Goal: Task Accomplishment & Management: Use online tool/utility

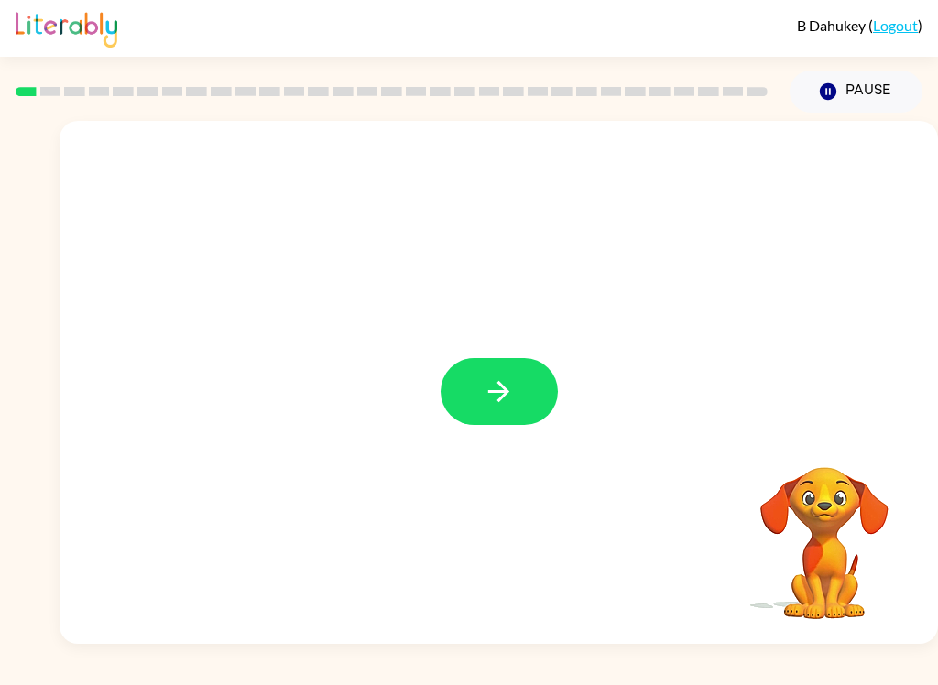
click at [463, 383] on button "button" at bounding box center [498, 391] width 117 height 67
click at [463, 383] on div at bounding box center [499, 275] width 878 height 308
click at [461, 395] on div at bounding box center [499, 275] width 878 height 308
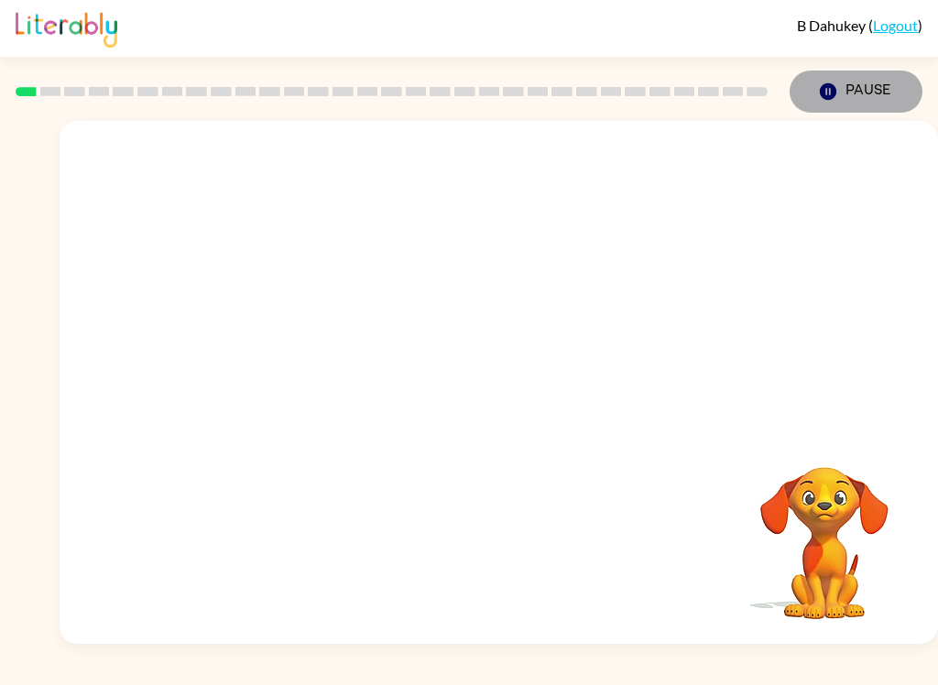
click at [855, 92] on button "Pause Pause" at bounding box center [855, 92] width 133 height 42
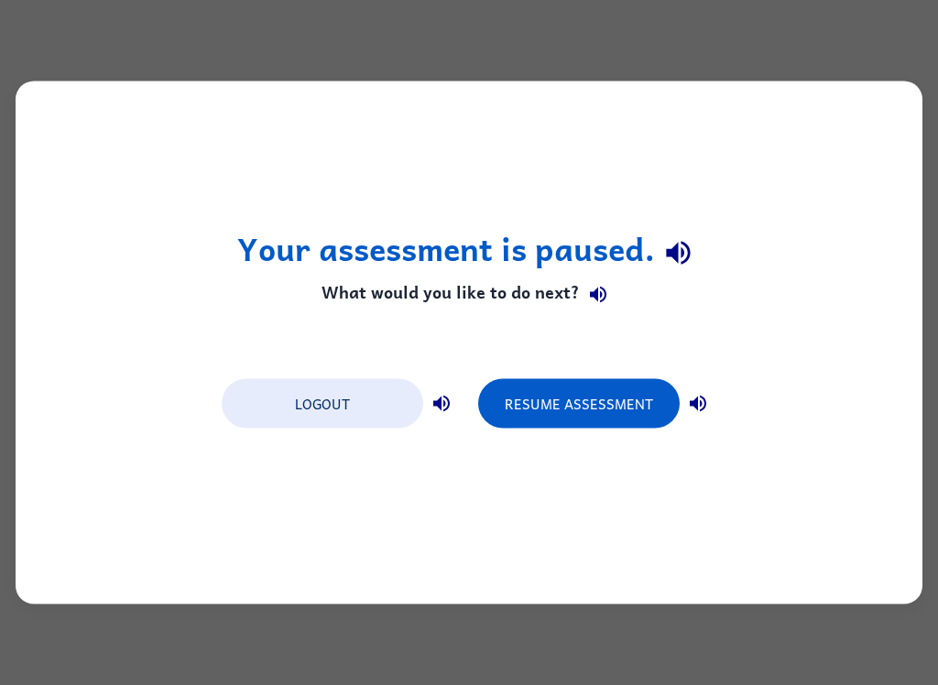
click at [620, 415] on button "Resume Assessment" at bounding box center [578, 403] width 201 height 49
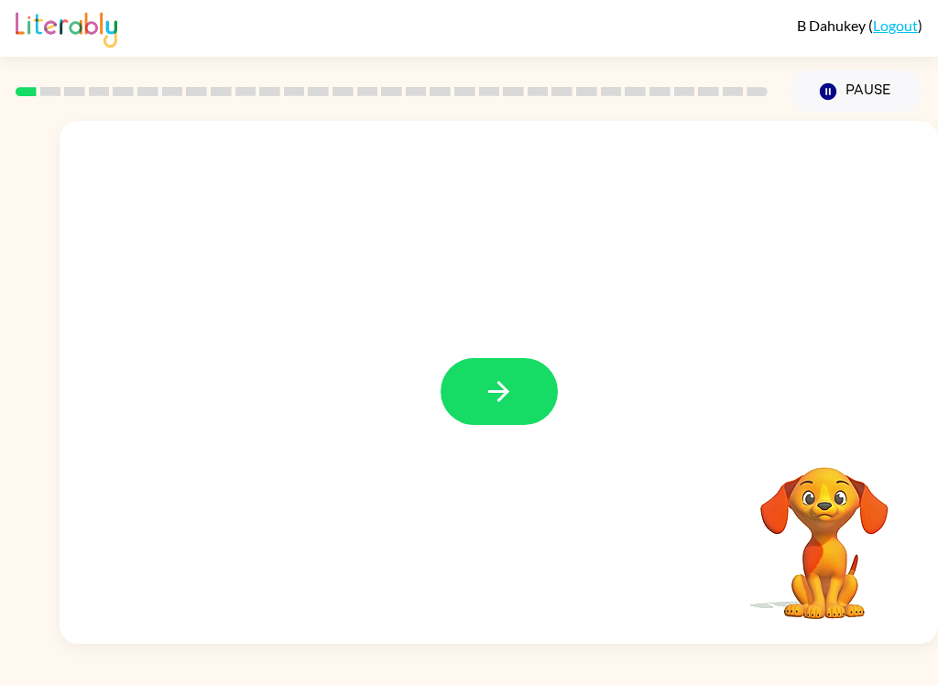
click at [500, 408] on icon "button" at bounding box center [499, 391] width 32 height 32
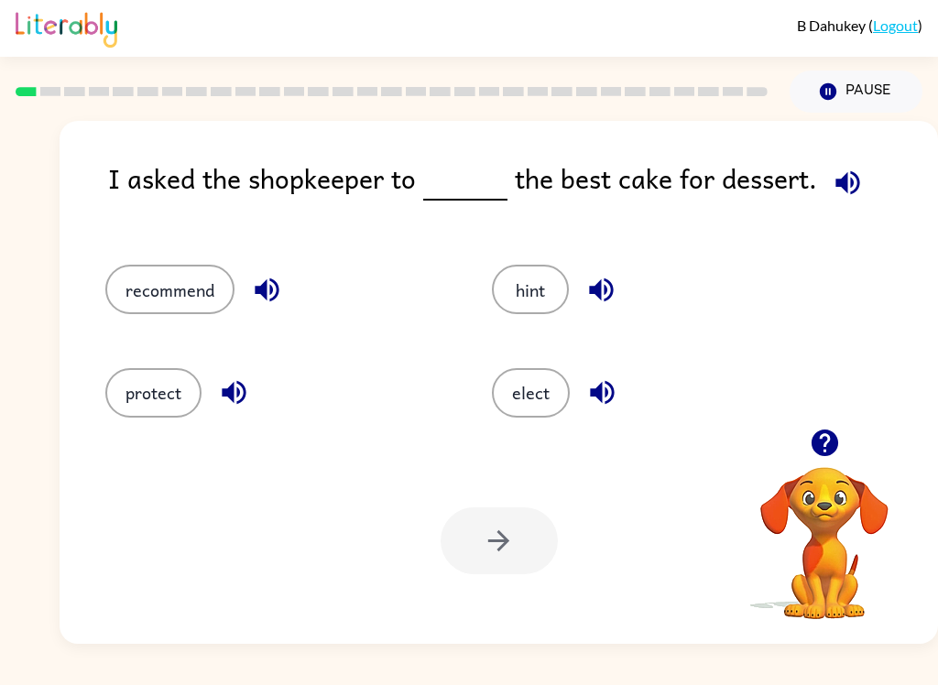
click at [113, 223] on div "I asked the shopkeeper to the best cake for dessert." at bounding box center [523, 193] width 830 height 71
click at [159, 281] on button "recommend" at bounding box center [169, 289] width 129 height 49
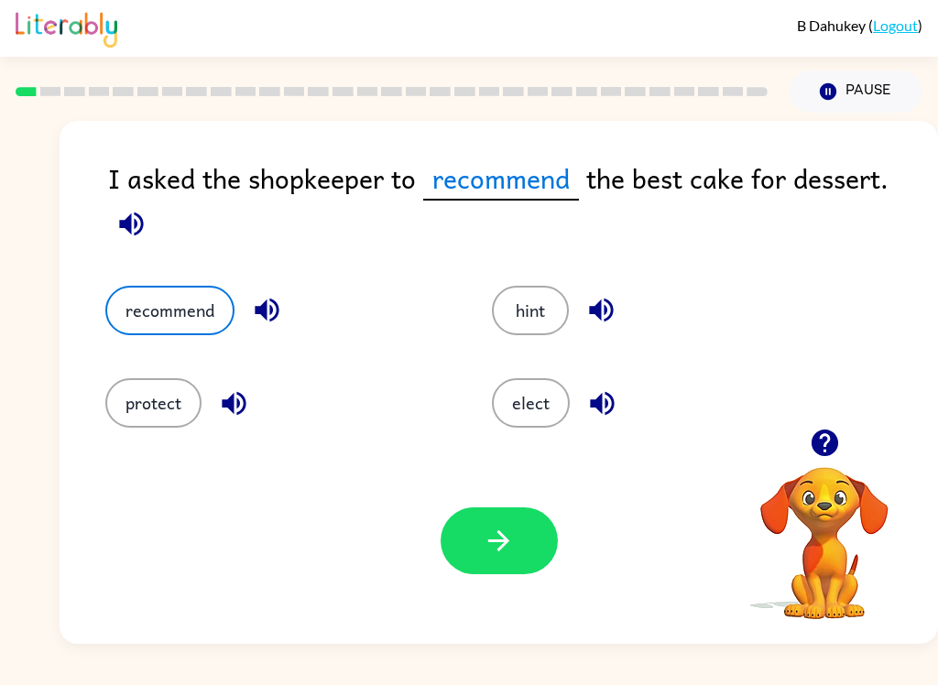
click at [169, 311] on button "recommend" at bounding box center [169, 310] width 129 height 49
click at [528, 572] on button "button" at bounding box center [498, 540] width 117 height 67
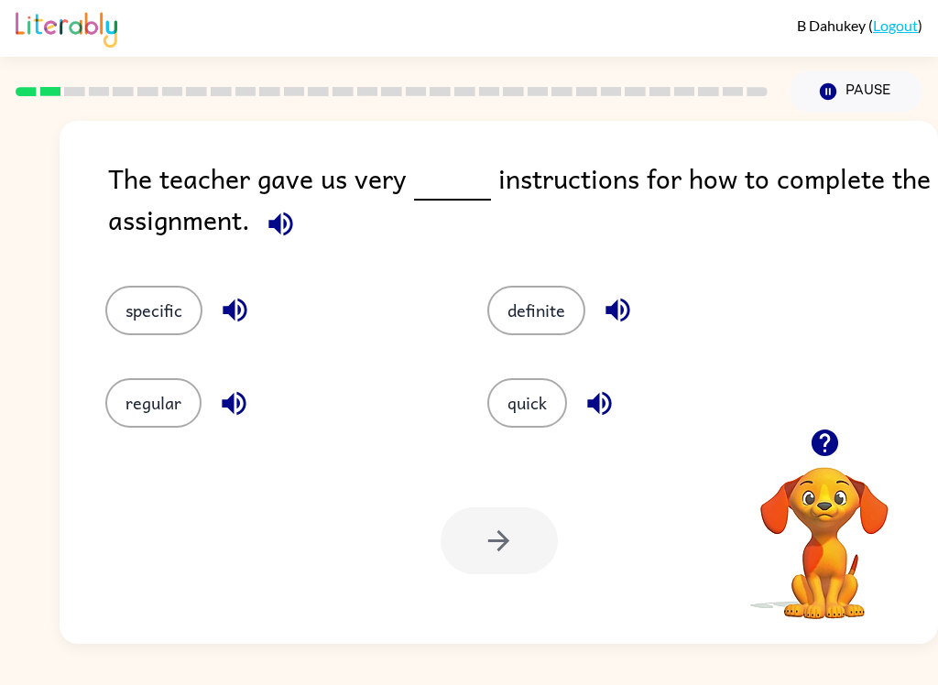
click at [154, 304] on button "specific" at bounding box center [153, 310] width 97 height 49
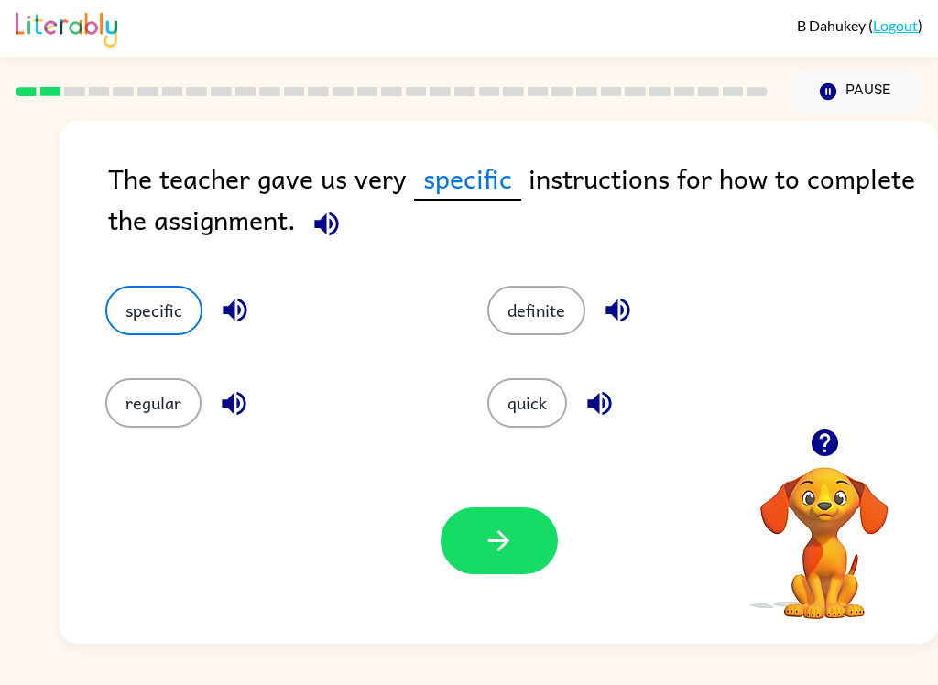
click at [153, 311] on button "specific" at bounding box center [153, 310] width 97 height 49
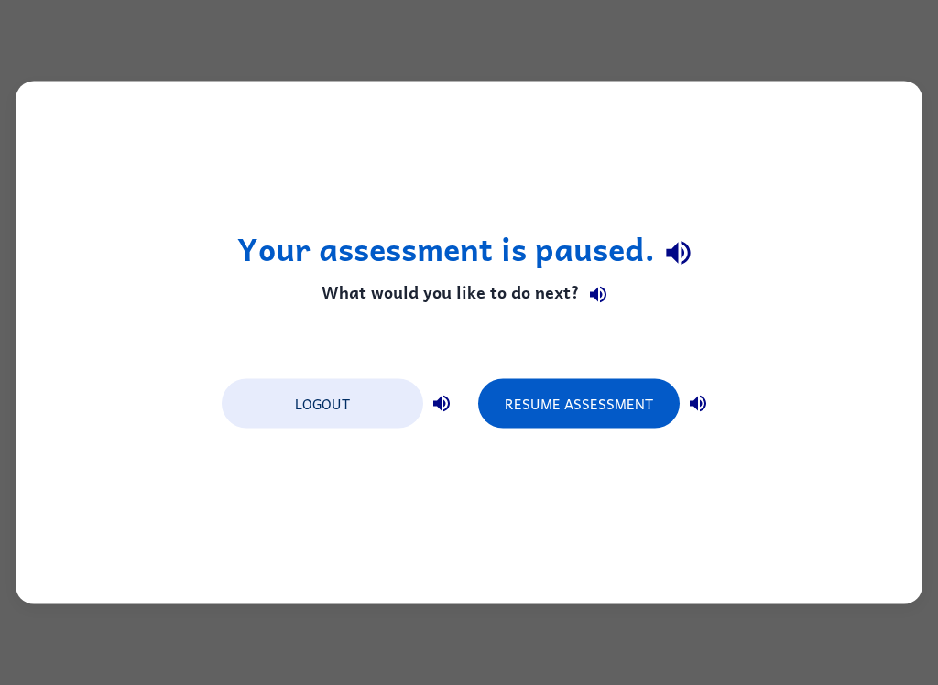
click at [560, 415] on button "Resume Assessment" at bounding box center [578, 403] width 201 height 49
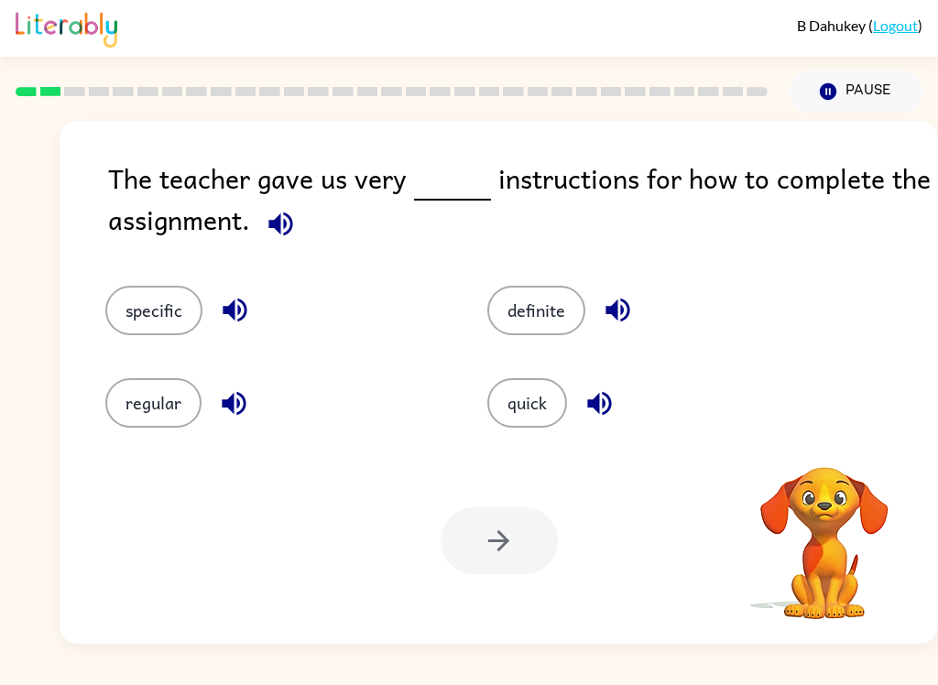
click at [536, 326] on button "definite" at bounding box center [536, 310] width 98 height 49
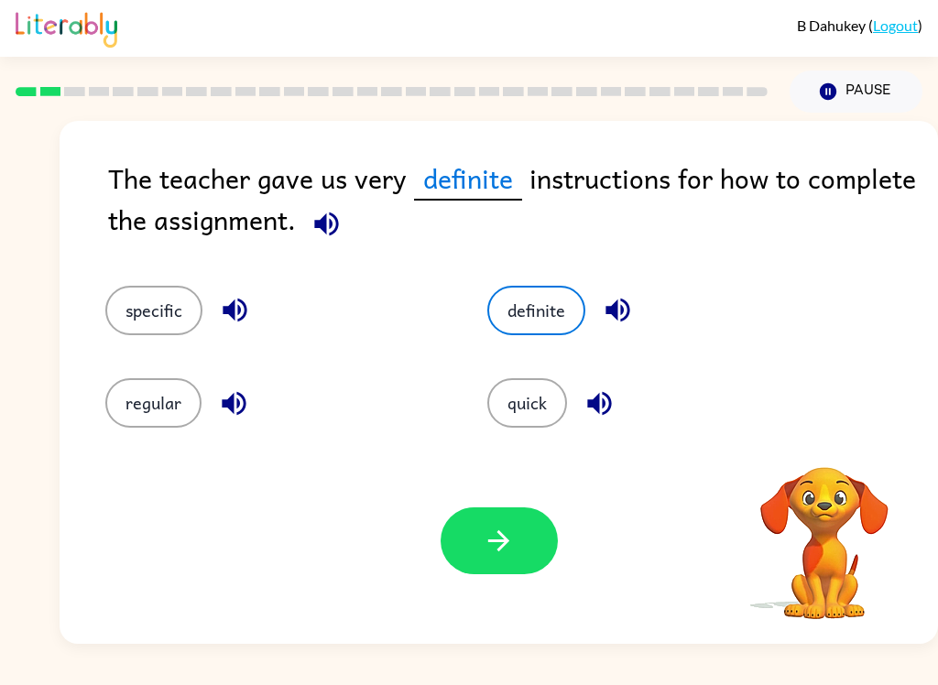
click at [168, 317] on button "specific" at bounding box center [153, 310] width 97 height 49
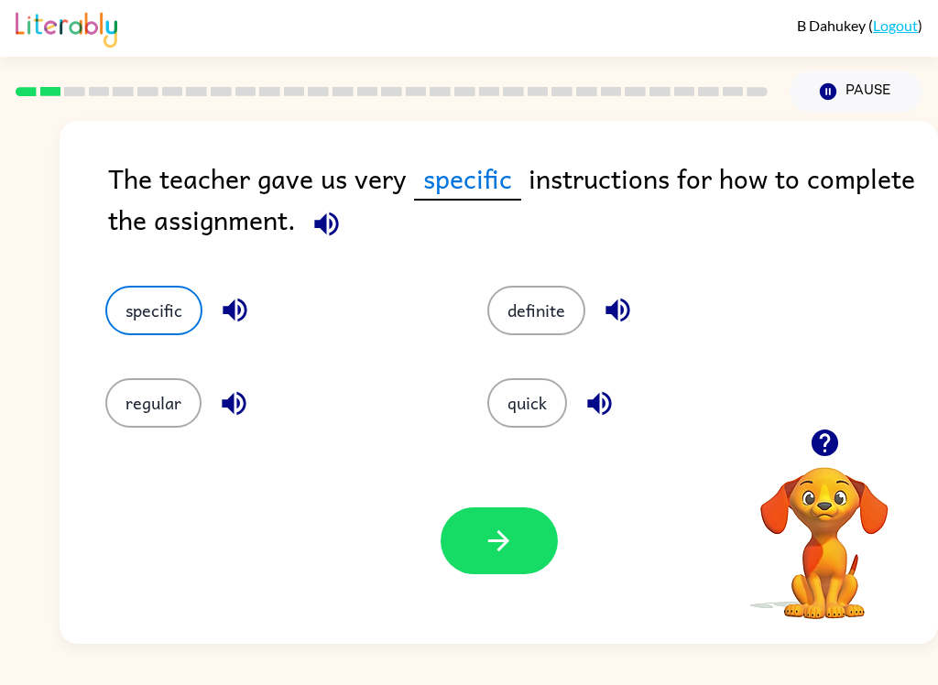
click at [515, 540] on button "button" at bounding box center [498, 540] width 117 height 67
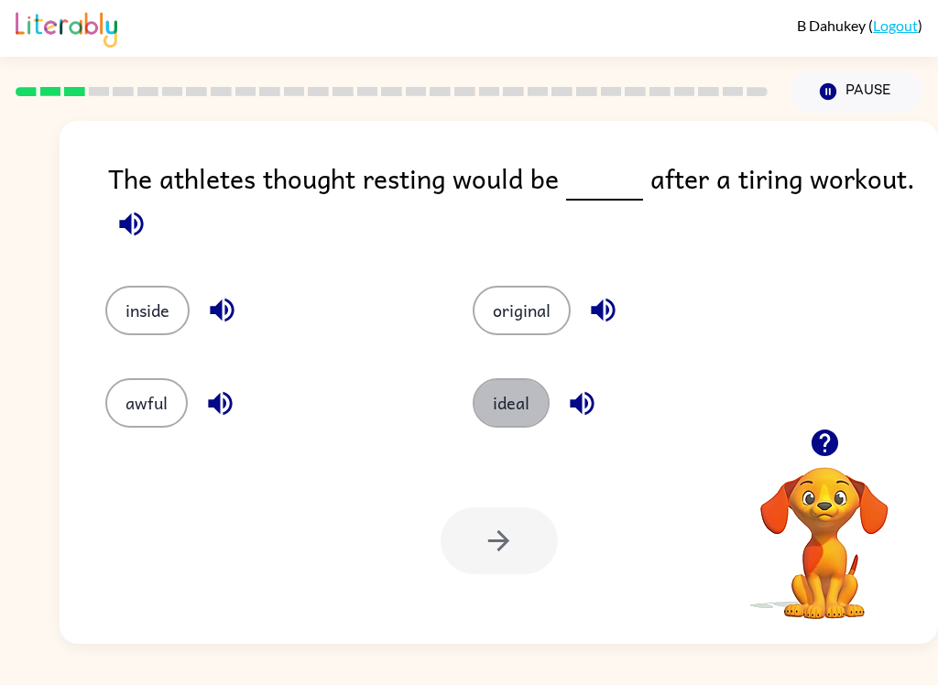
click at [498, 404] on button "ideal" at bounding box center [511, 402] width 77 height 49
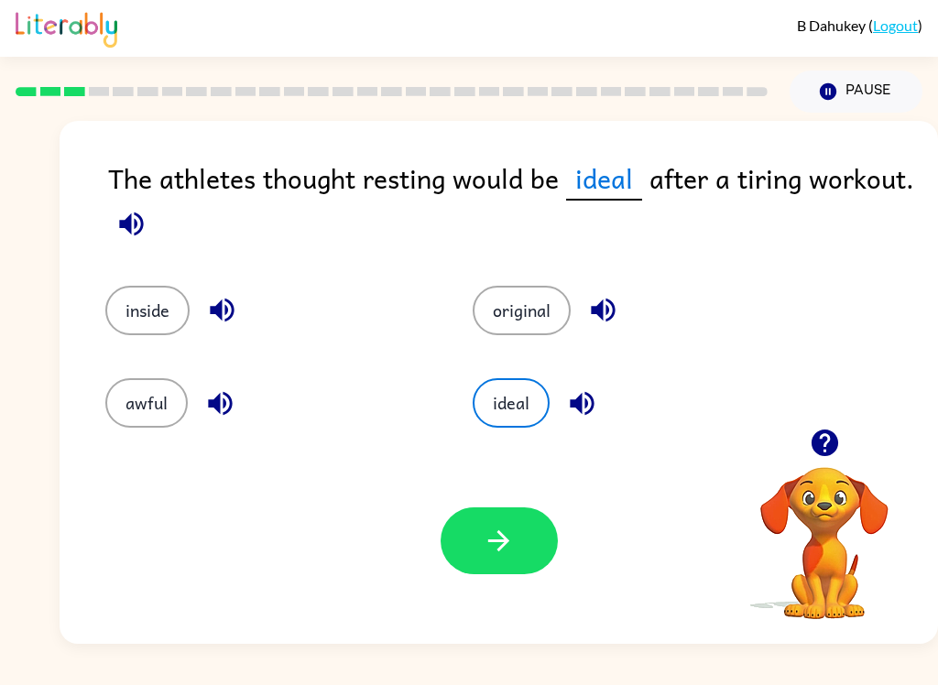
click at [470, 544] on button "button" at bounding box center [498, 540] width 117 height 67
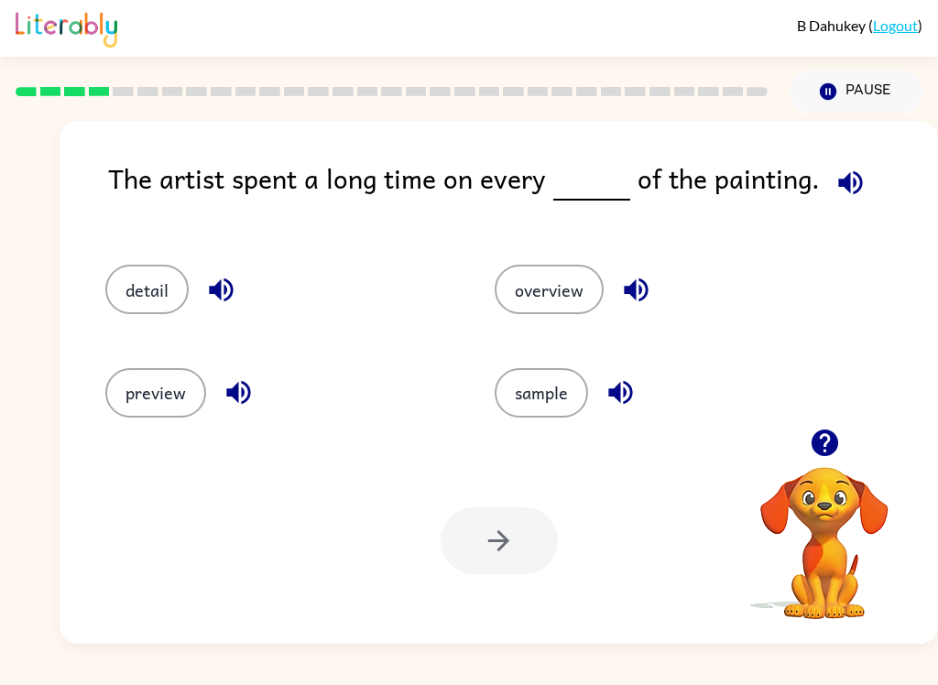
click at [162, 289] on button "detail" at bounding box center [146, 289] width 83 height 49
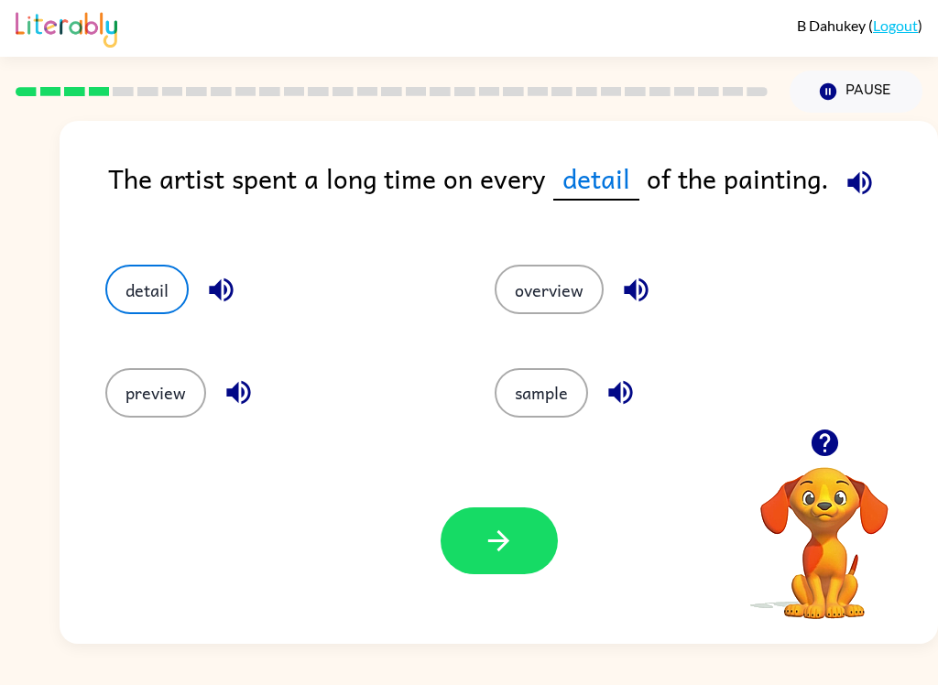
click at [505, 554] on icon "button" at bounding box center [499, 541] width 32 height 32
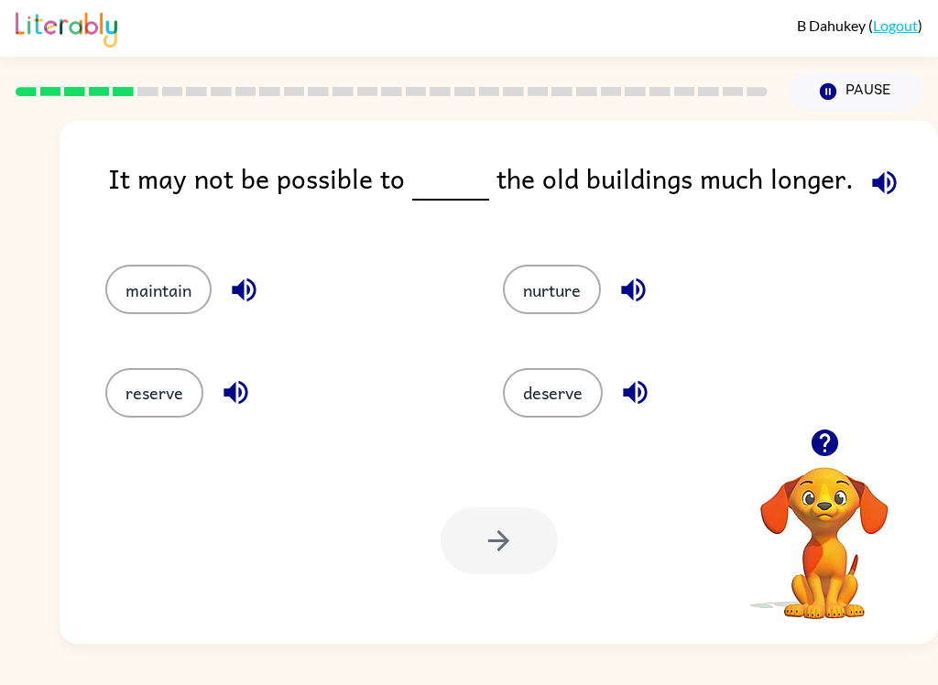
click at [158, 294] on button "maintain" at bounding box center [158, 289] width 106 height 49
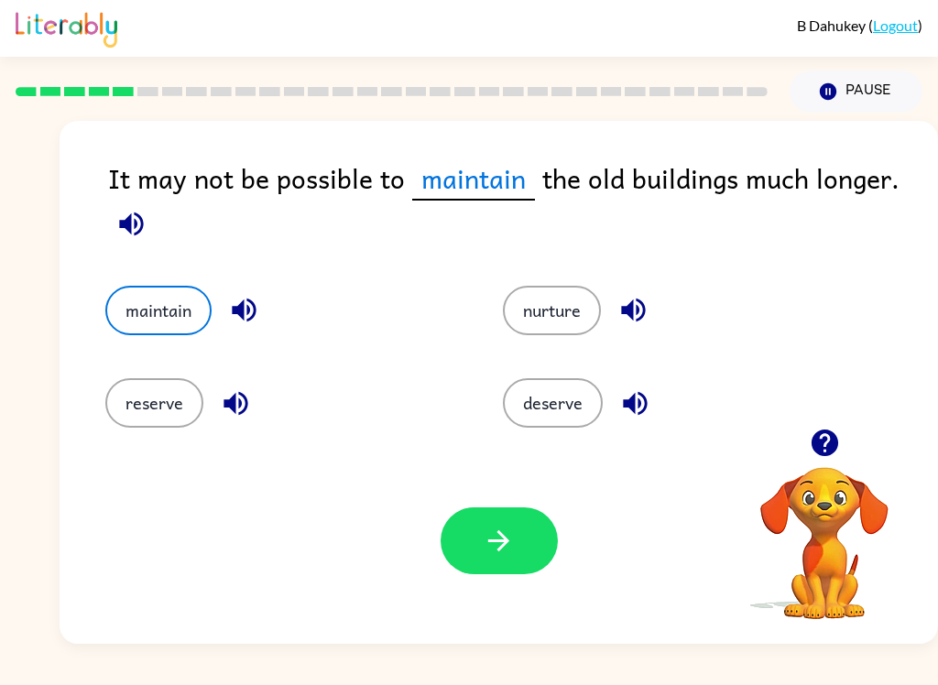
click at [499, 531] on icon "button" at bounding box center [498, 540] width 21 height 21
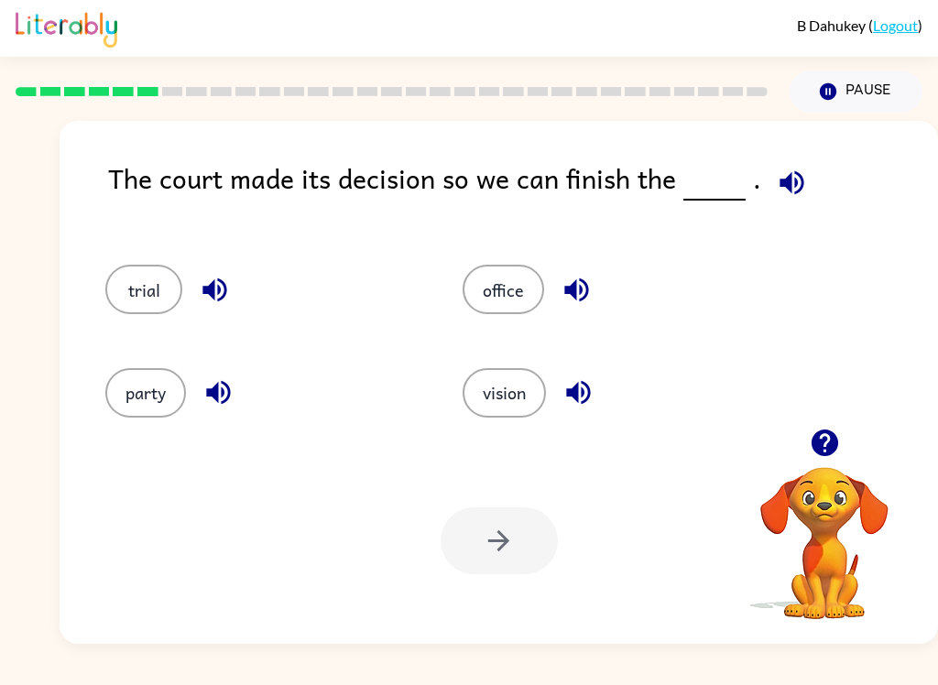
click at [173, 309] on button "trial" at bounding box center [143, 289] width 77 height 49
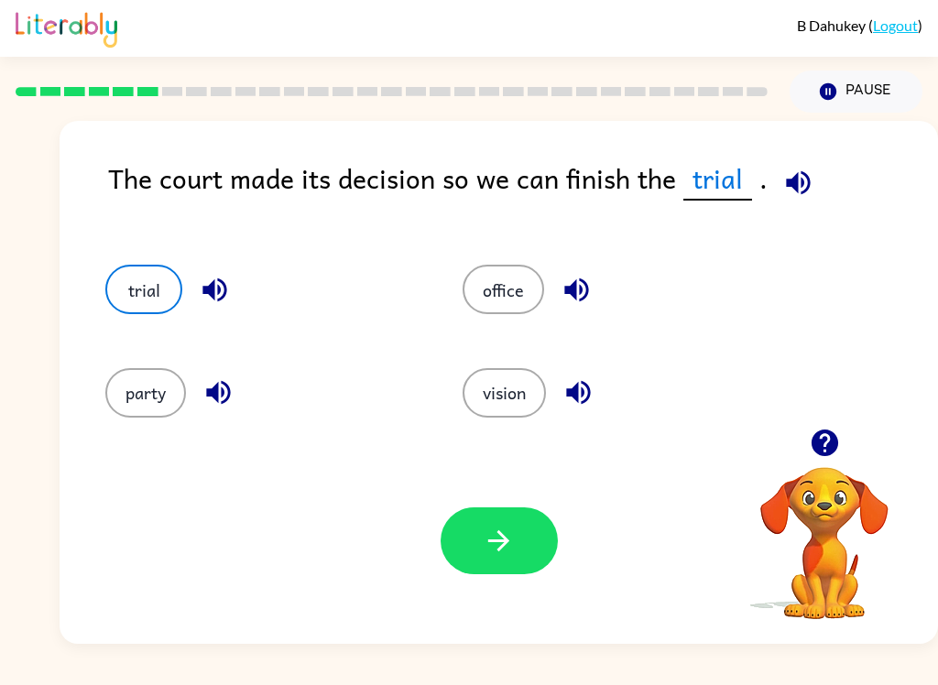
click at [454, 543] on button "button" at bounding box center [498, 540] width 117 height 67
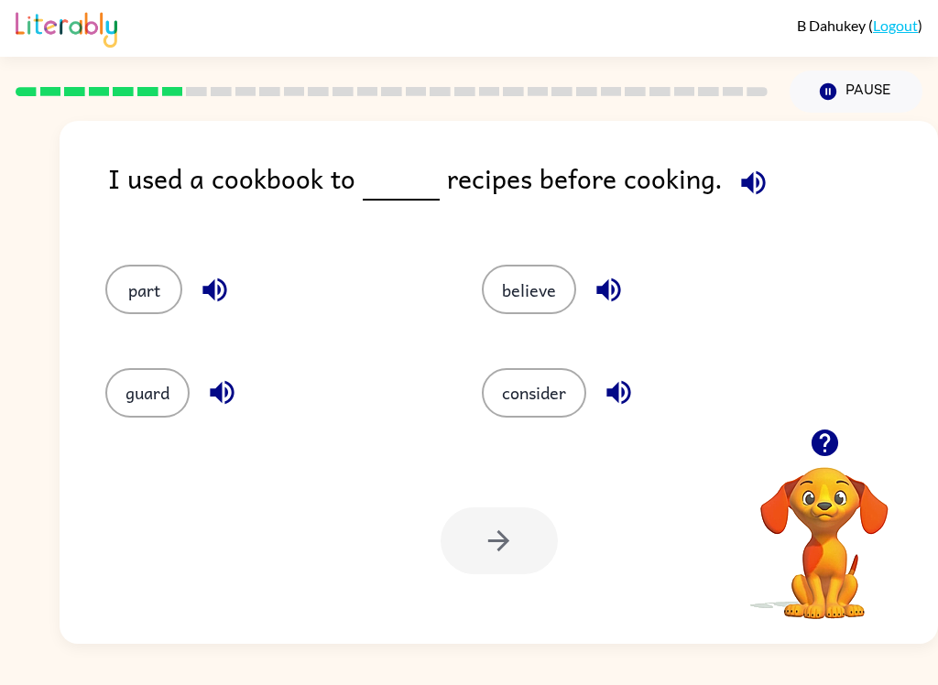
click at [540, 288] on button "believe" at bounding box center [529, 289] width 94 height 49
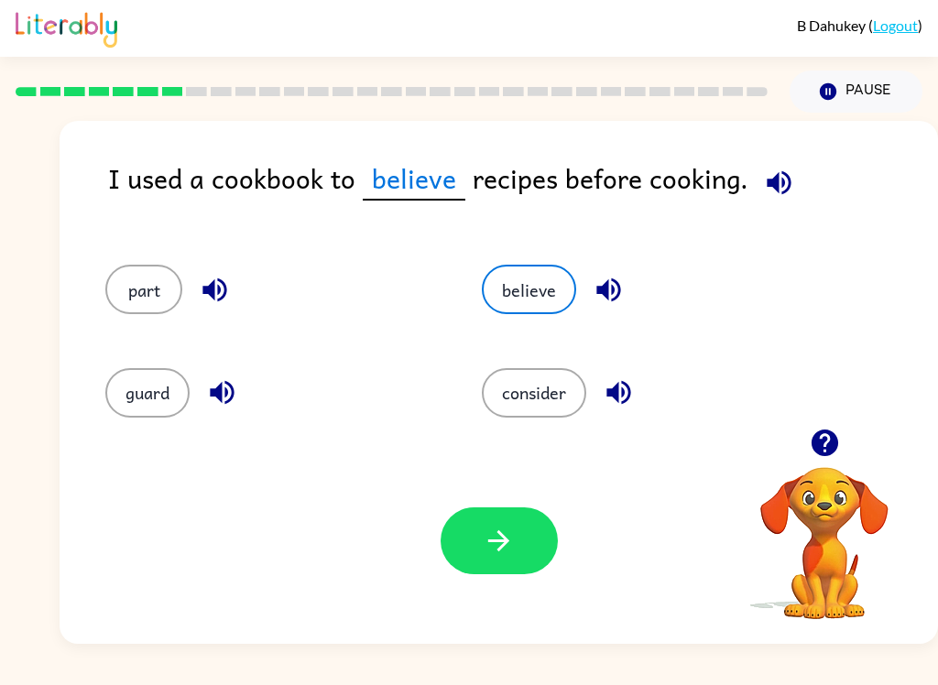
click at [541, 284] on button "believe" at bounding box center [529, 289] width 94 height 49
click at [567, 384] on button "consider" at bounding box center [534, 392] width 104 height 49
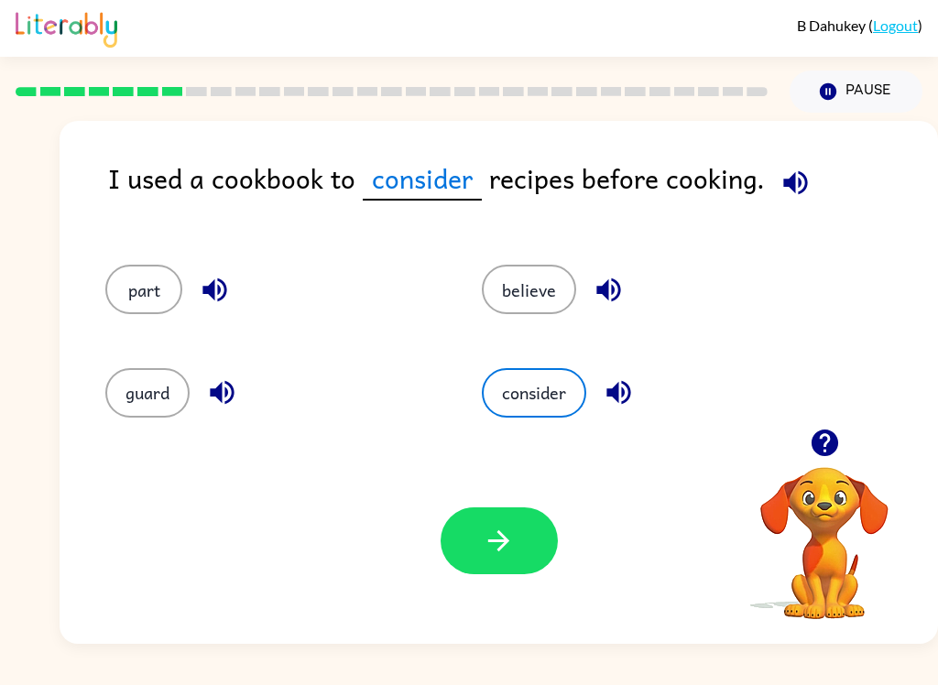
click at [534, 393] on button "consider" at bounding box center [534, 392] width 104 height 49
click at [514, 549] on icon "button" at bounding box center [499, 541] width 32 height 32
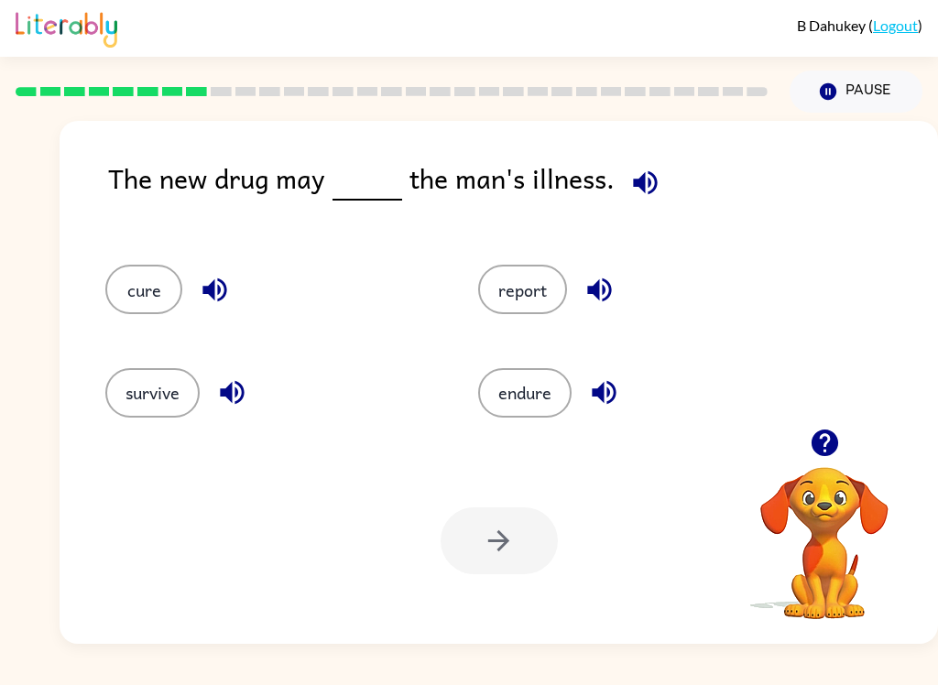
click at [129, 284] on button "cure" at bounding box center [143, 289] width 77 height 49
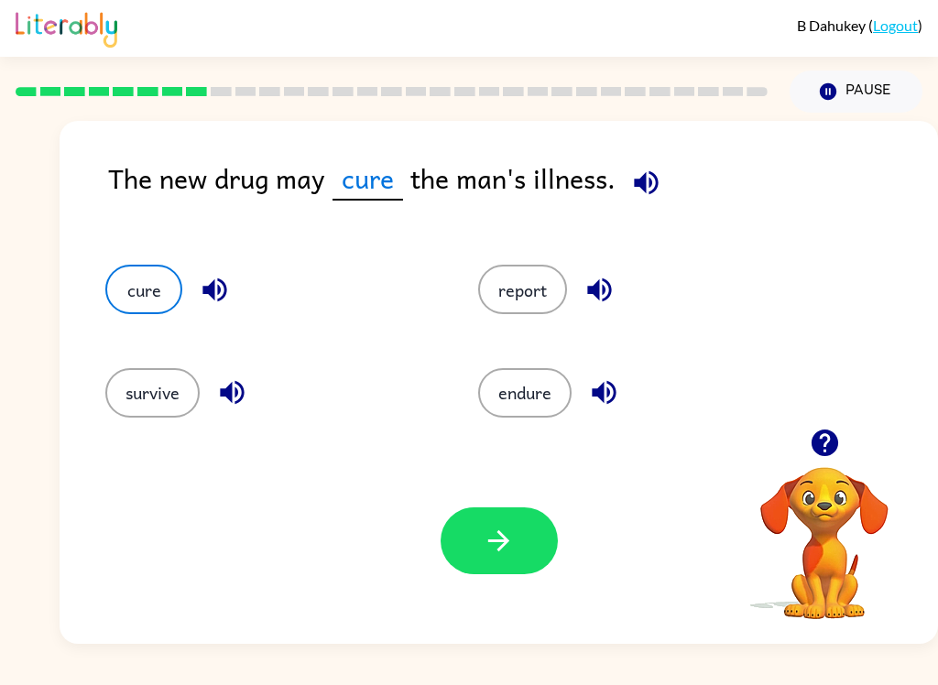
click at [490, 501] on div "Your browser must support playing .mp4 files to use Literably. Please try using…" at bounding box center [499, 541] width 878 height 206
click at [511, 537] on icon "button" at bounding box center [499, 541] width 32 height 32
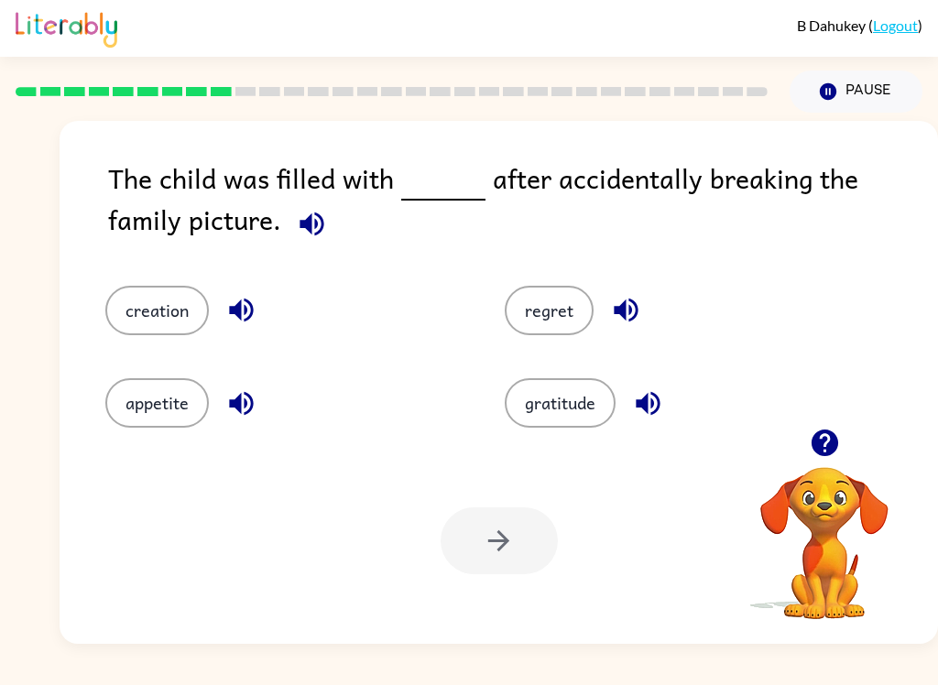
click at [538, 287] on button "regret" at bounding box center [549, 310] width 89 height 49
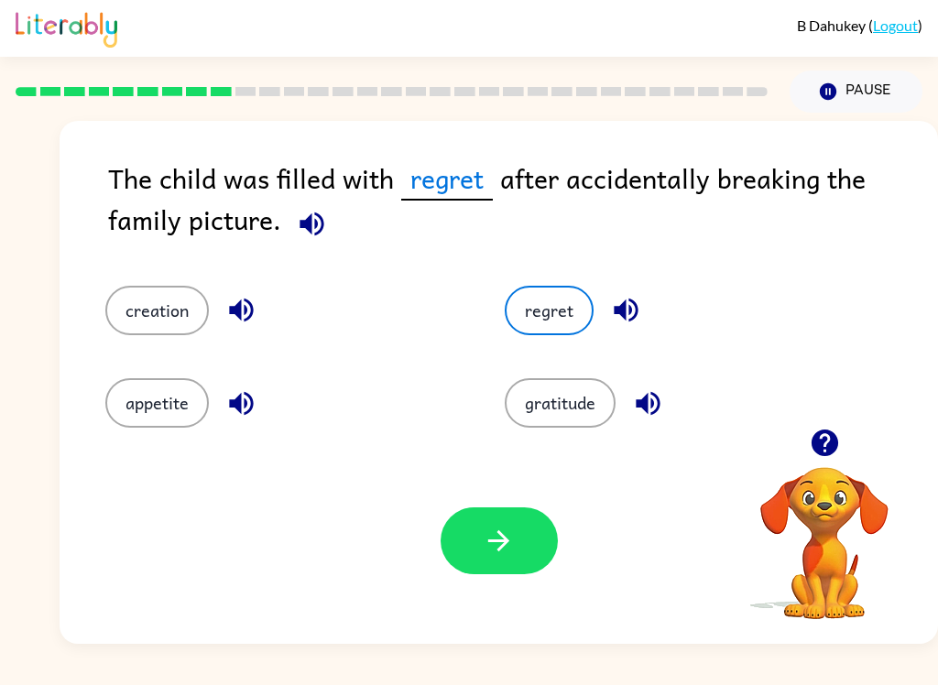
click at [489, 548] on icon "button" at bounding box center [499, 541] width 32 height 32
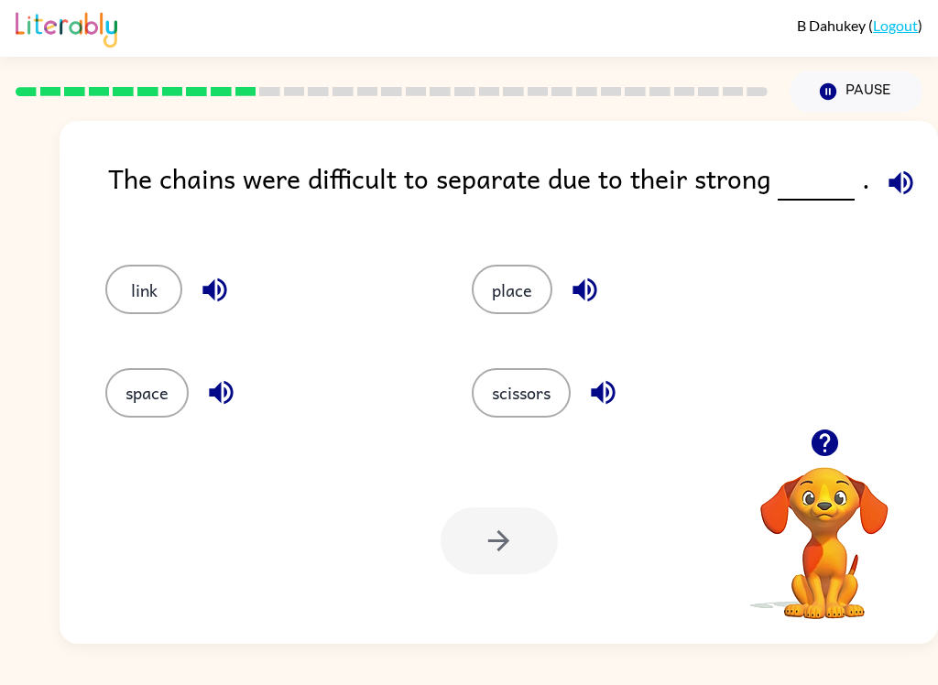
click at [145, 278] on button "link" at bounding box center [143, 289] width 77 height 49
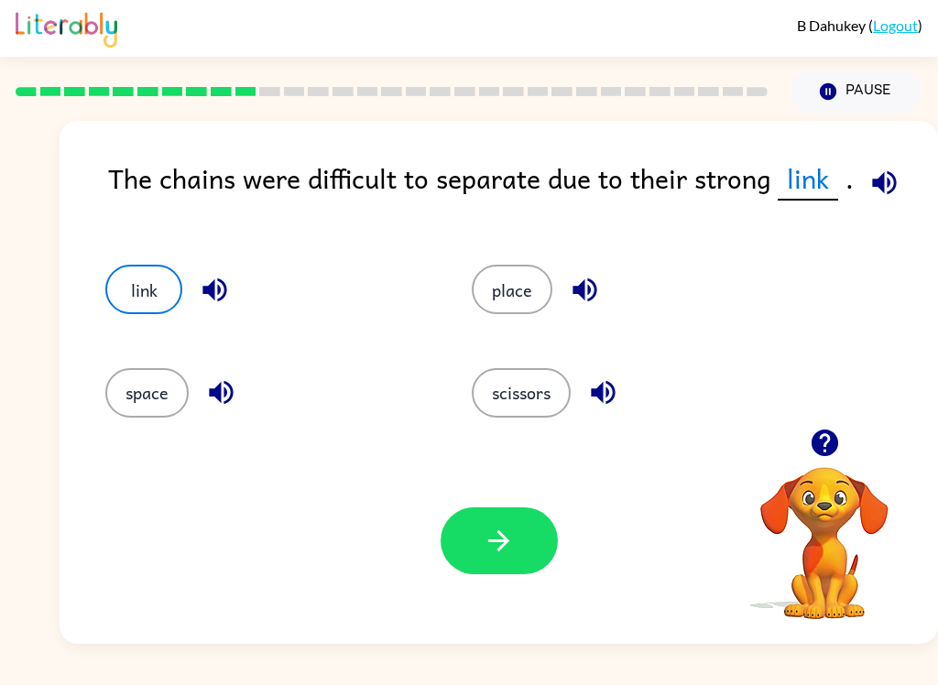
click at [488, 545] on icon "button" at bounding box center [499, 541] width 32 height 32
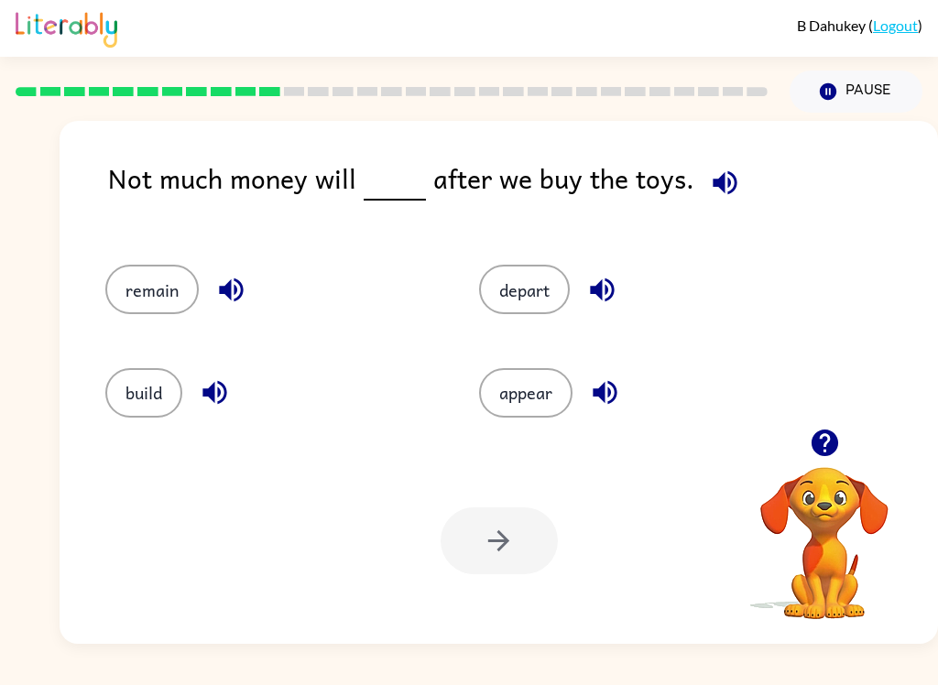
click at [158, 288] on button "remain" at bounding box center [151, 289] width 93 height 49
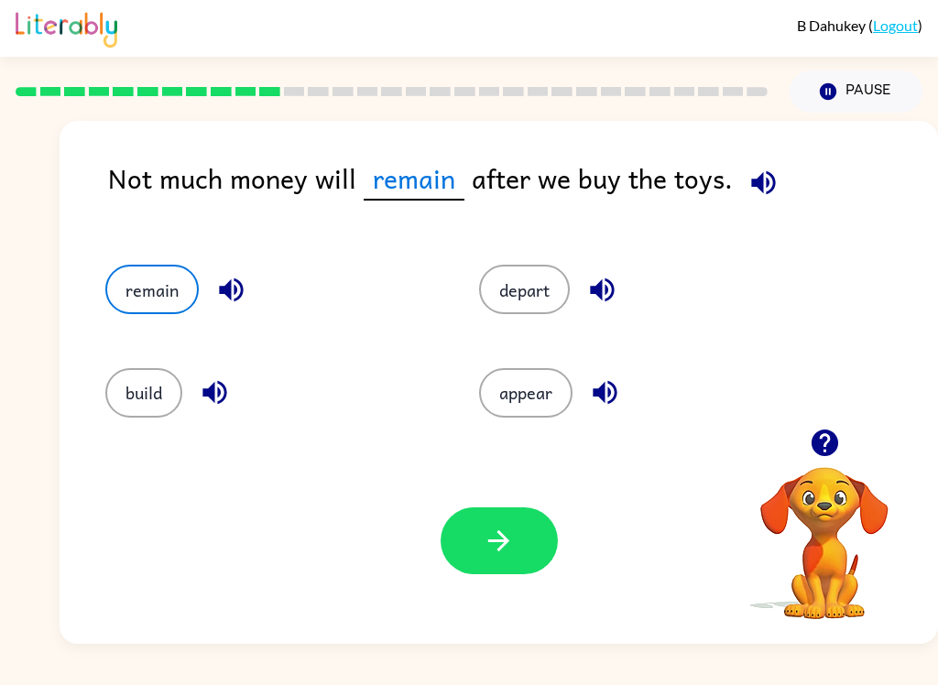
click at [498, 540] on icon "button" at bounding box center [499, 541] width 32 height 32
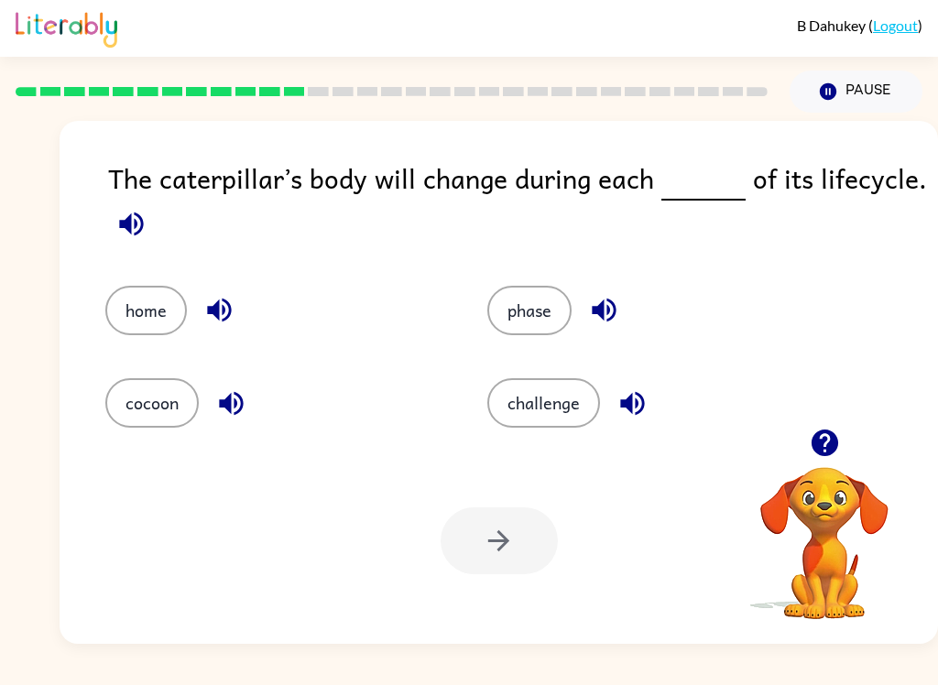
click at [545, 305] on button "phase" at bounding box center [529, 310] width 84 height 49
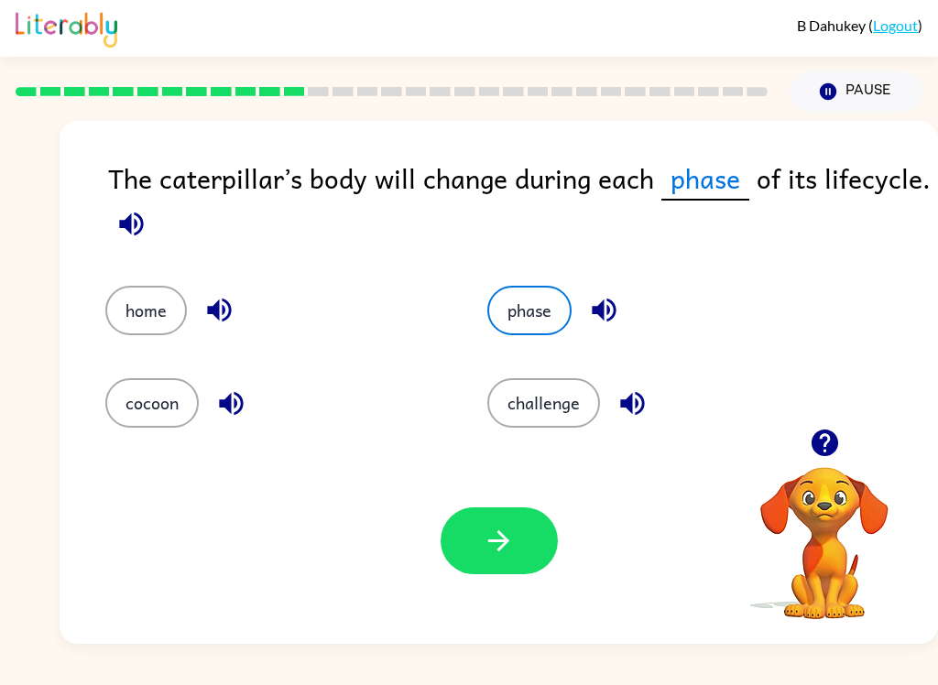
click at [535, 527] on button "button" at bounding box center [498, 540] width 117 height 67
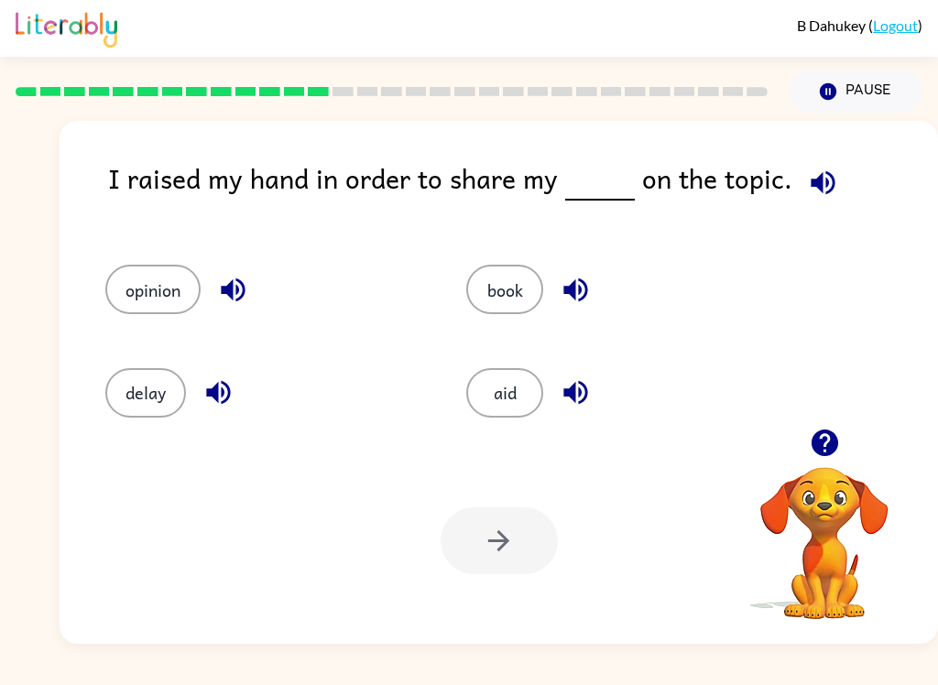
click at [160, 339] on div "delay" at bounding box center [251, 384] width 361 height 103
click at [166, 270] on button "opinion" at bounding box center [152, 289] width 95 height 49
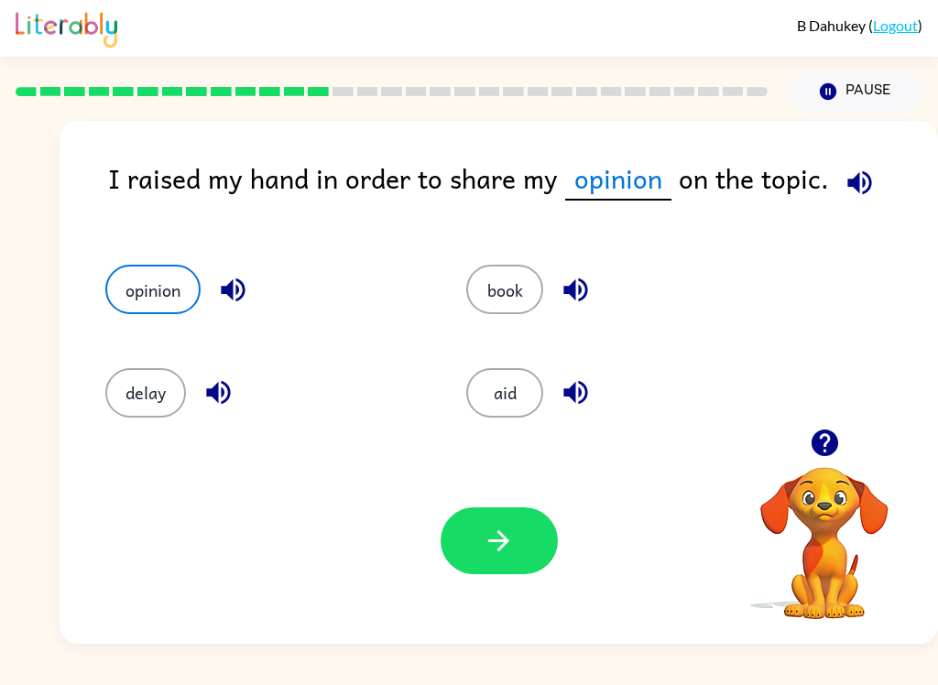
click at [518, 571] on button "button" at bounding box center [498, 540] width 117 height 67
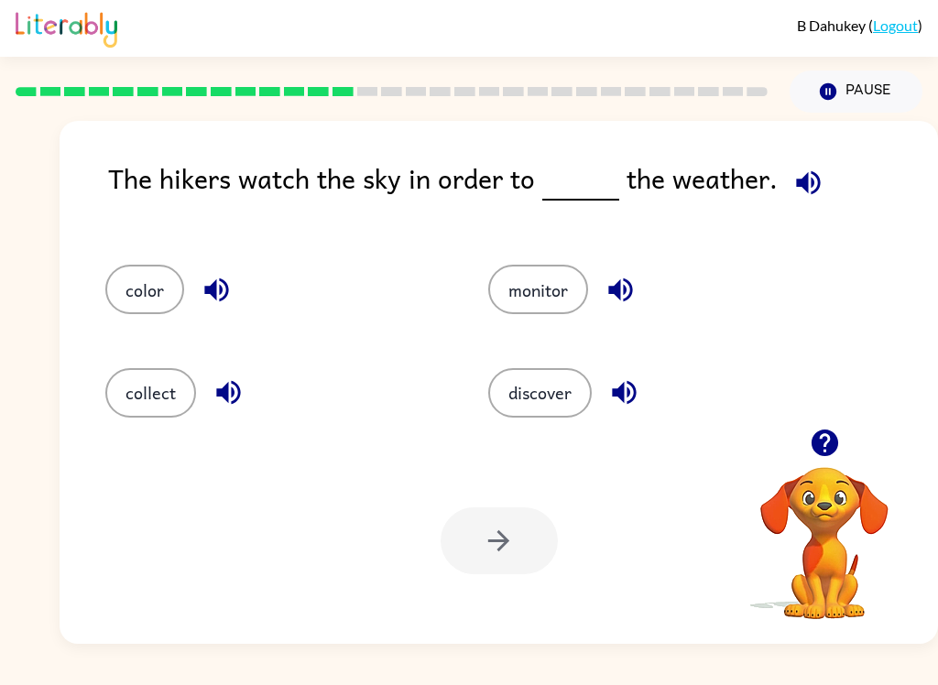
click at [539, 401] on button "discover" at bounding box center [539, 392] width 103 height 49
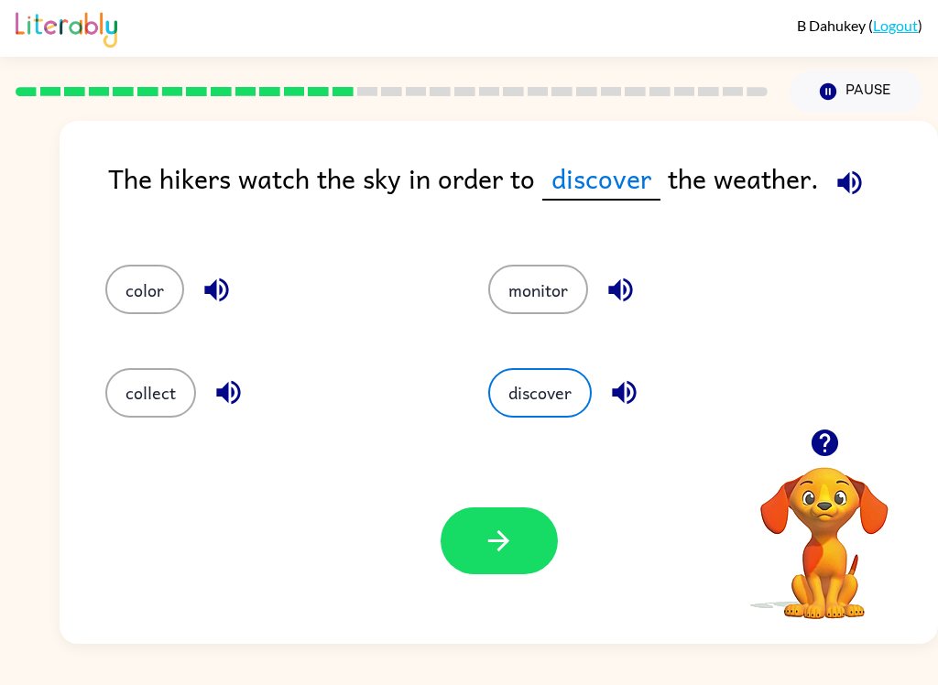
click at [549, 292] on button "monitor" at bounding box center [538, 289] width 100 height 49
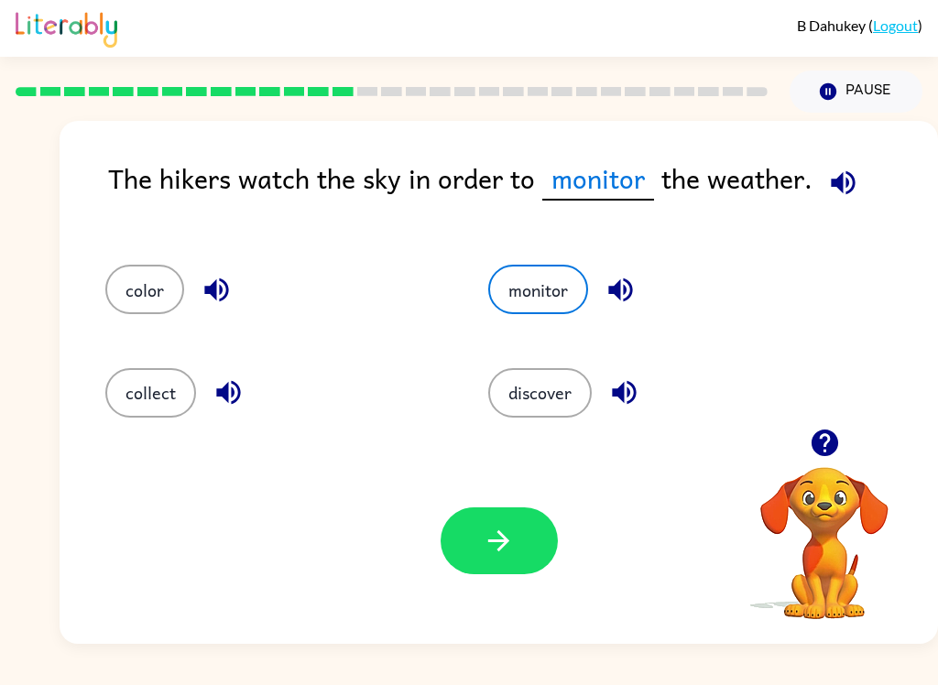
click at [505, 519] on button "button" at bounding box center [498, 540] width 117 height 67
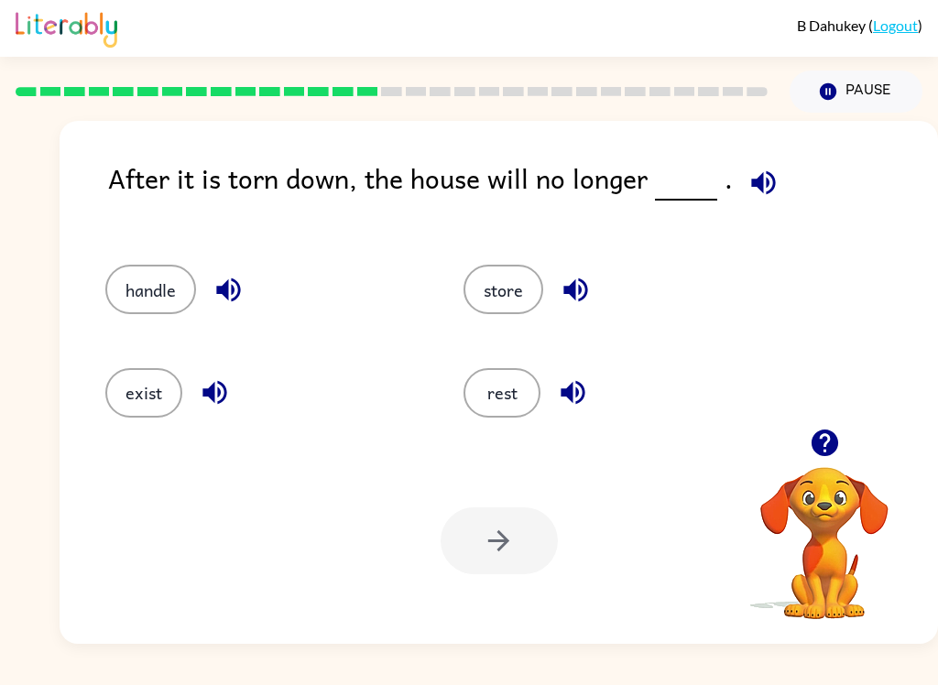
click at [125, 335] on div "exist" at bounding box center [250, 384] width 358 height 103
click at [116, 397] on button "exist" at bounding box center [143, 392] width 77 height 49
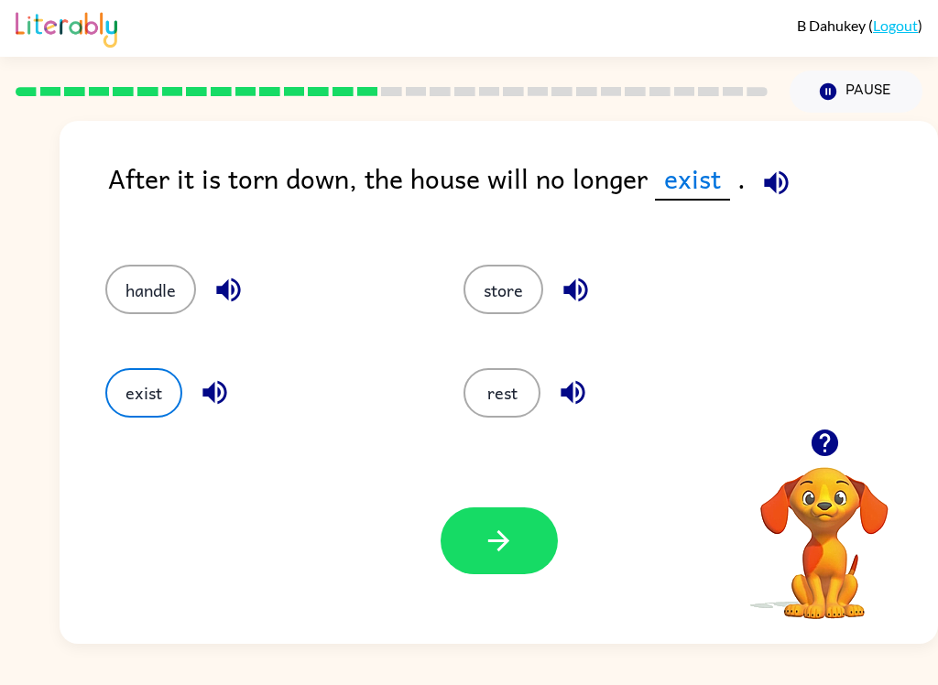
click at [488, 548] on icon "button" at bounding box center [499, 541] width 32 height 32
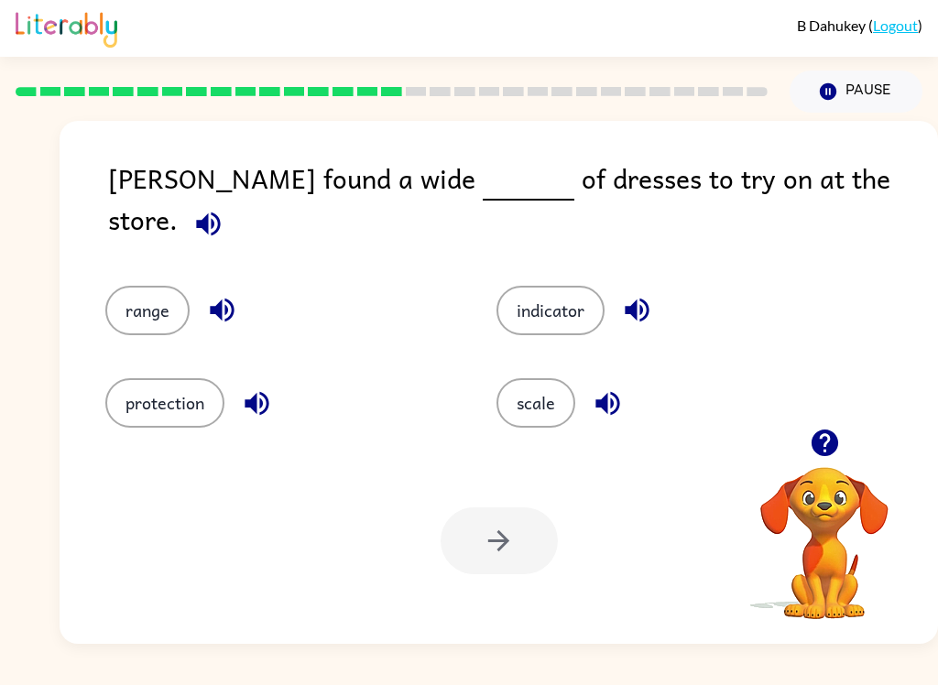
click at [93, 343] on div "protection" at bounding box center [266, 389] width 391 height 92
click at [98, 298] on div "range" at bounding box center [266, 297] width 391 height 92
click at [152, 286] on button "range" at bounding box center [147, 310] width 84 height 49
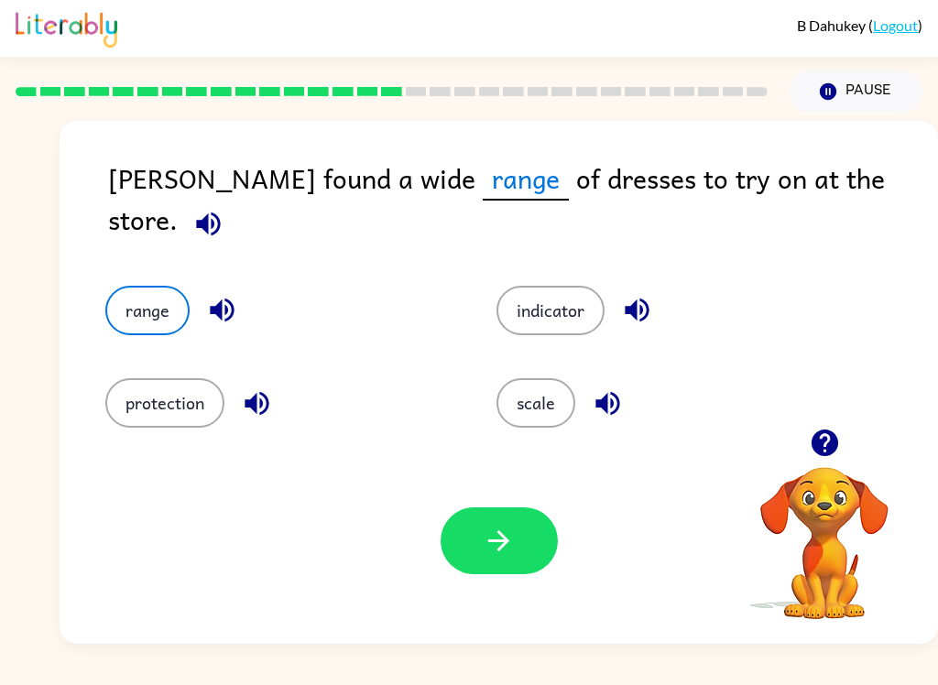
click at [477, 510] on button "button" at bounding box center [498, 540] width 117 height 67
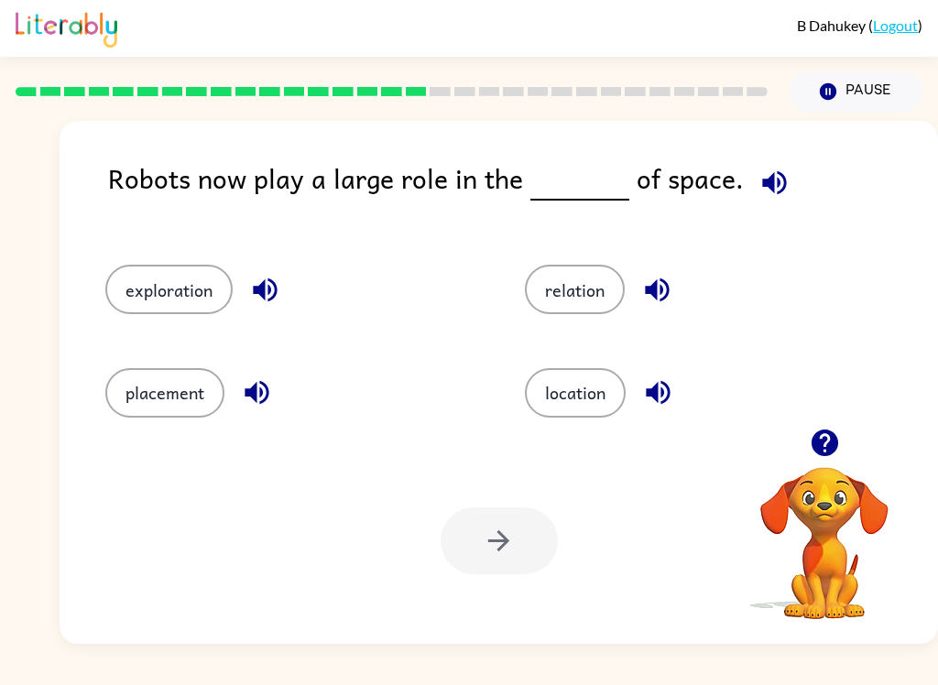
click at [147, 281] on button "exploration" at bounding box center [168, 289] width 127 height 49
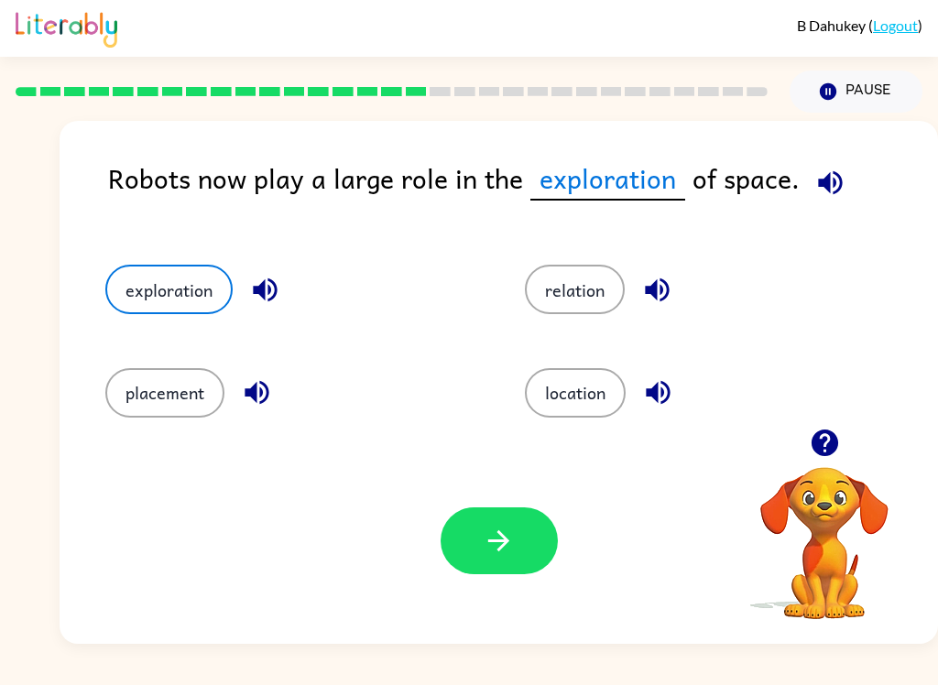
click at [462, 535] on button "button" at bounding box center [498, 540] width 117 height 67
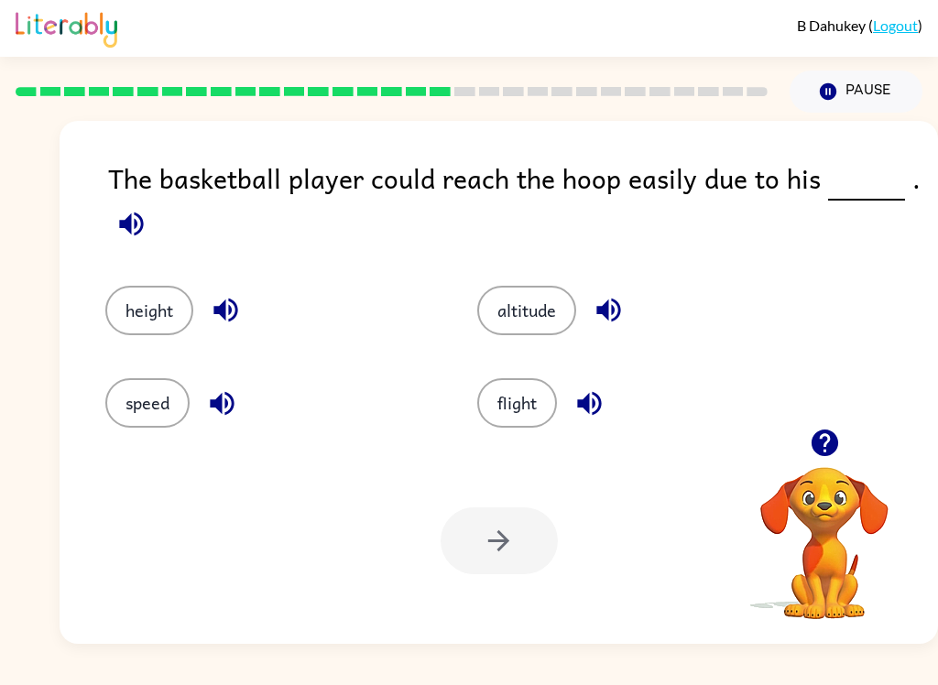
click at [156, 315] on button "height" at bounding box center [149, 310] width 88 height 49
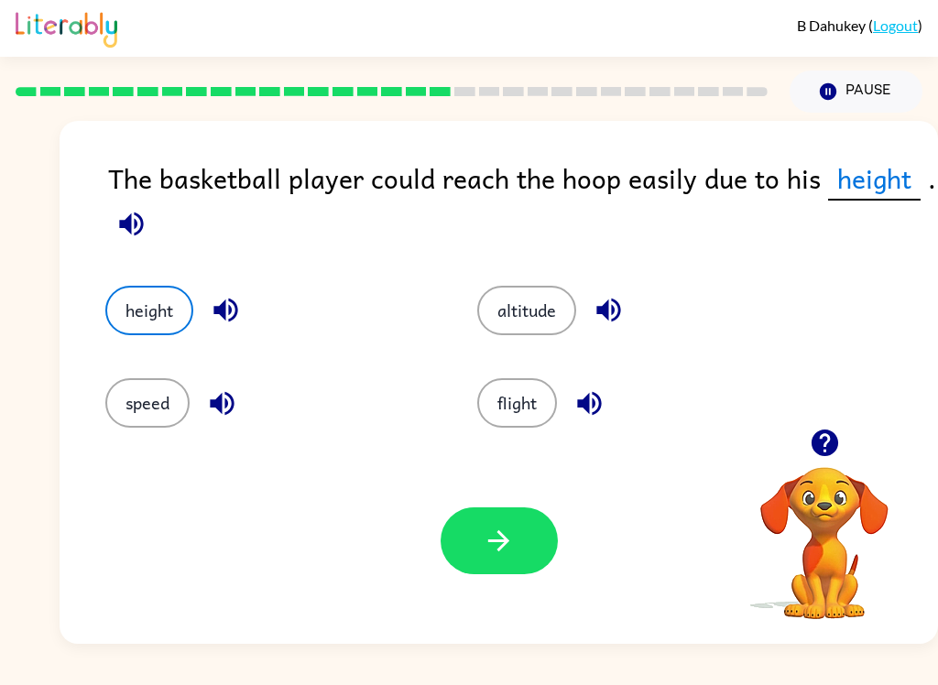
click at [495, 523] on button "button" at bounding box center [498, 540] width 117 height 67
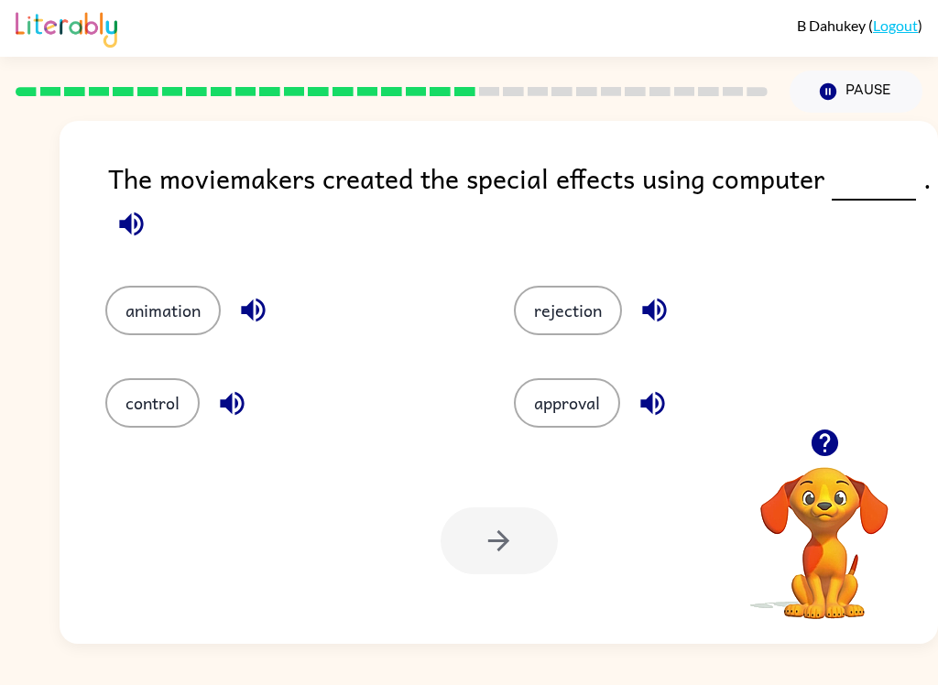
click at [139, 308] on button "animation" at bounding box center [162, 310] width 115 height 49
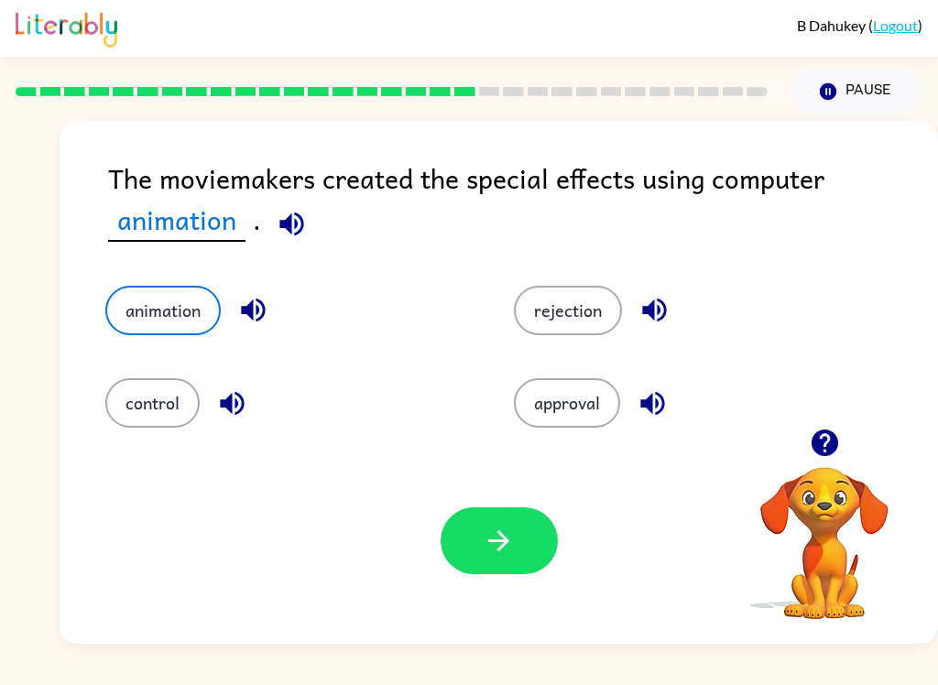
click at [487, 574] on button "button" at bounding box center [498, 540] width 117 height 67
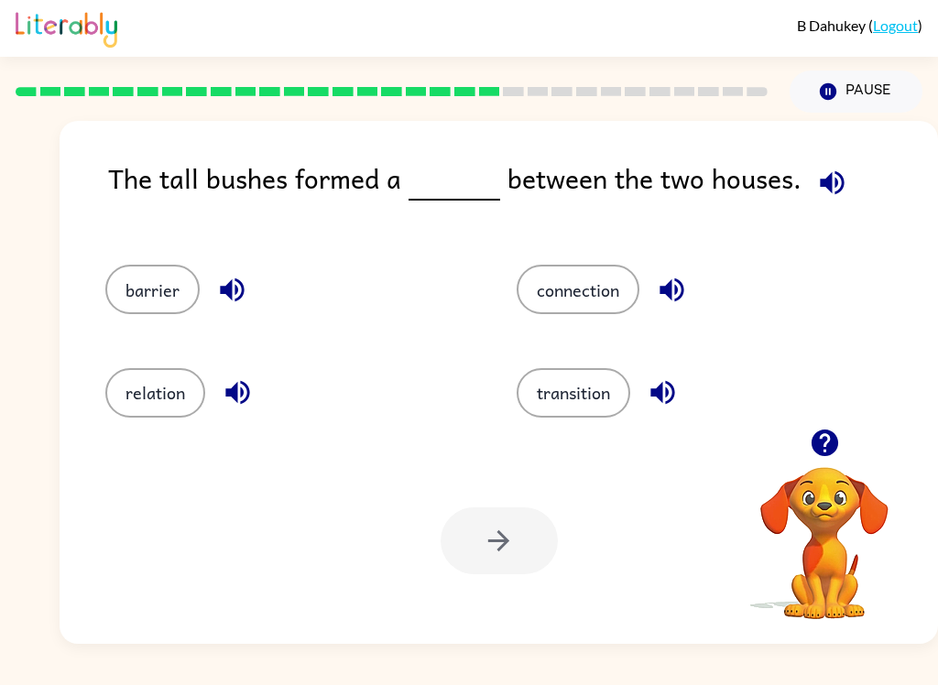
click at [135, 230] on div "The tall bushes formed a between the two houses. barrier connection relation tr…" at bounding box center [499, 382] width 878 height 523
click at [149, 302] on button "barrier" at bounding box center [152, 289] width 94 height 49
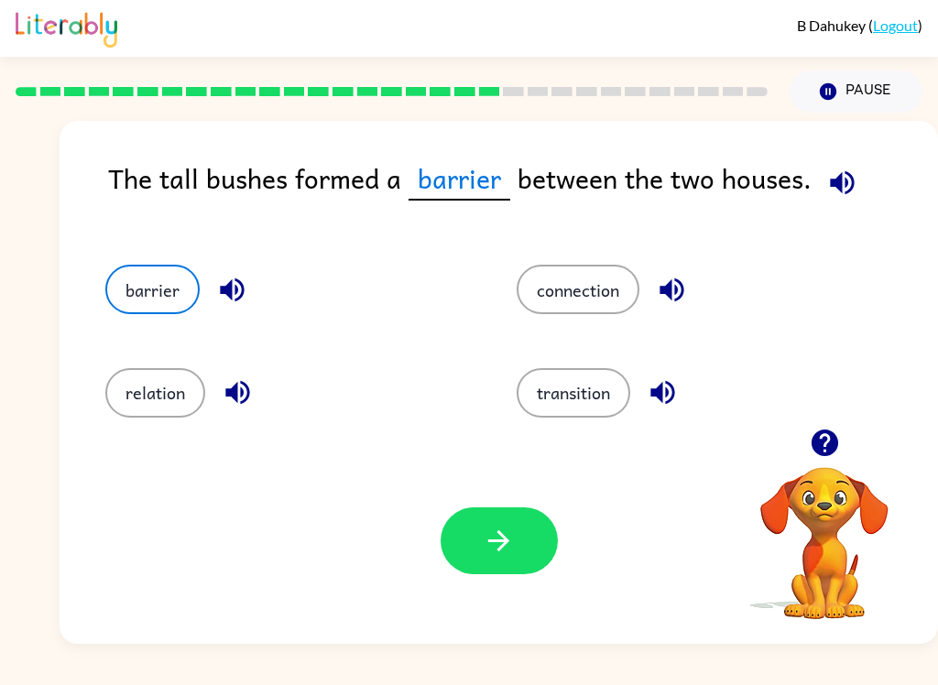
click at [510, 562] on button "button" at bounding box center [498, 540] width 117 height 67
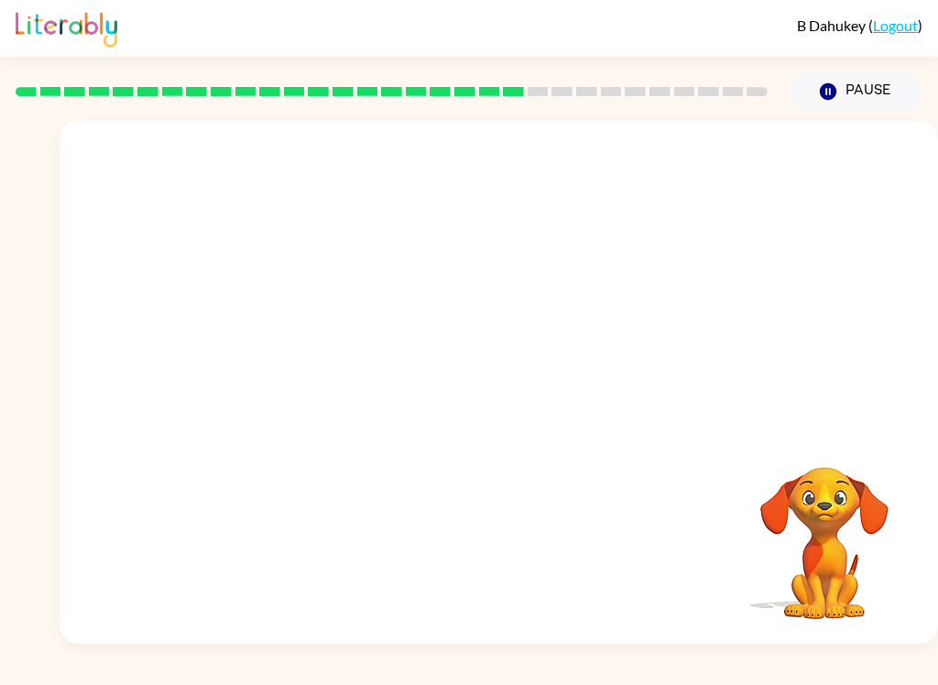
click at [329, 415] on video "Your browser must support playing .mp4 files to use Literably. Please try using…" at bounding box center [499, 275] width 878 height 308
click at [314, 374] on video "Your browser must support playing .mp4 files to use Literably. Please try using…" at bounding box center [499, 275] width 878 height 308
click at [296, 388] on video "Your browser must support playing .mp4 files to use Literably. Please try using…" at bounding box center [499, 275] width 878 height 308
click at [273, 354] on video "Your browser must support playing .mp4 files to use Literably. Please try using…" at bounding box center [499, 275] width 878 height 308
click at [295, 354] on video "Your browser must support playing .mp4 files to use Literably. Please try using…" at bounding box center [499, 275] width 878 height 308
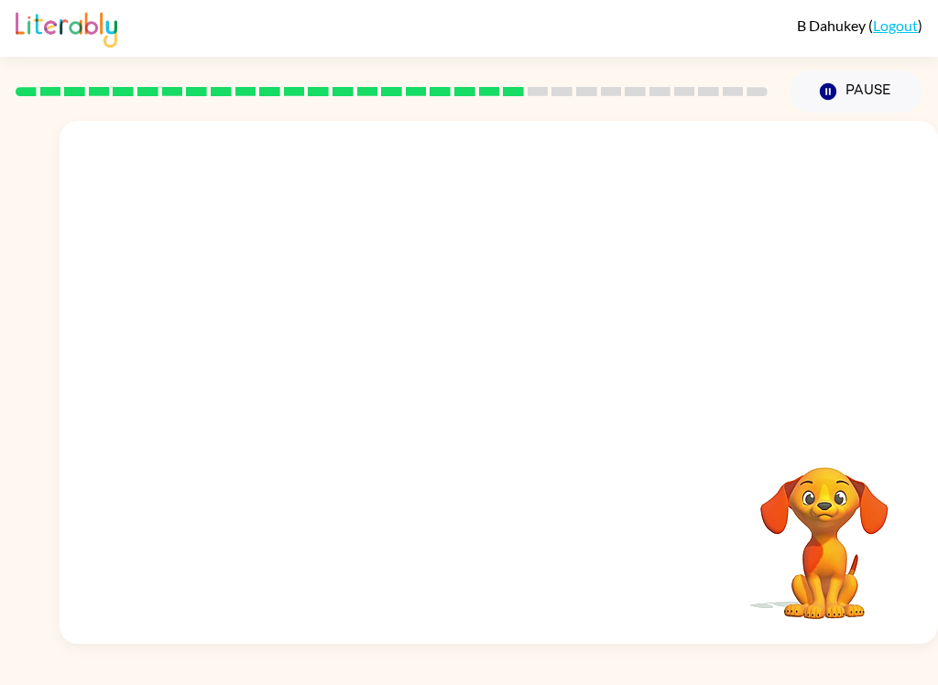
click at [311, 370] on video "Your browser must support playing .mp4 files to use Literably. Please try using…" at bounding box center [499, 275] width 878 height 308
click at [311, 369] on video "Your browser must support playing .mp4 files to use Literably. Please try using…" at bounding box center [499, 275] width 878 height 308
click at [311, 359] on video "Your browser must support playing .mp4 files to use Literably. Please try using…" at bounding box center [499, 275] width 878 height 308
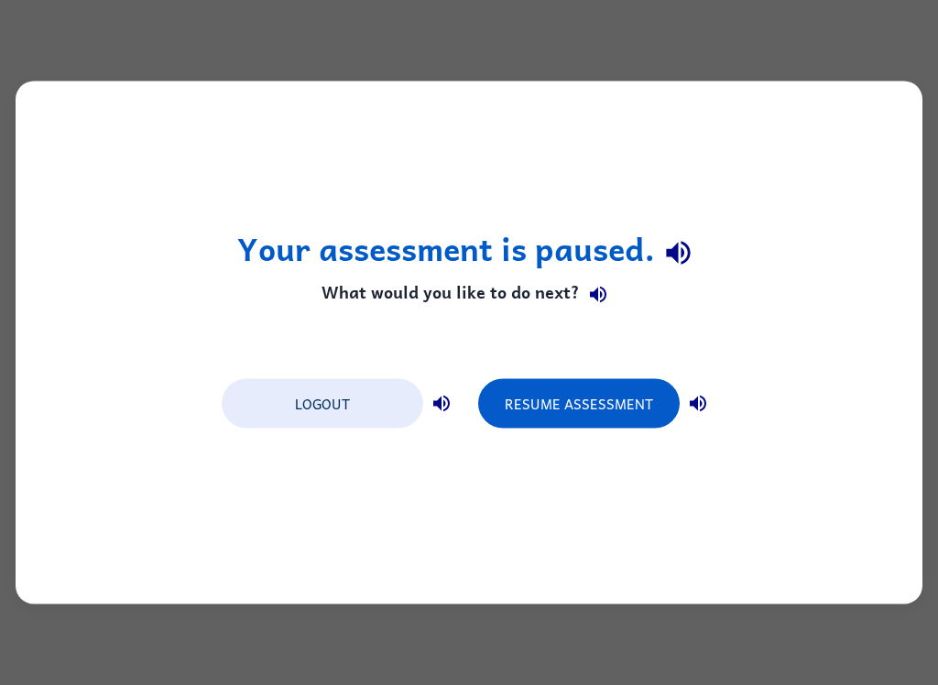
click at [587, 396] on button "Resume Assessment" at bounding box center [578, 403] width 201 height 49
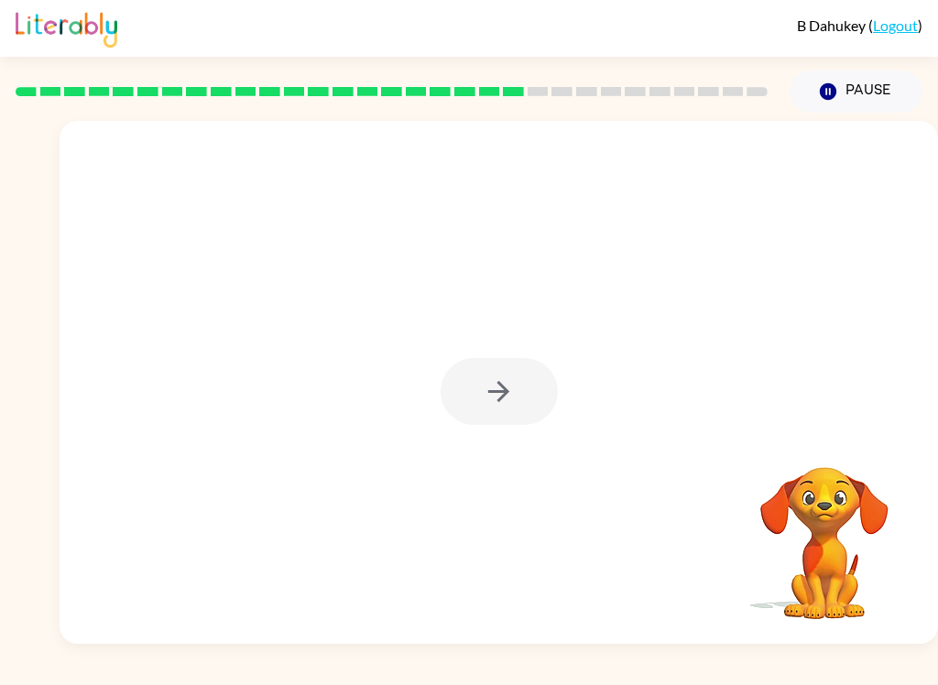
click at [438, 495] on div at bounding box center [499, 382] width 878 height 523
click at [488, 377] on div at bounding box center [498, 391] width 117 height 67
click at [488, 376] on div at bounding box center [498, 391] width 117 height 67
click at [515, 408] on div at bounding box center [498, 391] width 117 height 67
click at [515, 405] on button "button" at bounding box center [498, 391] width 117 height 67
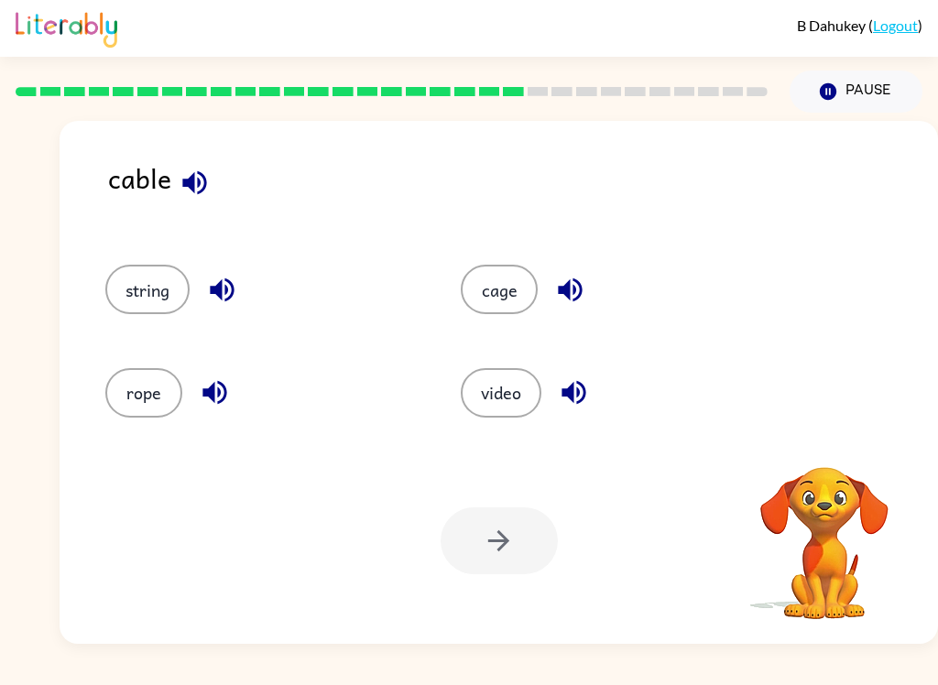
click at [534, 412] on button "video" at bounding box center [501, 392] width 81 height 49
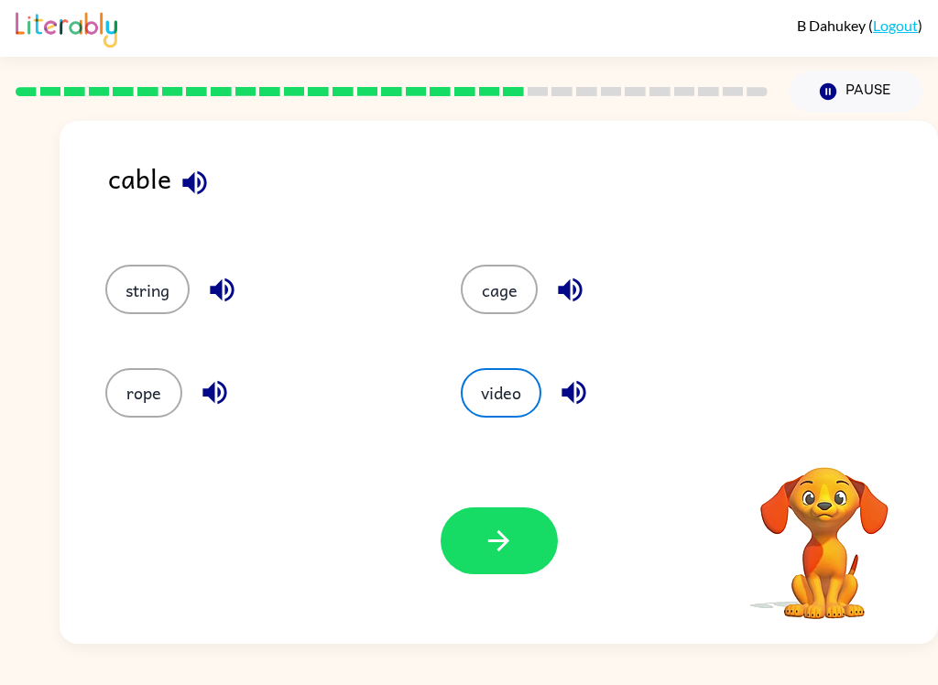
click at [147, 288] on button "string" at bounding box center [147, 289] width 84 height 49
click at [486, 513] on button "button" at bounding box center [498, 540] width 117 height 67
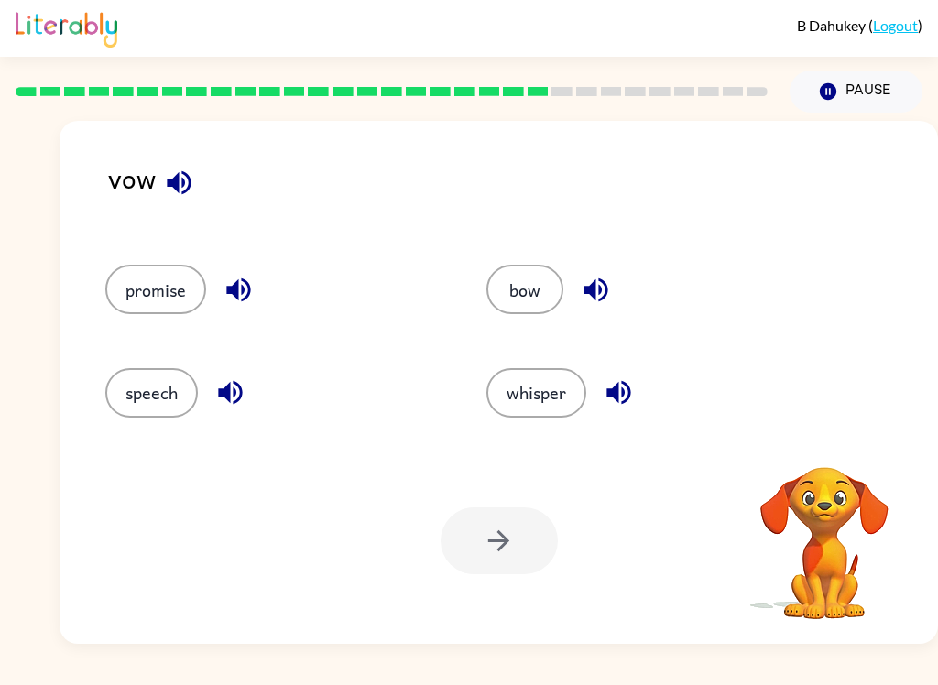
click at [172, 301] on button "promise" at bounding box center [155, 289] width 101 height 49
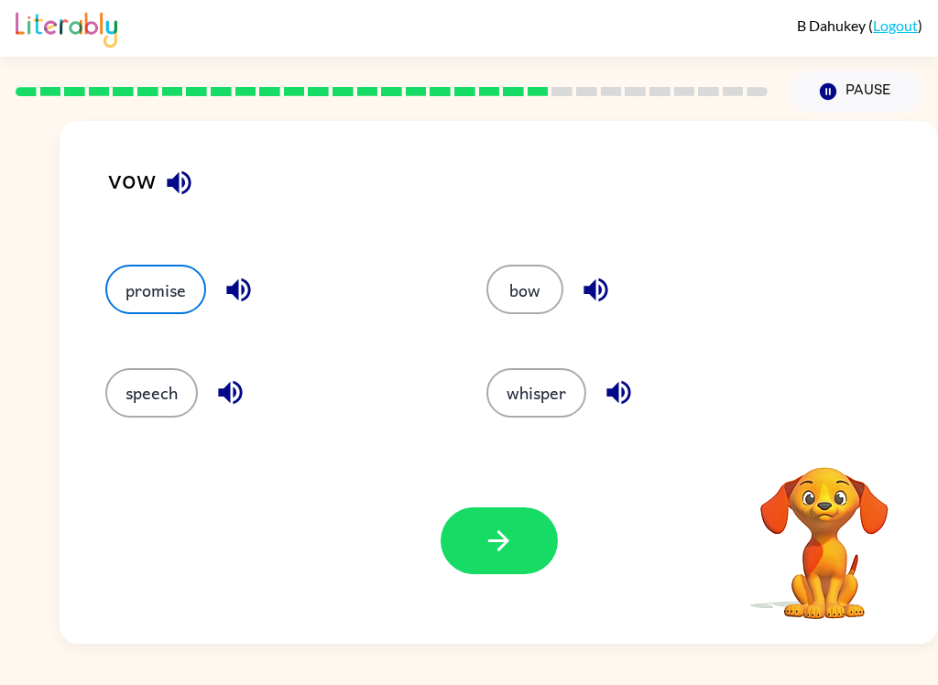
click at [479, 549] on button "button" at bounding box center [498, 540] width 117 height 67
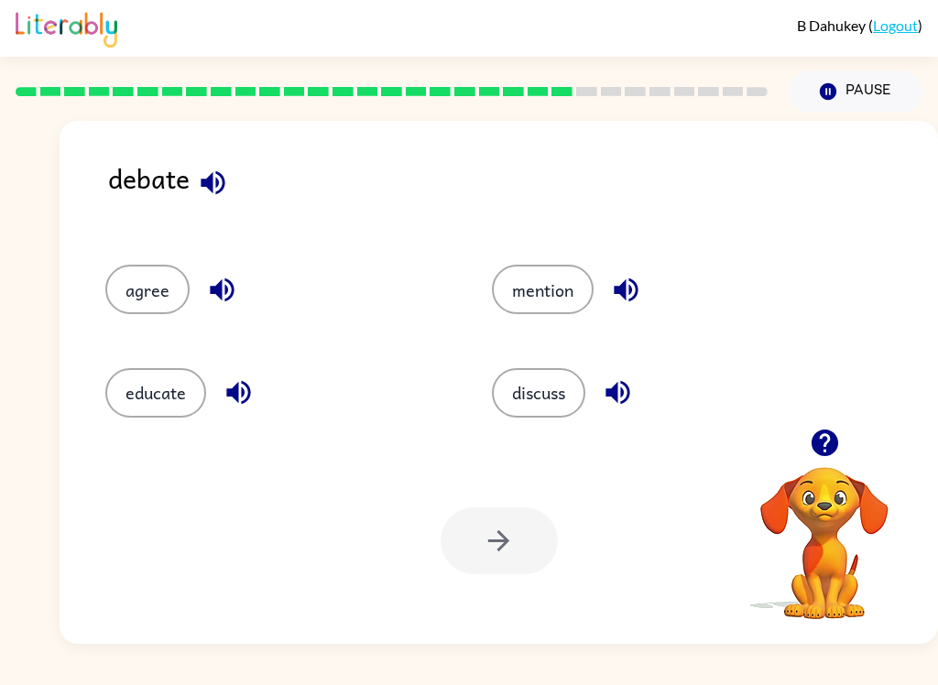
click at [549, 400] on button "discuss" at bounding box center [538, 392] width 93 height 49
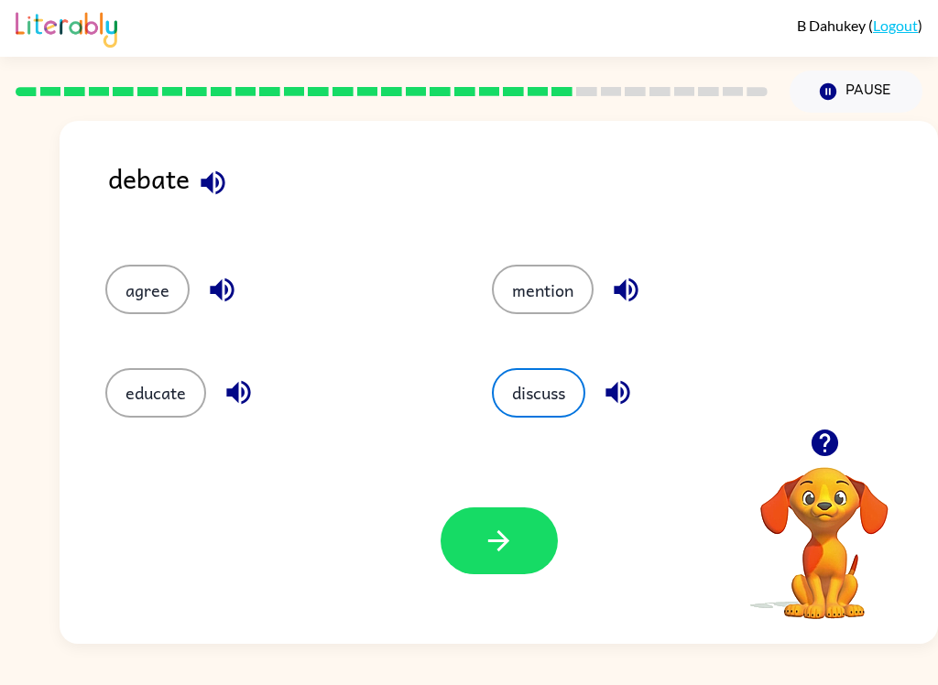
click at [486, 564] on button "button" at bounding box center [498, 540] width 117 height 67
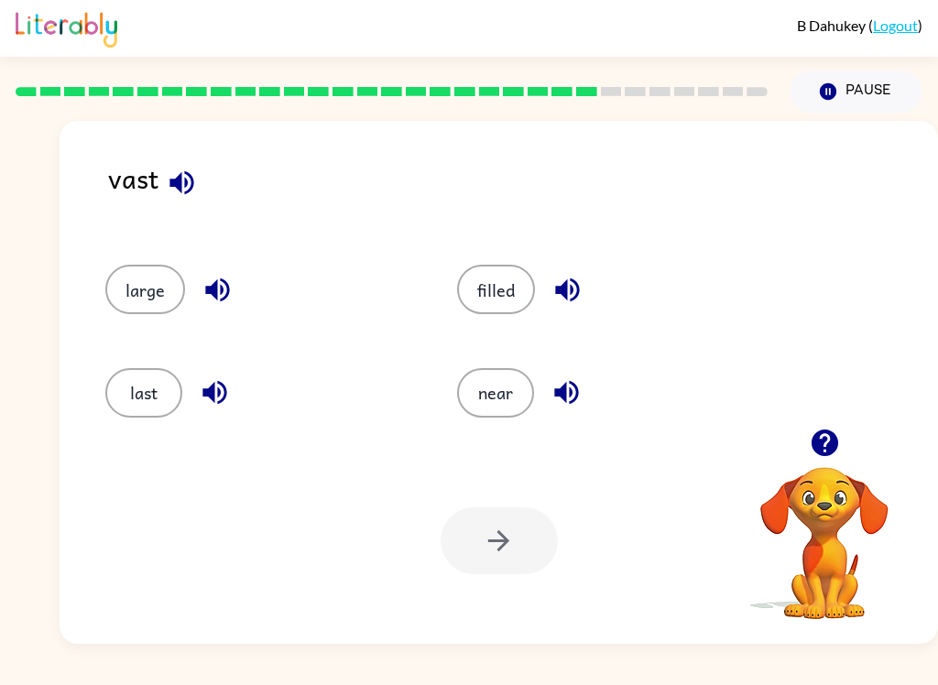
click at [504, 291] on button "filled" at bounding box center [496, 289] width 78 height 49
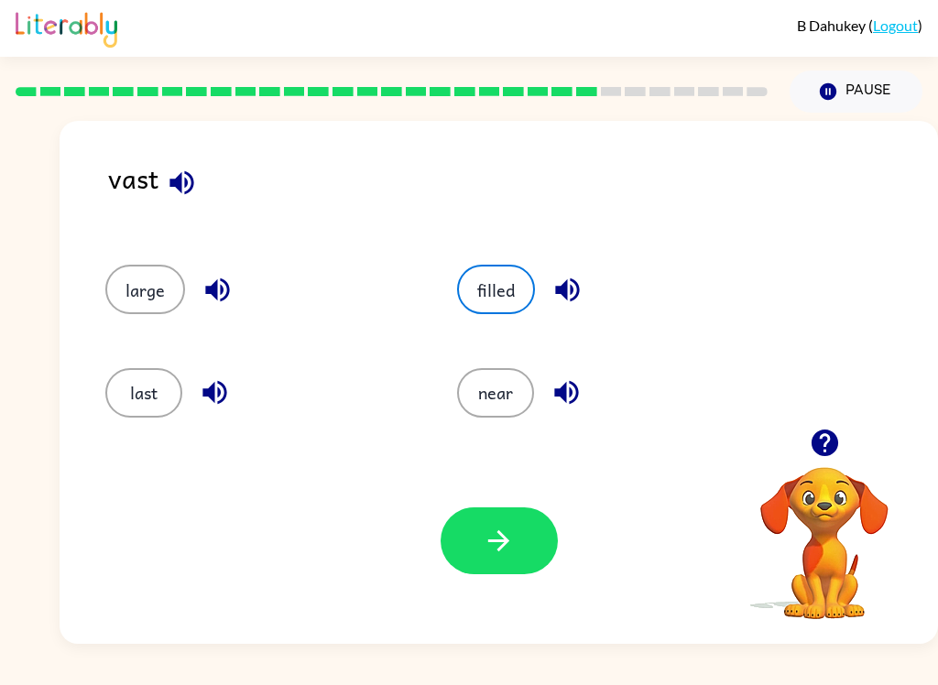
click at [526, 521] on button "button" at bounding box center [498, 540] width 117 height 67
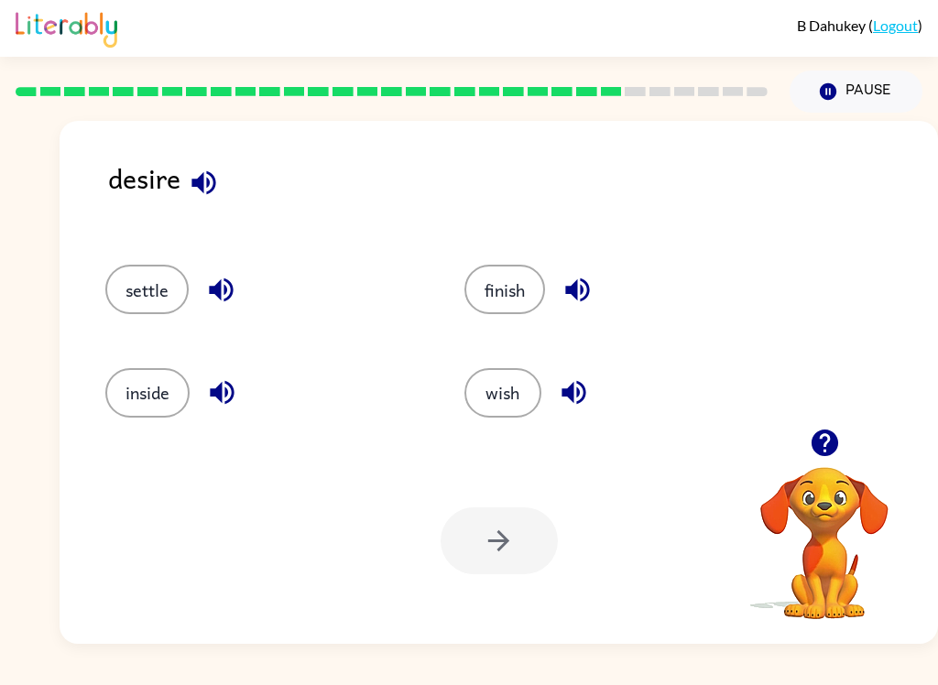
click at [505, 388] on button "wish" at bounding box center [502, 392] width 77 height 49
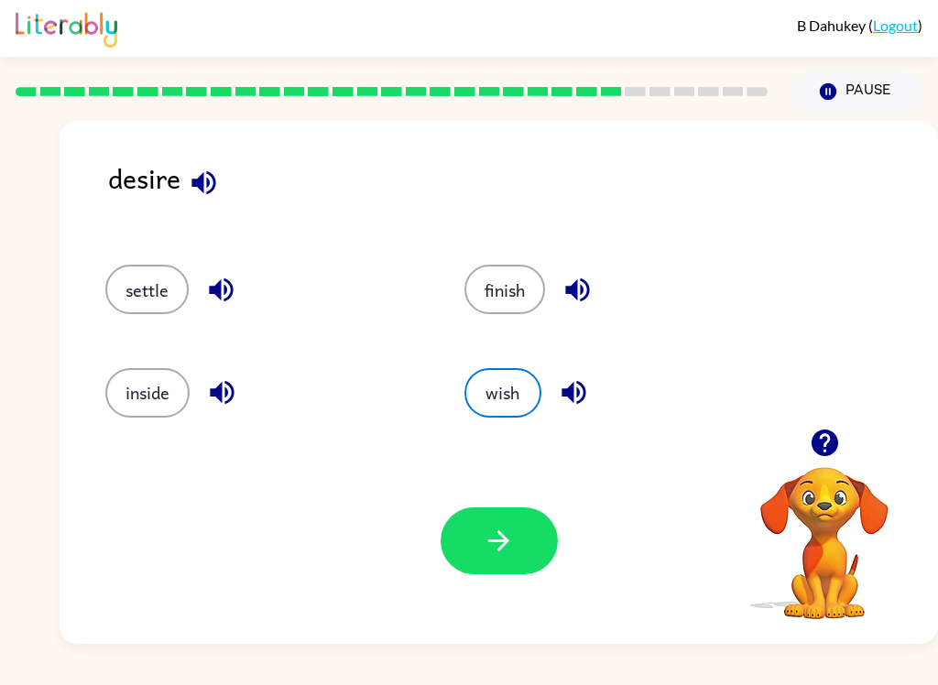
click at [538, 549] on button "button" at bounding box center [498, 540] width 117 height 67
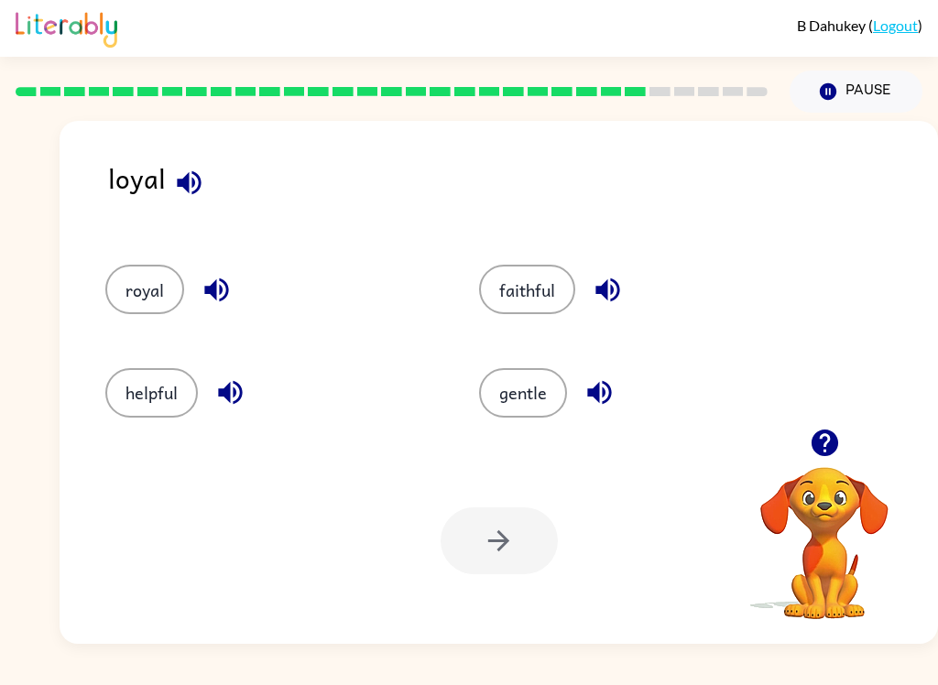
click at [530, 298] on button "faithful" at bounding box center [527, 289] width 96 height 49
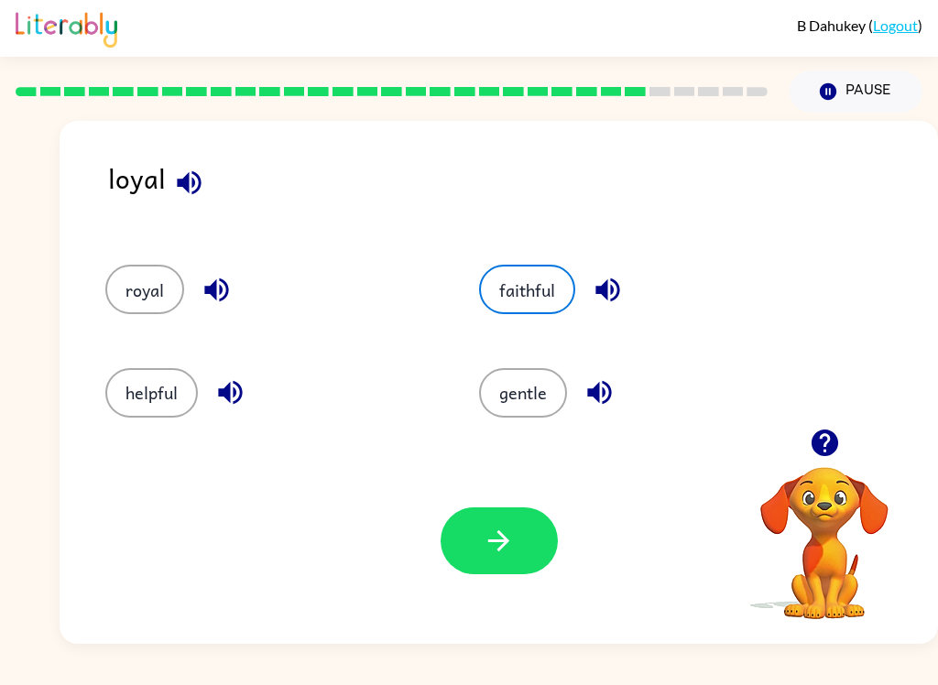
click at [524, 551] on button "button" at bounding box center [498, 540] width 117 height 67
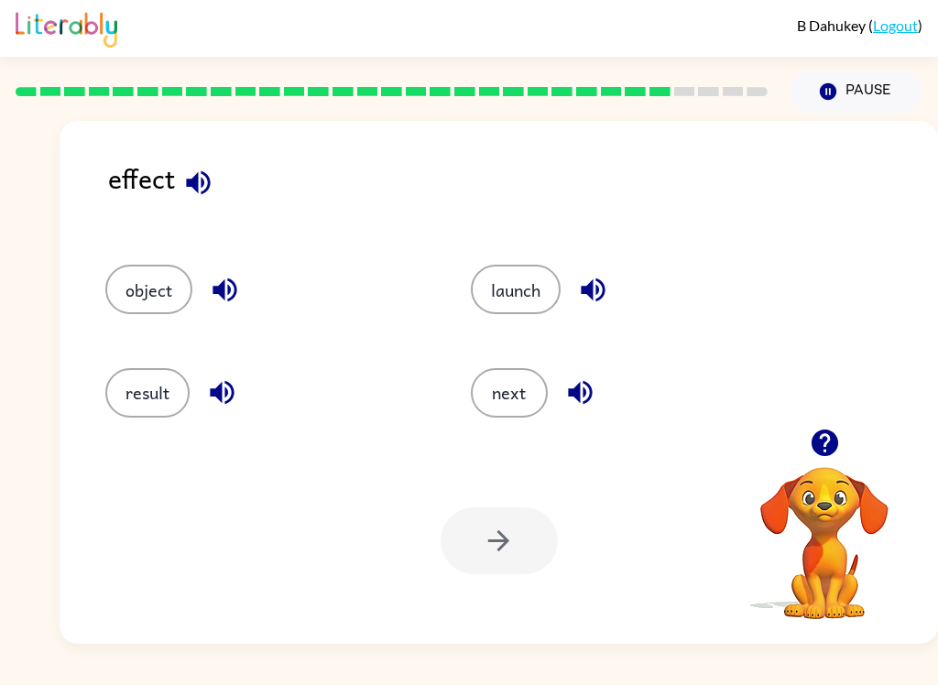
click at [140, 382] on button "result" at bounding box center [147, 392] width 84 height 49
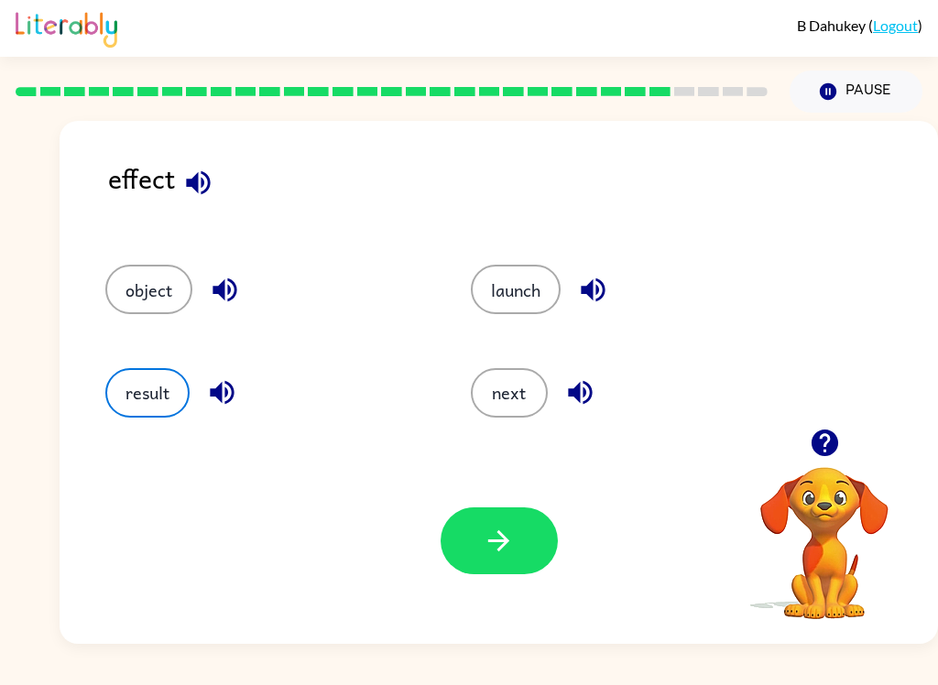
click at [510, 556] on icon "button" at bounding box center [499, 541] width 32 height 32
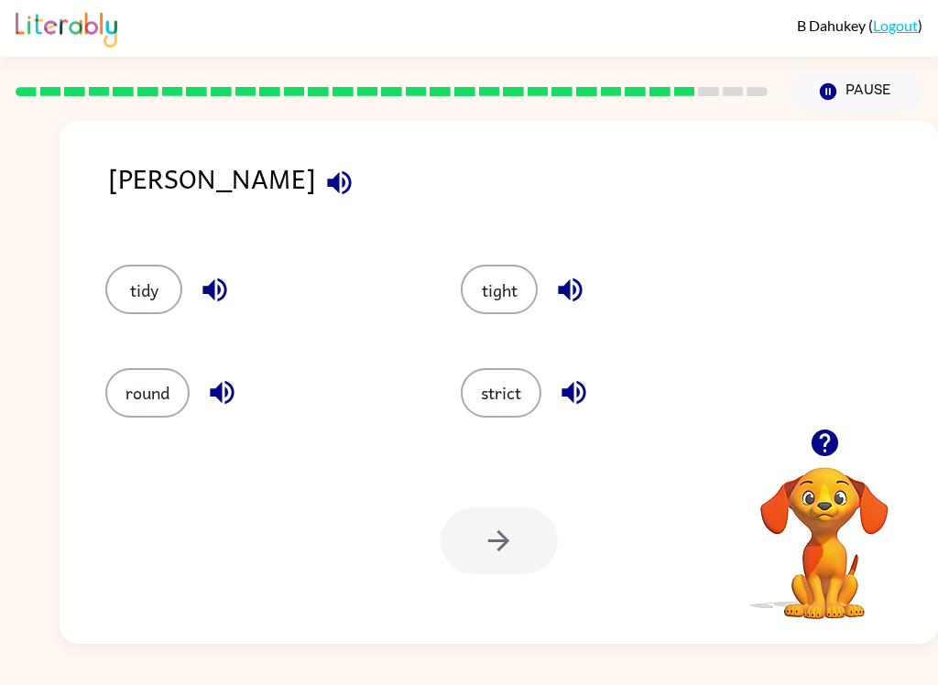
click at [477, 311] on button "tight" at bounding box center [499, 289] width 77 height 49
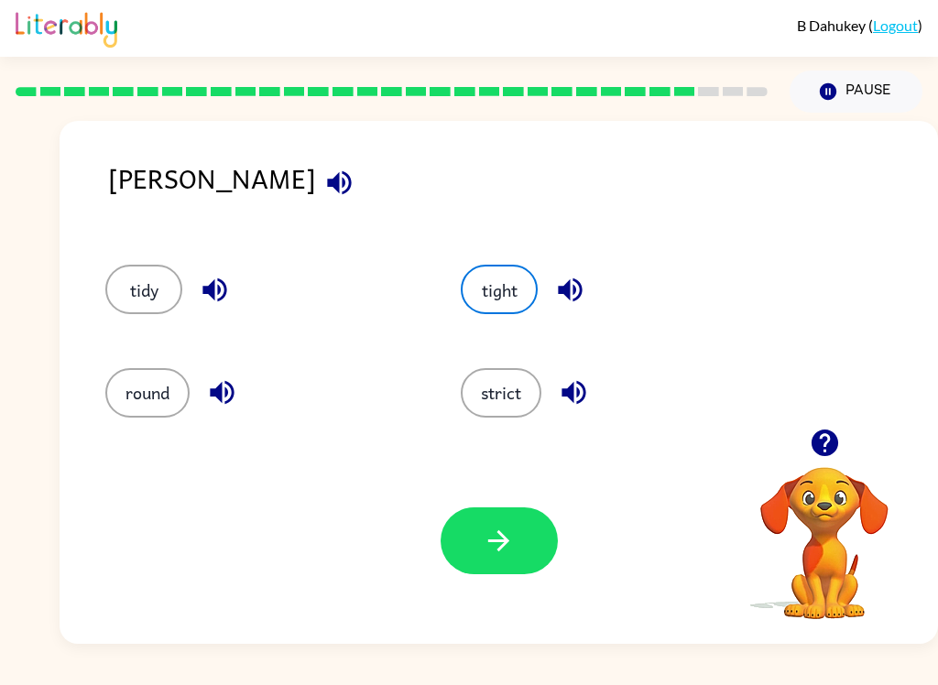
click at [503, 465] on div "Your browser must support playing .mp4 files to use Literably. Please try using…" at bounding box center [499, 541] width 878 height 206
click at [527, 531] on button "button" at bounding box center [498, 540] width 117 height 67
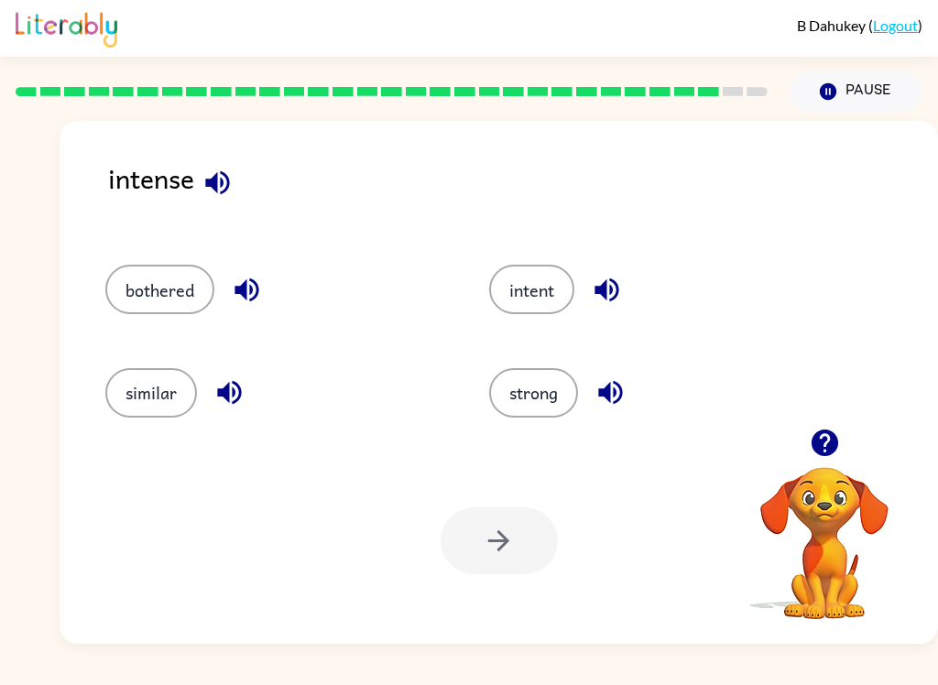
click at [116, 299] on button "bothered" at bounding box center [159, 289] width 109 height 49
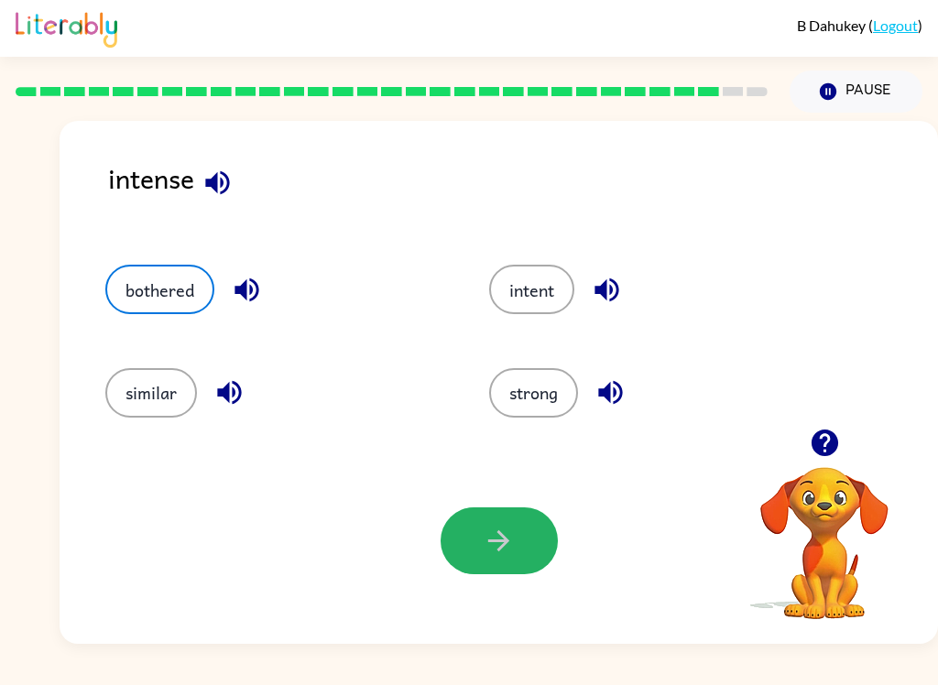
click at [501, 544] on icon "button" at bounding box center [499, 541] width 32 height 32
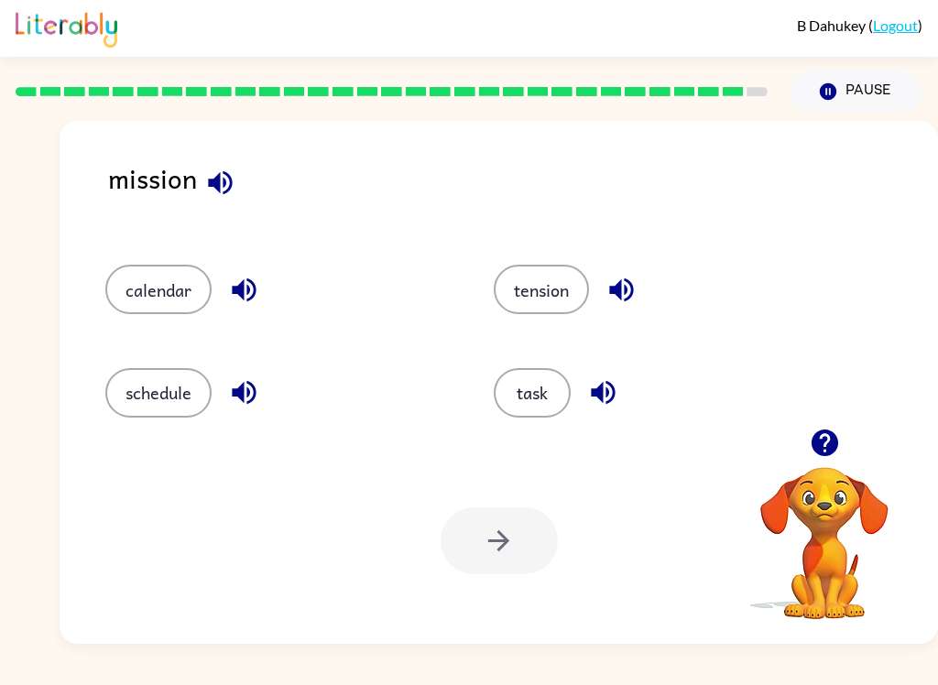
click at [531, 371] on button "task" at bounding box center [532, 392] width 77 height 49
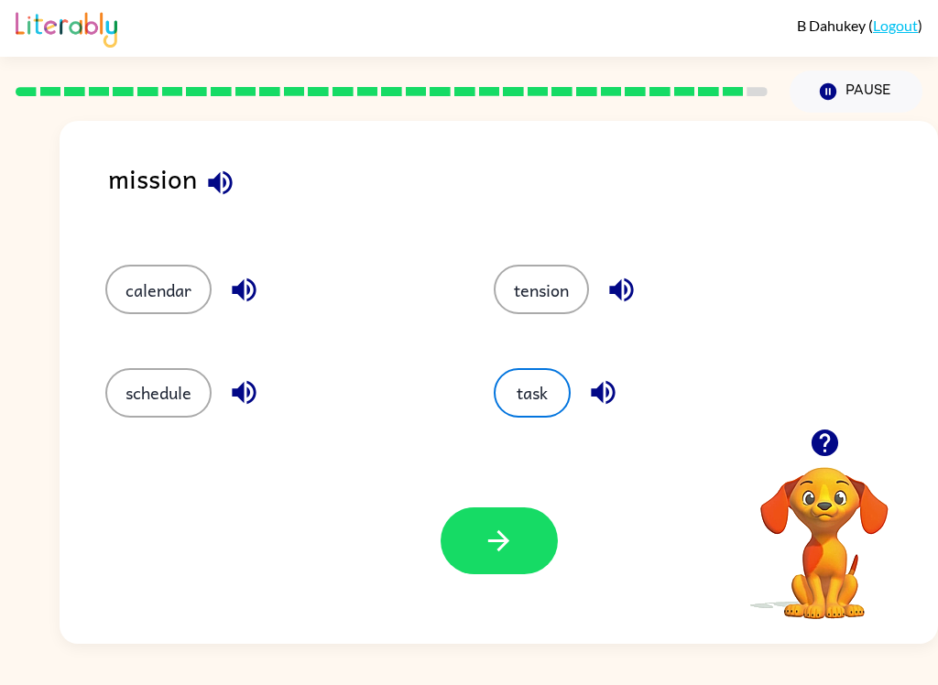
click at [534, 555] on button "button" at bounding box center [498, 540] width 117 height 67
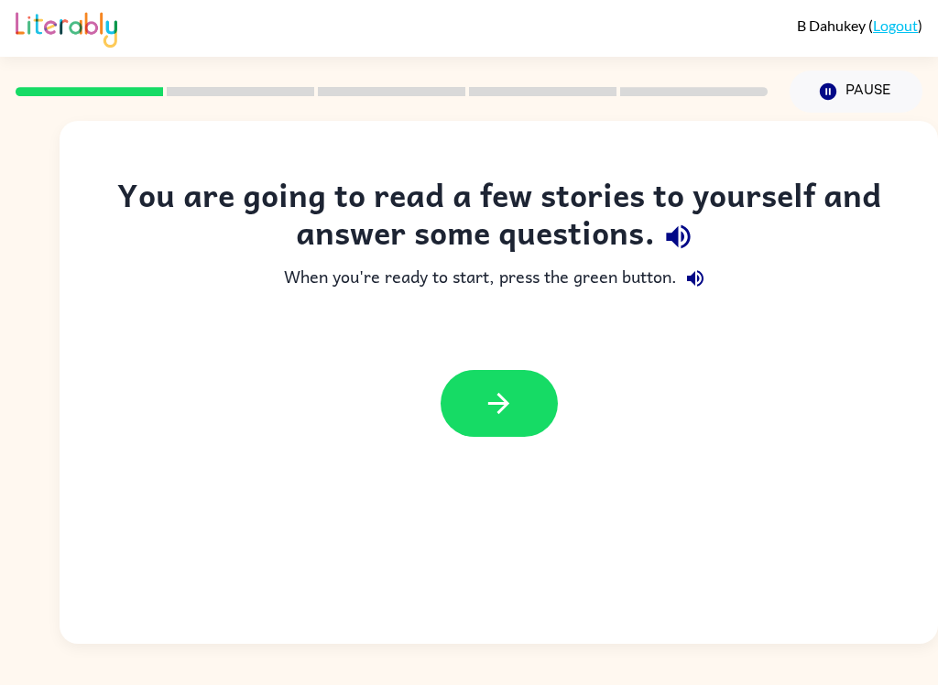
click at [502, 374] on button "button" at bounding box center [498, 403] width 117 height 67
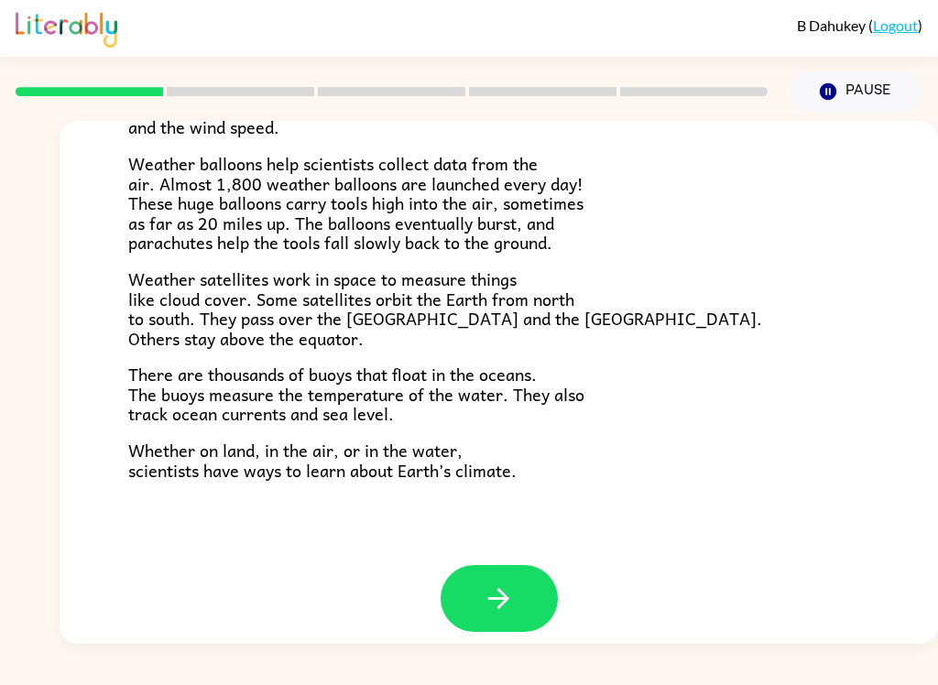
scroll to position [495, 0]
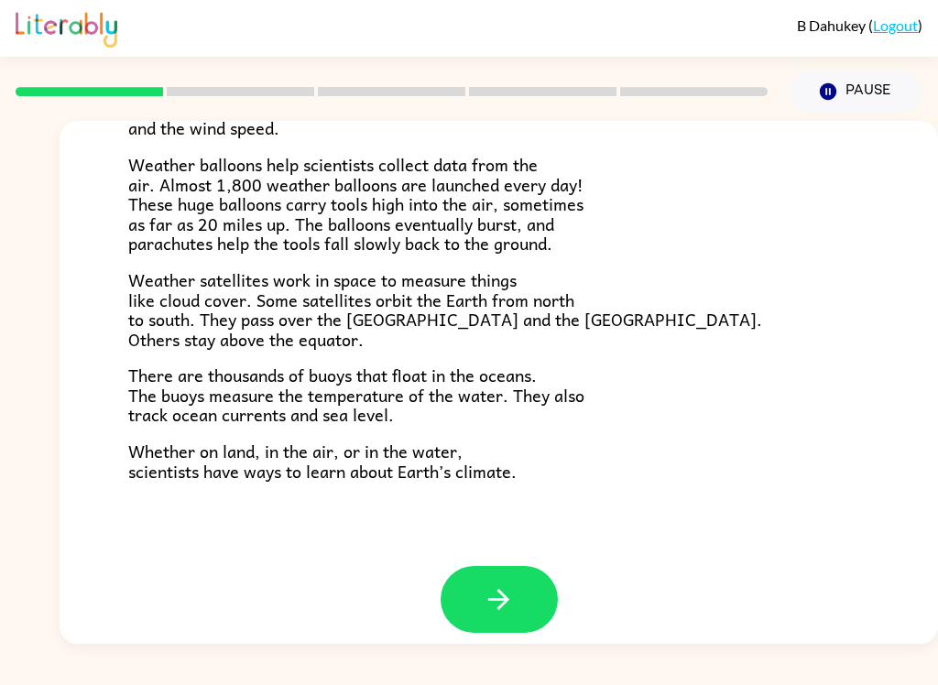
click at [532, 566] on button "button" at bounding box center [498, 599] width 117 height 67
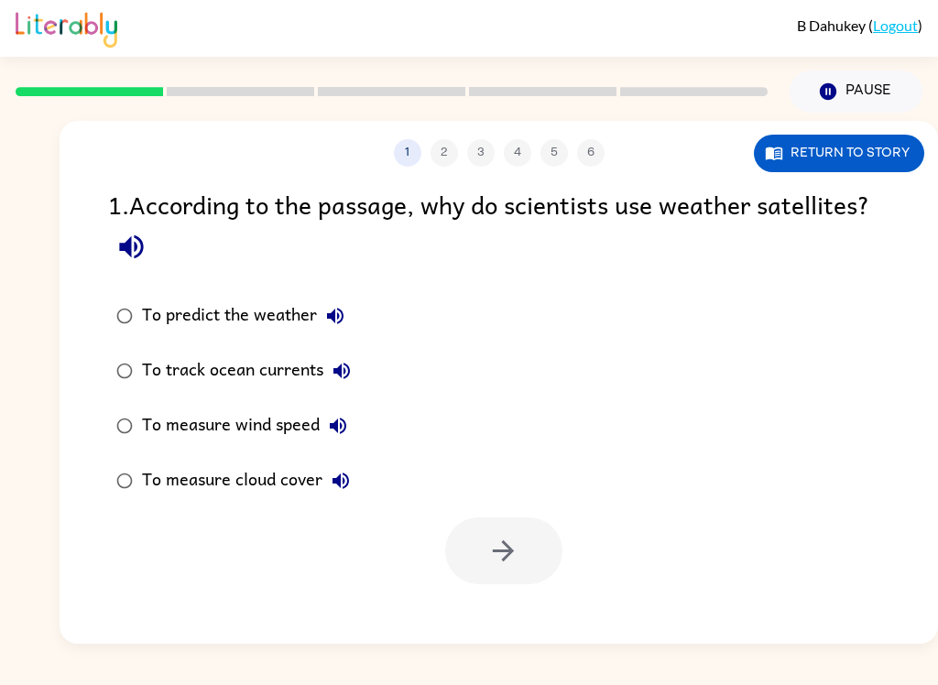
click at [858, 169] on button "Return to story" at bounding box center [839, 154] width 170 height 38
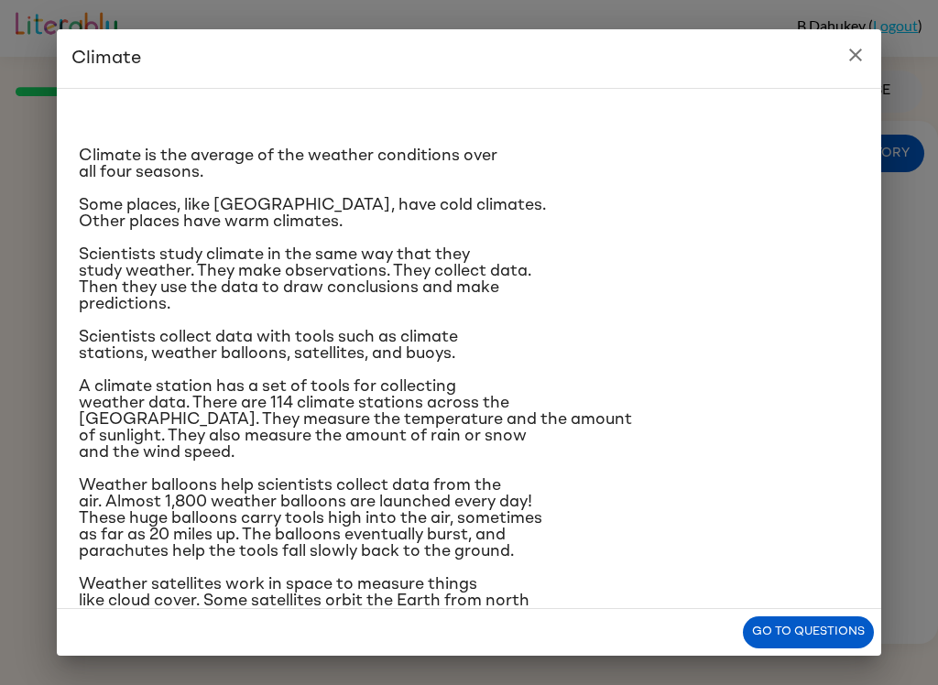
click at [845, 65] on icon "close" at bounding box center [855, 55] width 22 height 22
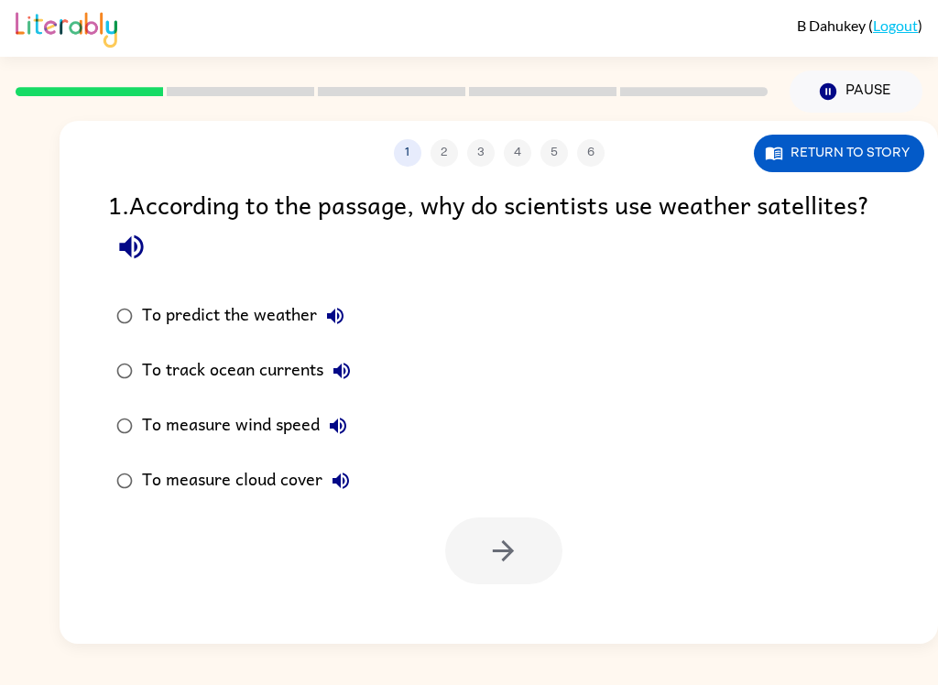
click at [148, 298] on label "To predict the weather" at bounding box center [233, 315] width 271 height 55
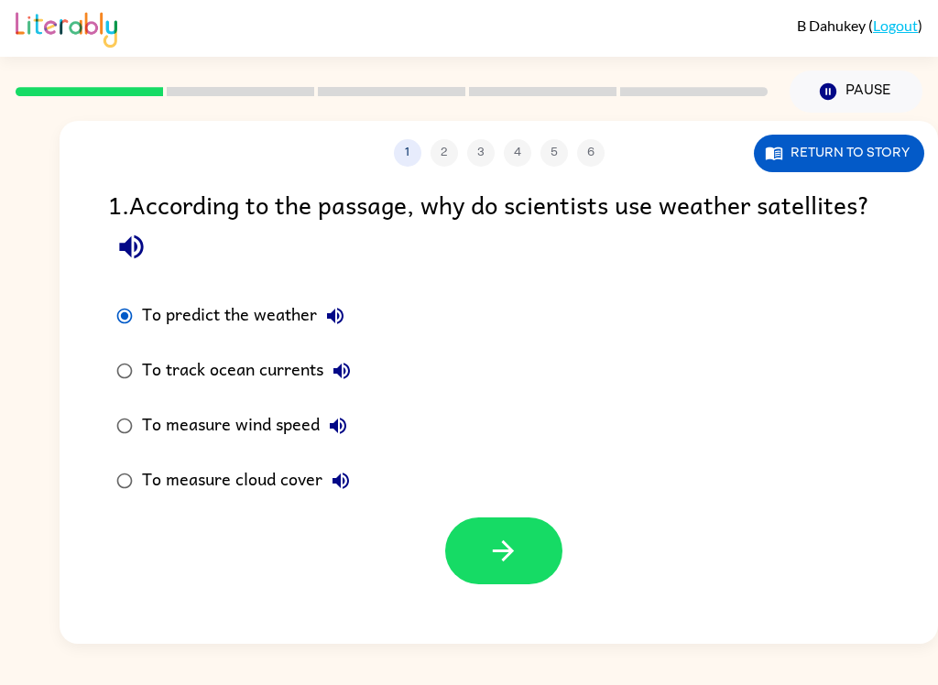
click at [432, 559] on div at bounding box center [499, 546] width 878 height 76
click at [500, 551] on icon "button" at bounding box center [503, 551] width 32 height 32
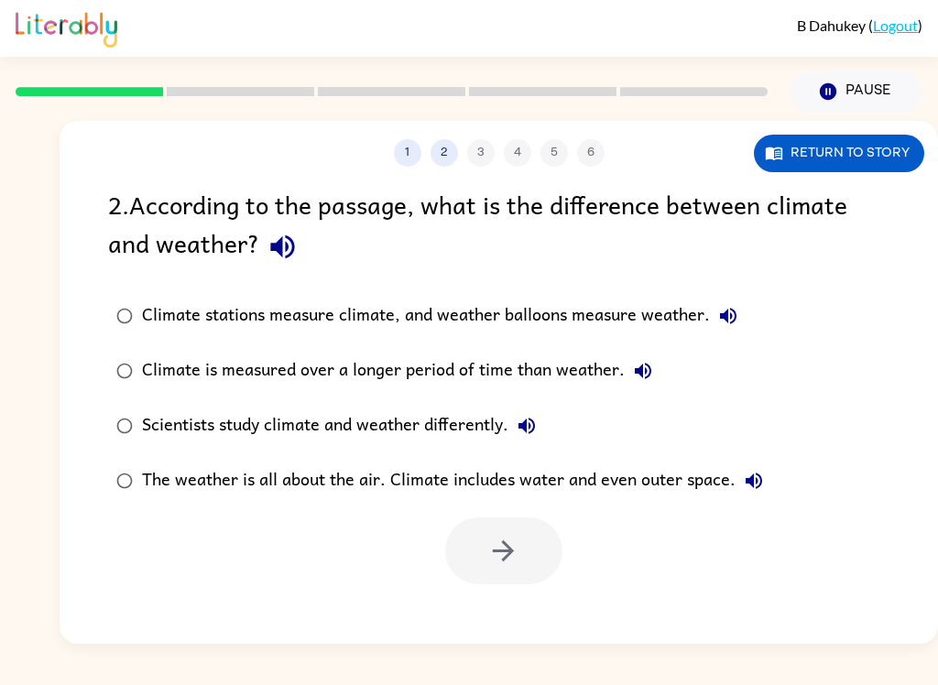
click at [467, 416] on div "Scientists study climate and weather differently." at bounding box center [343, 426] width 403 height 37
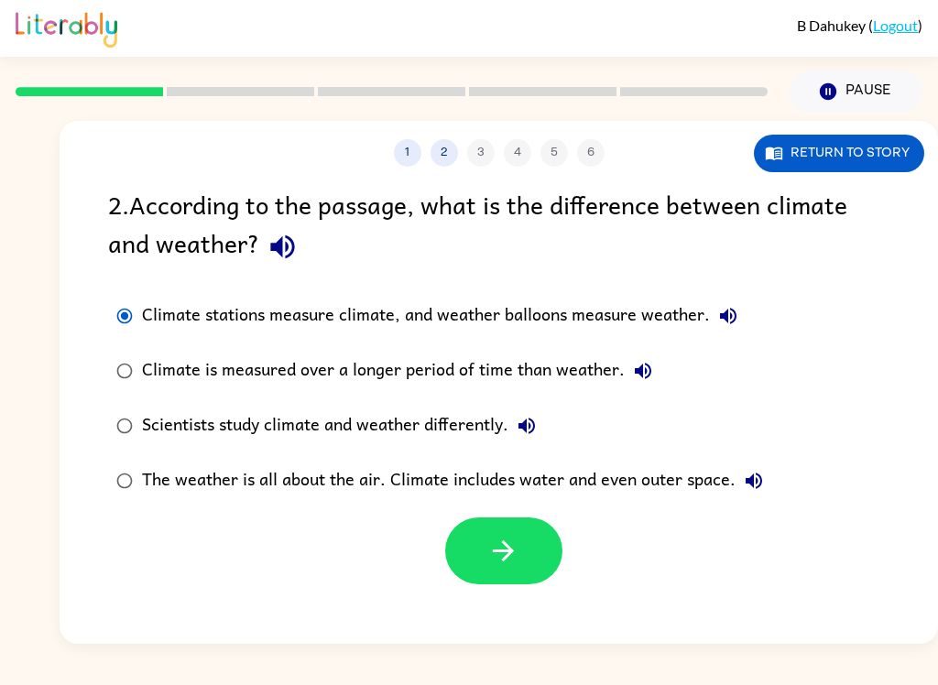
click at [498, 550] on icon "button" at bounding box center [503, 551] width 32 height 32
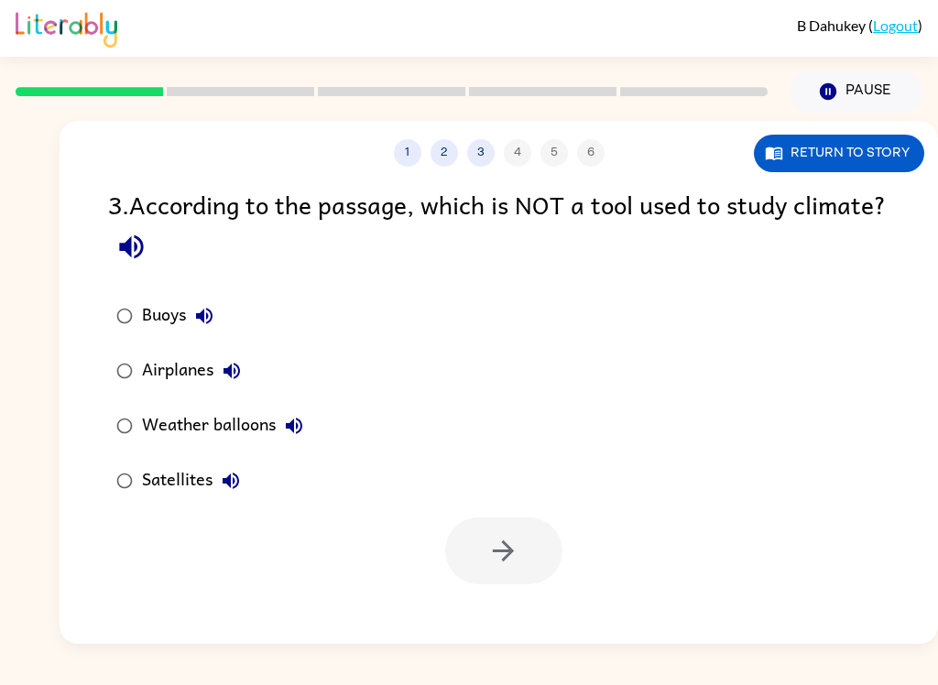
click at [818, 151] on button "Return to story" at bounding box center [839, 154] width 170 height 38
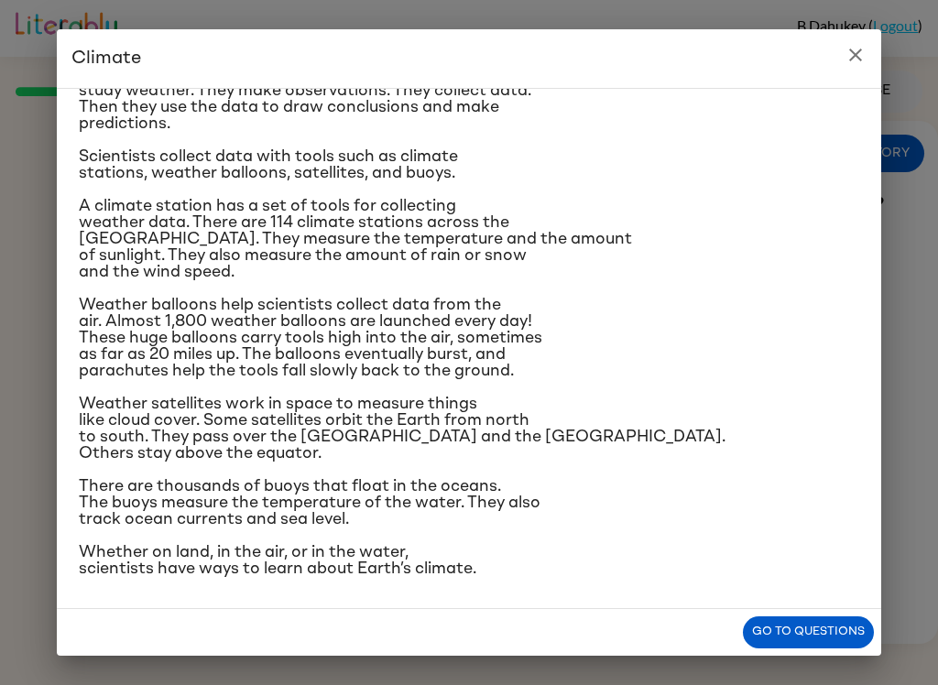
scroll to position [339, 0]
click at [866, 64] on button "close" at bounding box center [855, 55] width 37 height 37
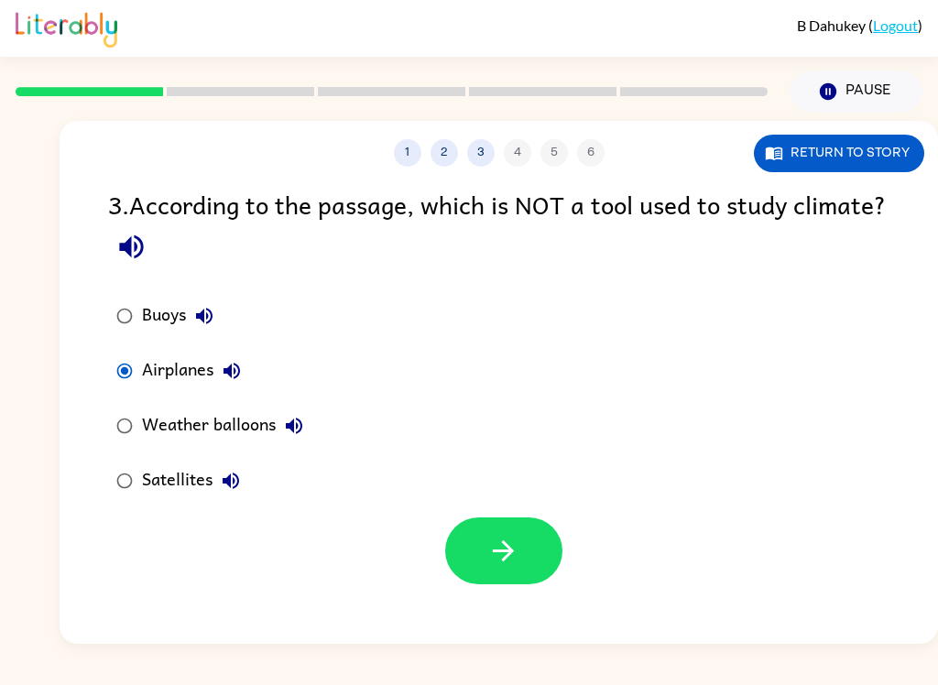
click at [507, 541] on icon "button" at bounding box center [503, 551] width 32 height 32
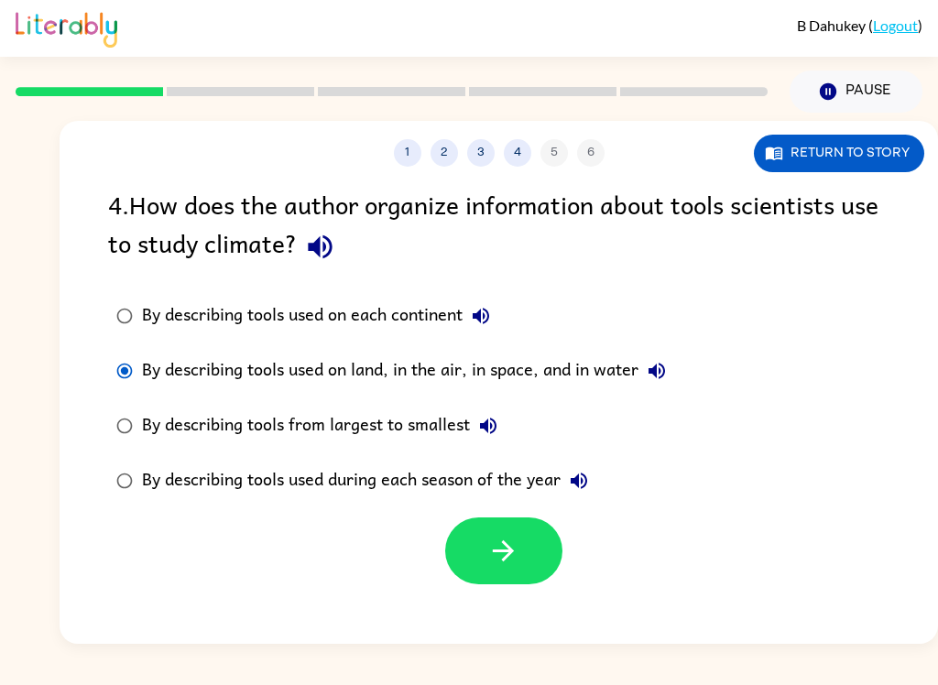
click at [473, 530] on button "button" at bounding box center [503, 550] width 117 height 67
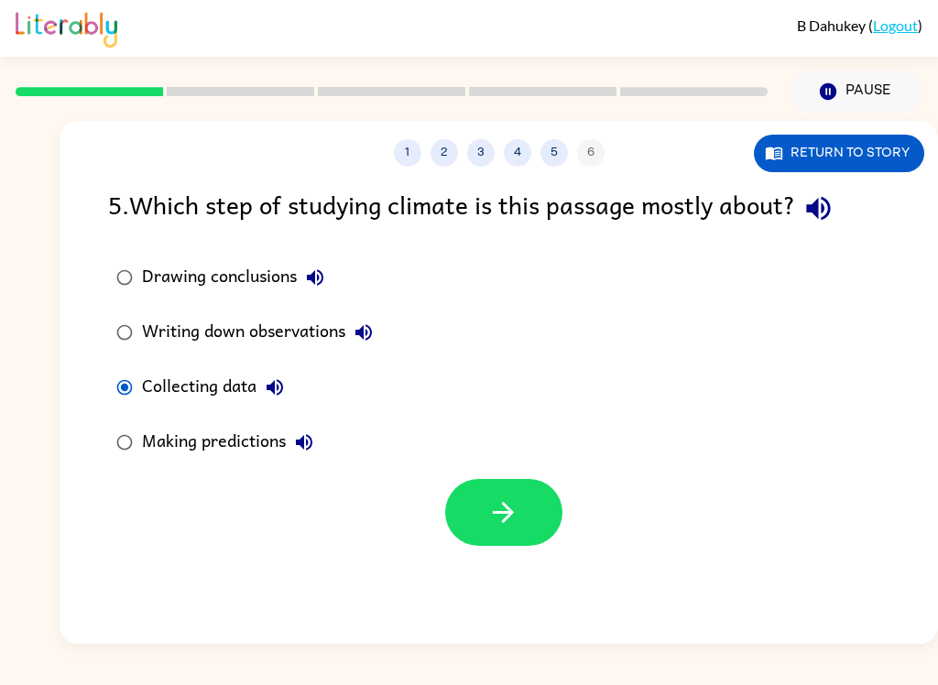
click at [552, 450] on div "Drawing conclusions Writing down observations Collecting data Making predictions" at bounding box center [523, 360] width 830 height 220
click at [499, 534] on button "button" at bounding box center [503, 512] width 117 height 67
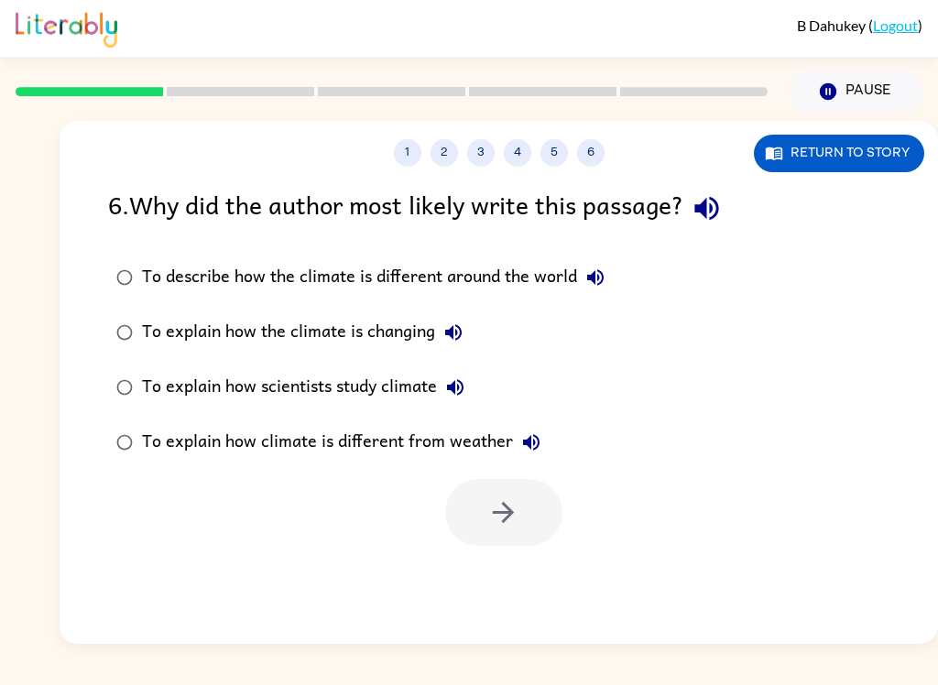
click at [406, 495] on div at bounding box center [499, 508] width 878 height 76
click at [459, 446] on div "To explain how climate is different from weather" at bounding box center [346, 442] width 408 height 37
click at [548, 505] on button "button" at bounding box center [503, 512] width 117 height 67
click at [547, 505] on div at bounding box center [503, 512] width 117 height 67
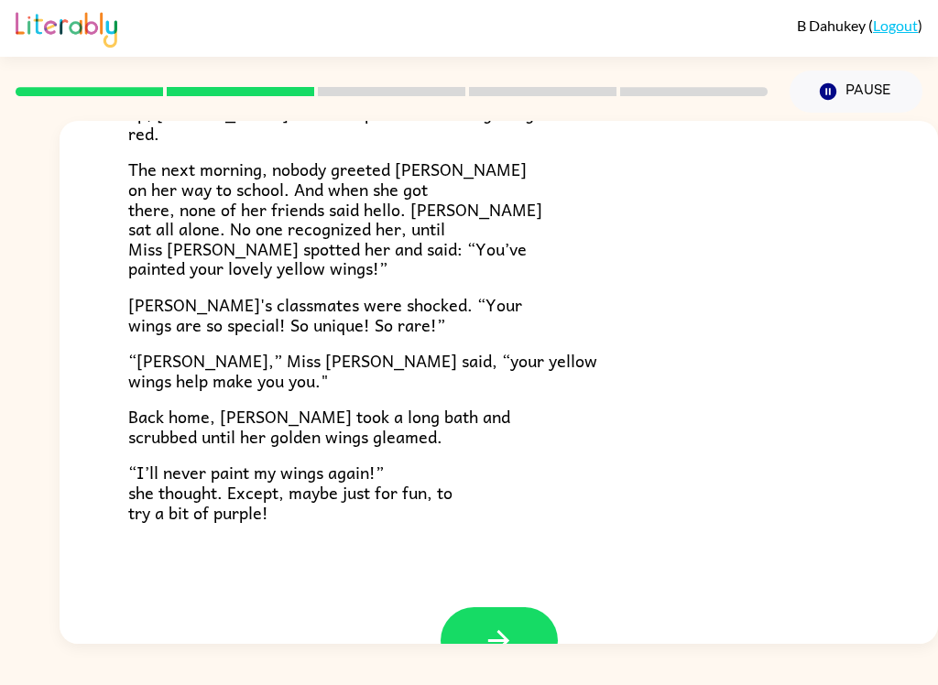
scroll to position [453, 0]
click at [505, 625] on icon "button" at bounding box center [499, 641] width 32 height 32
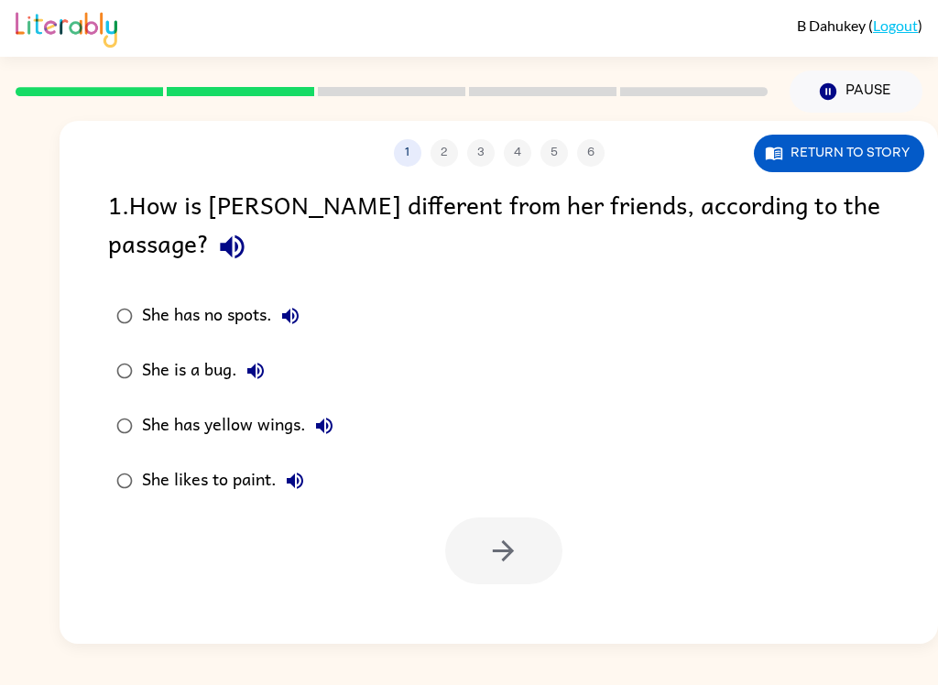
scroll to position [0, 0]
click at [242, 408] on div "She has yellow wings." at bounding box center [242, 426] width 201 height 37
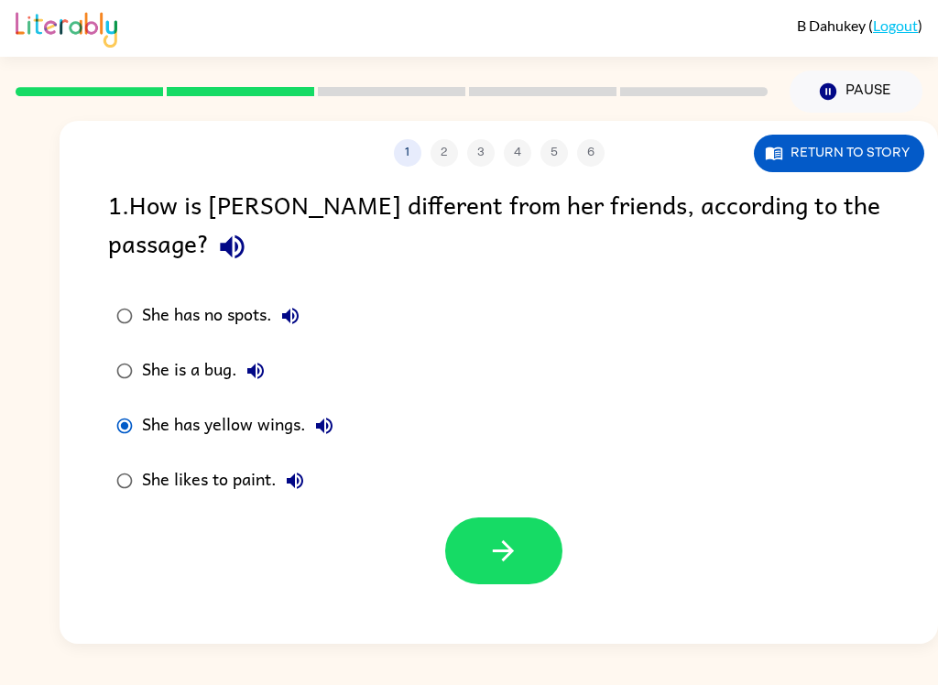
click at [481, 517] on button "button" at bounding box center [503, 550] width 117 height 67
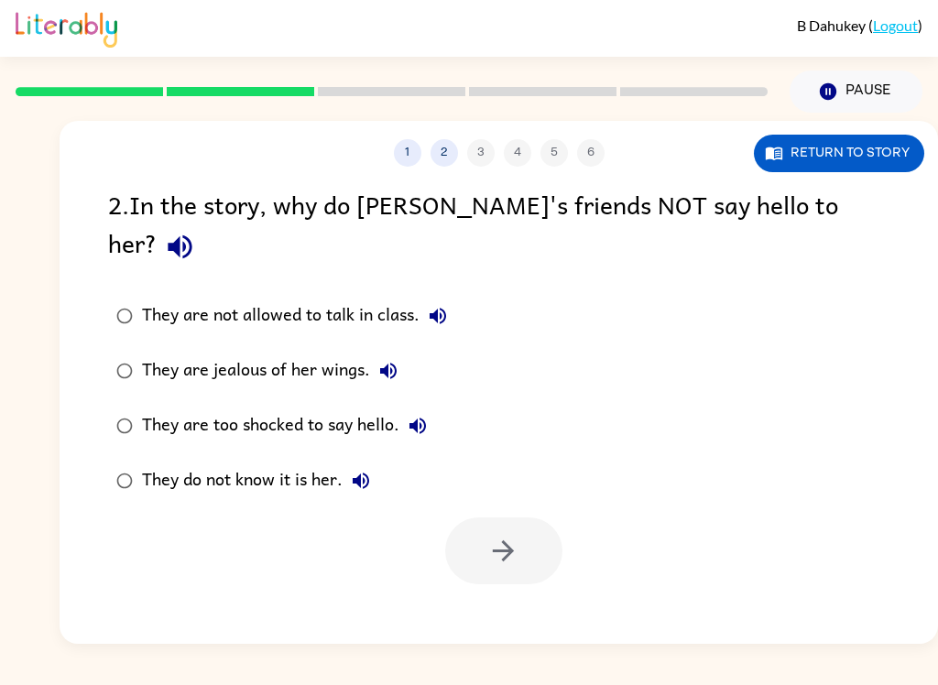
click at [300, 462] on div "They do not know it is her." at bounding box center [260, 480] width 237 height 37
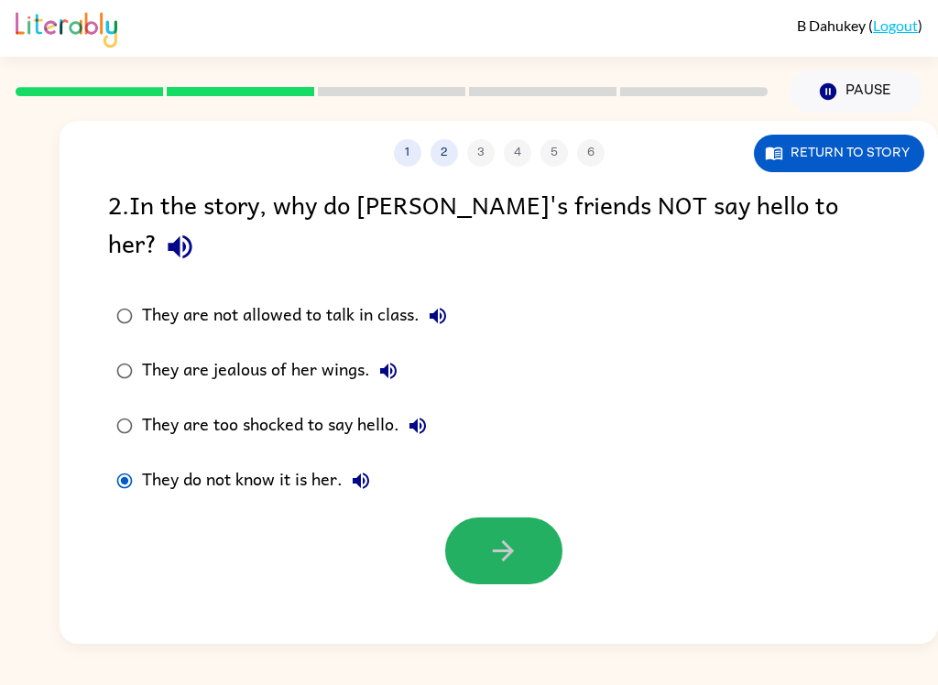
click at [520, 521] on button "button" at bounding box center [503, 550] width 117 height 67
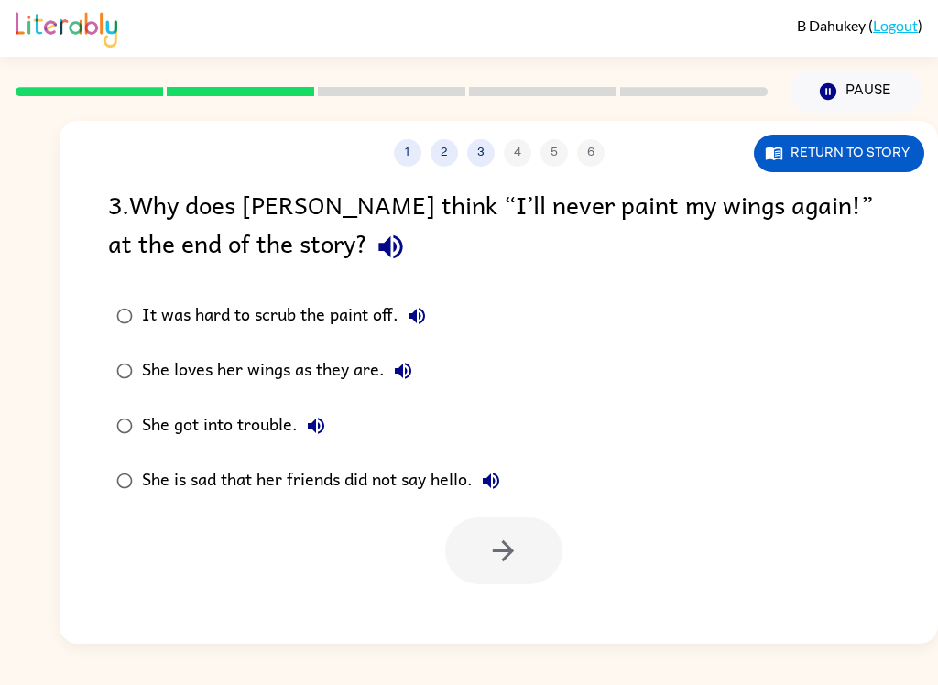
click at [245, 333] on div "It was hard to scrub the paint off." at bounding box center [288, 316] width 293 height 37
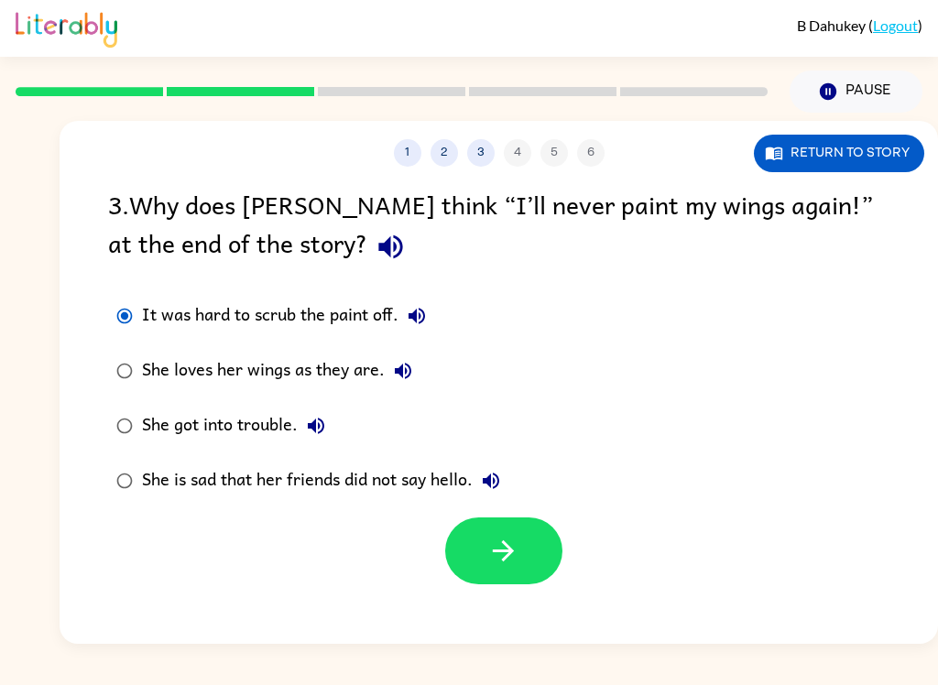
click at [317, 383] on div "She loves her wings as they are." at bounding box center [281, 371] width 279 height 37
click at [527, 558] on button "button" at bounding box center [503, 550] width 117 height 67
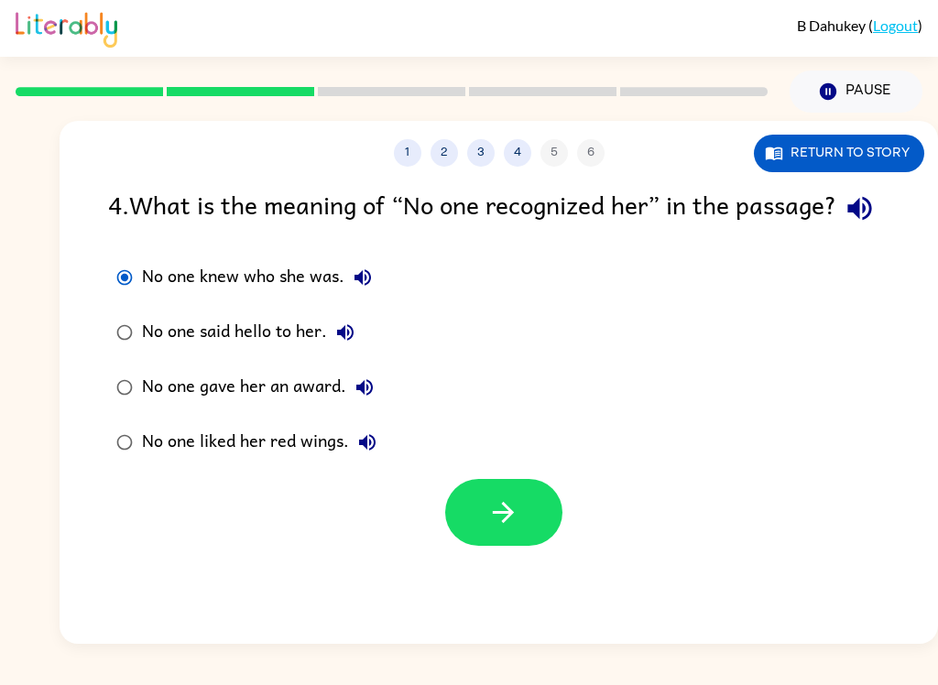
click at [492, 470] on div "No one knew who she was. No one said hello to her. No one gave her an award. No…" at bounding box center [523, 360] width 830 height 220
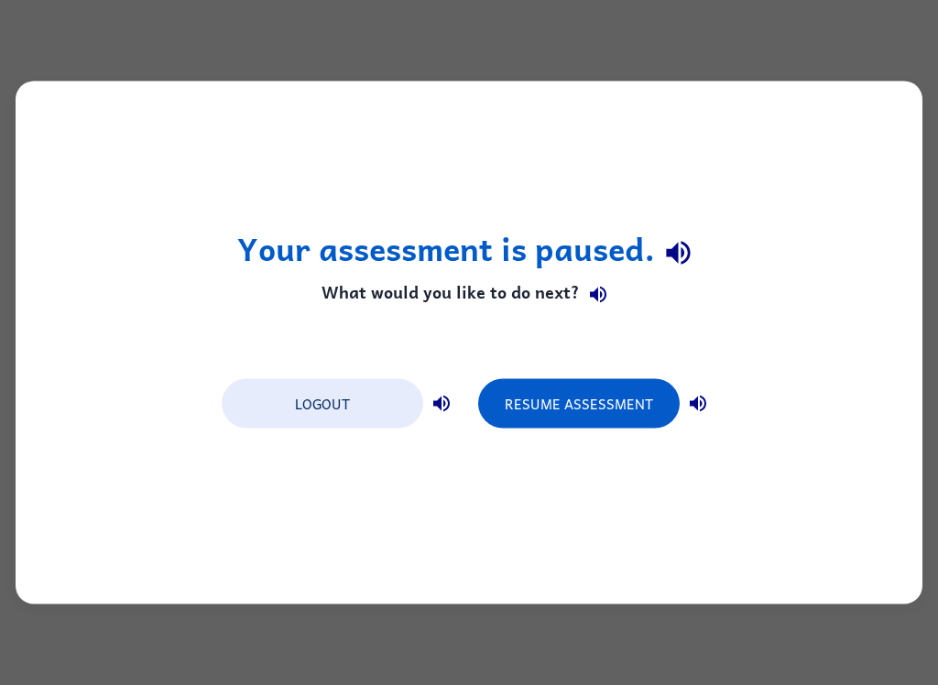
click at [543, 423] on button "Resume Assessment" at bounding box center [578, 403] width 201 height 49
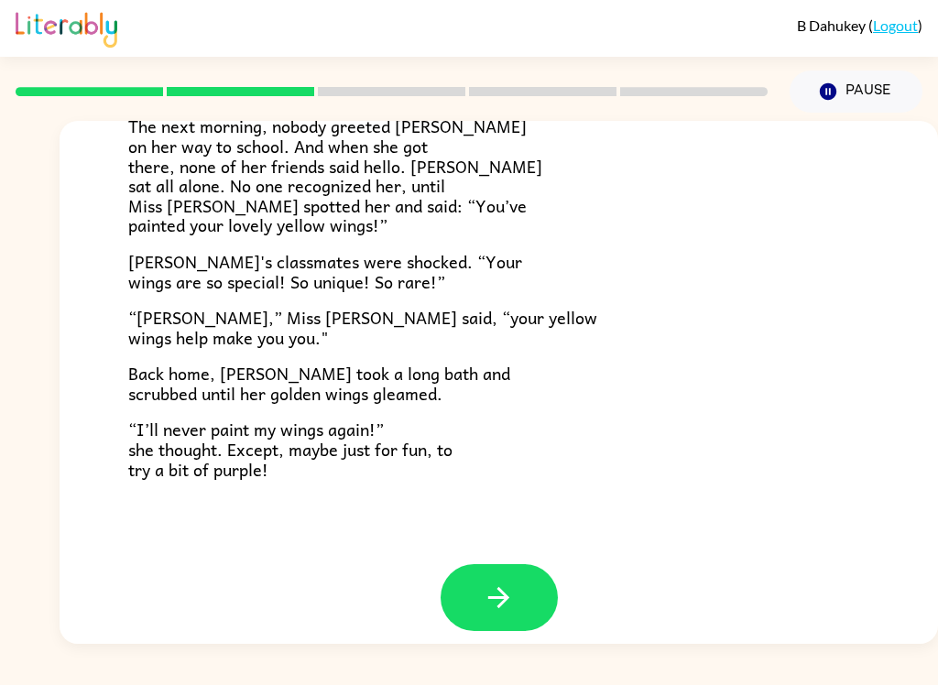
scroll to position [495, 0]
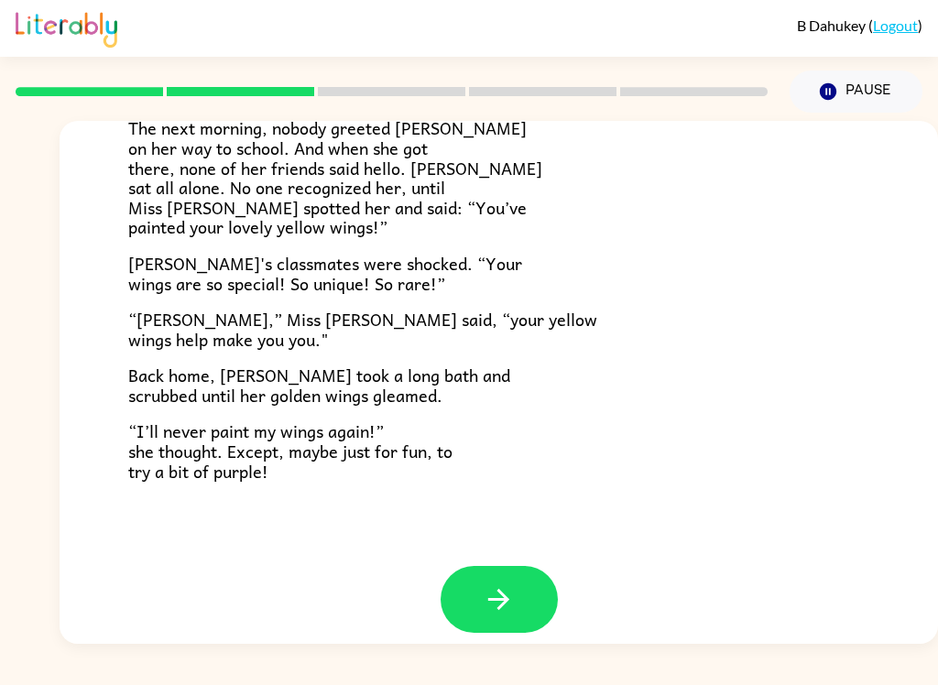
click at [486, 583] on icon "button" at bounding box center [499, 599] width 32 height 32
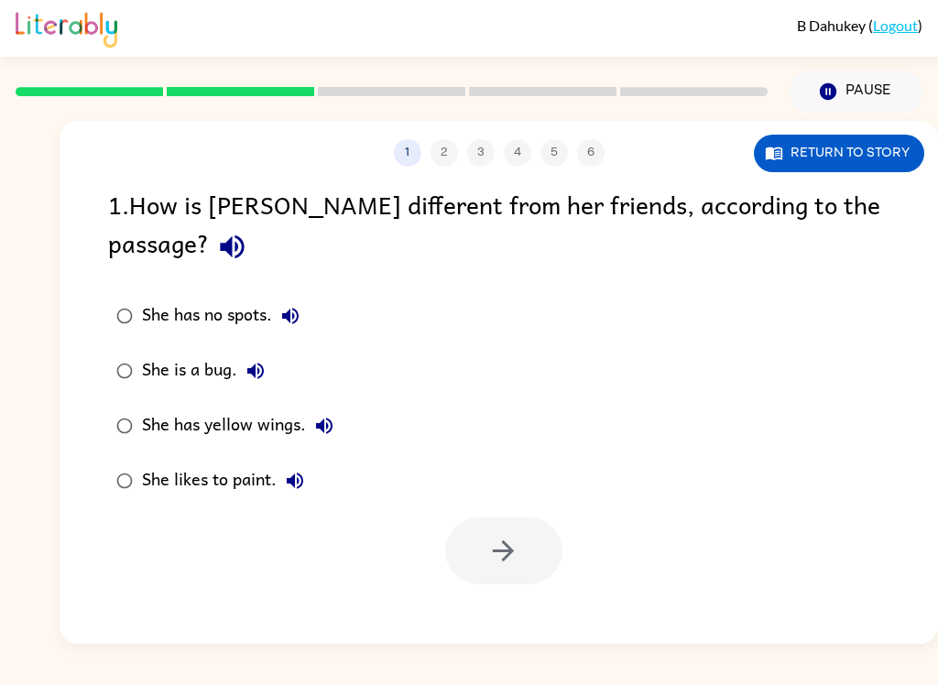
scroll to position [0, 0]
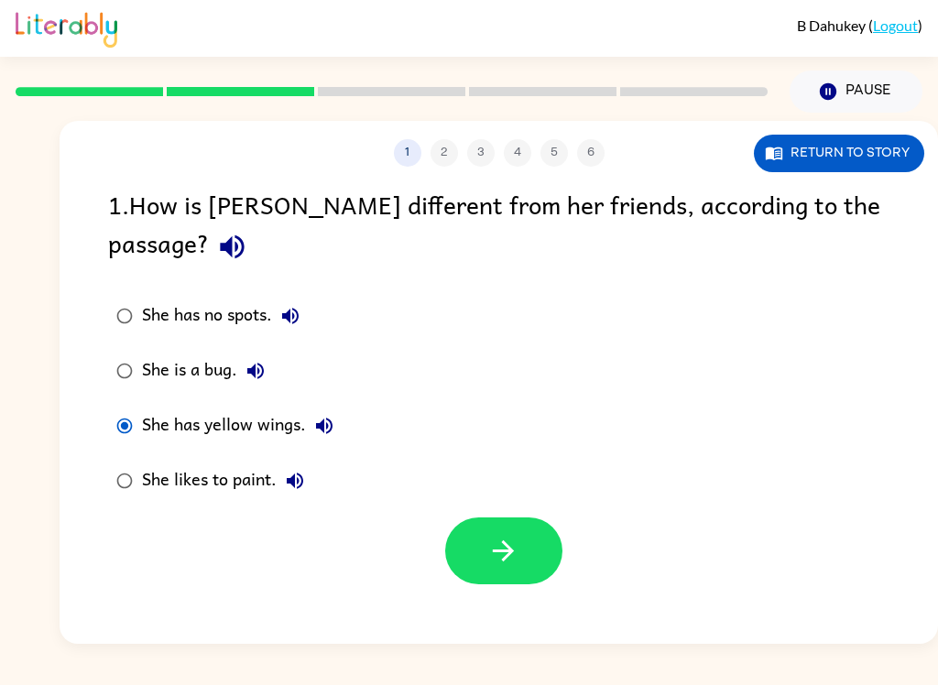
click at [545, 531] on button "button" at bounding box center [503, 550] width 117 height 67
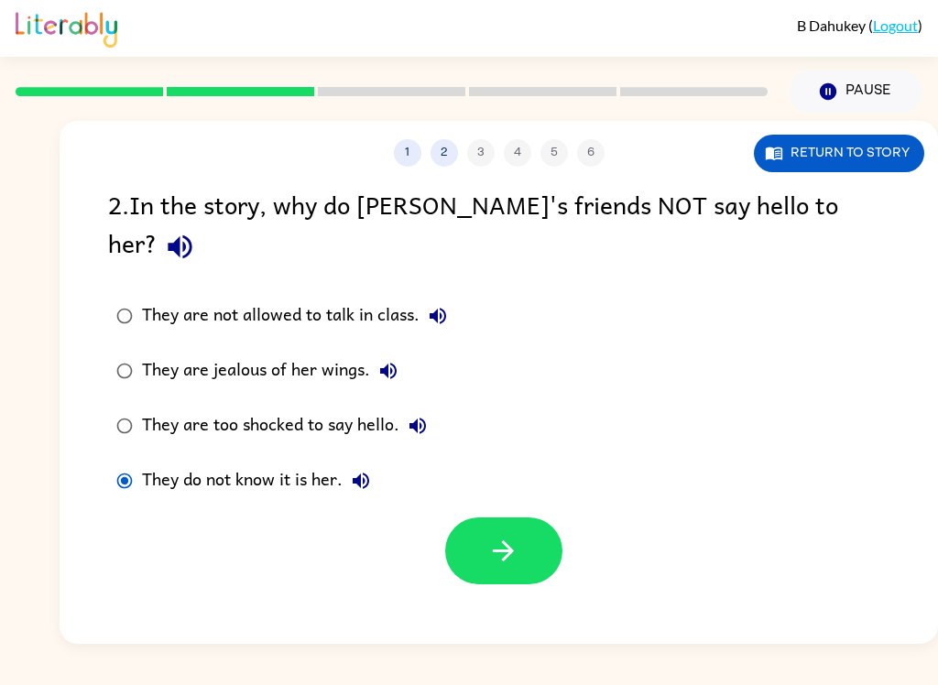
click at [513, 543] on button "button" at bounding box center [503, 550] width 117 height 67
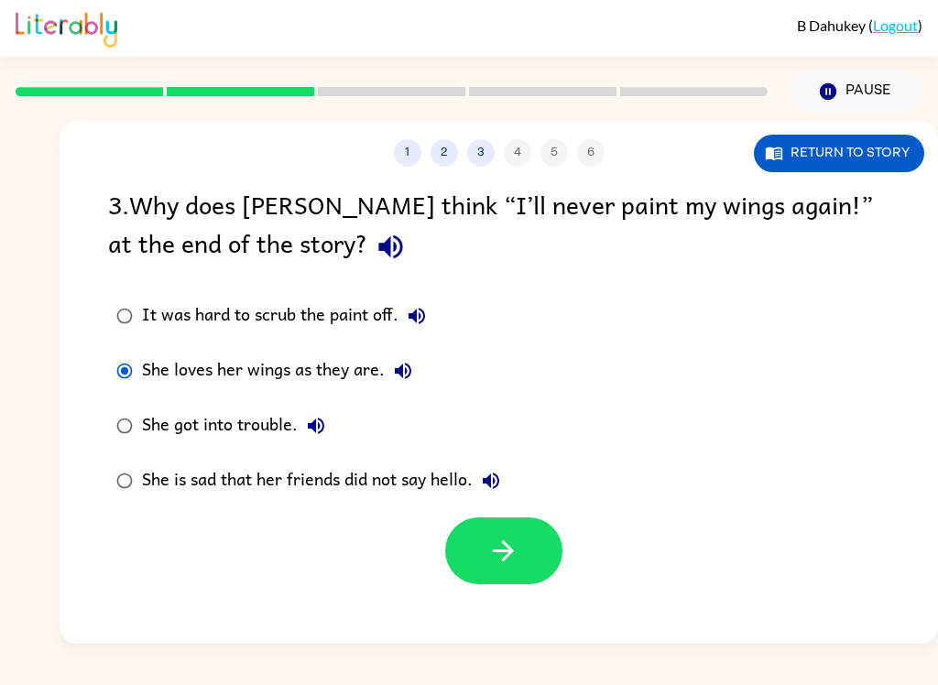
click at [487, 547] on icon "button" at bounding box center [503, 551] width 32 height 32
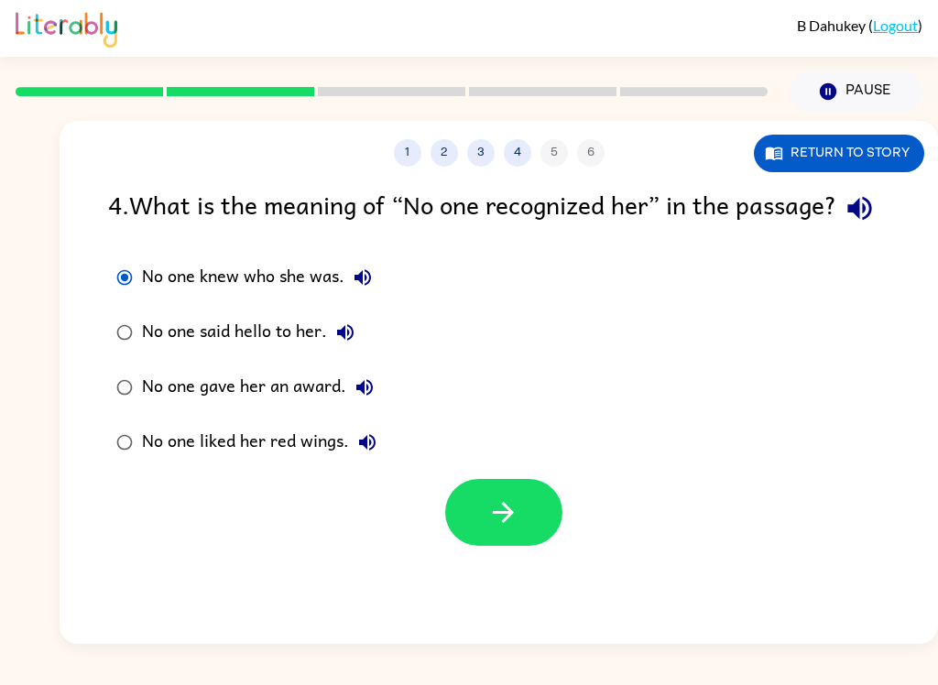
click at [478, 546] on button "button" at bounding box center [503, 512] width 117 height 67
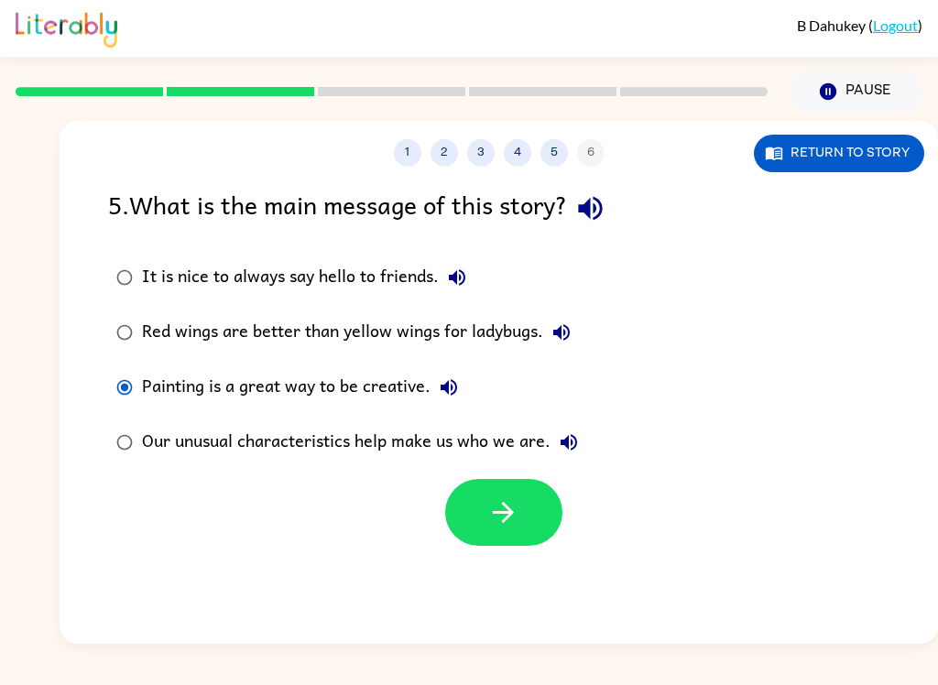
click at [117, 469] on label "Our unusual characteristics help make us who we are." at bounding box center [347, 442] width 498 height 55
click at [143, 434] on div "Our unusual characteristics help make us who we are." at bounding box center [364, 442] width 445 height 37
click at [477, 506] on button "button" at bounding box center [503, 512] width 117 height 67
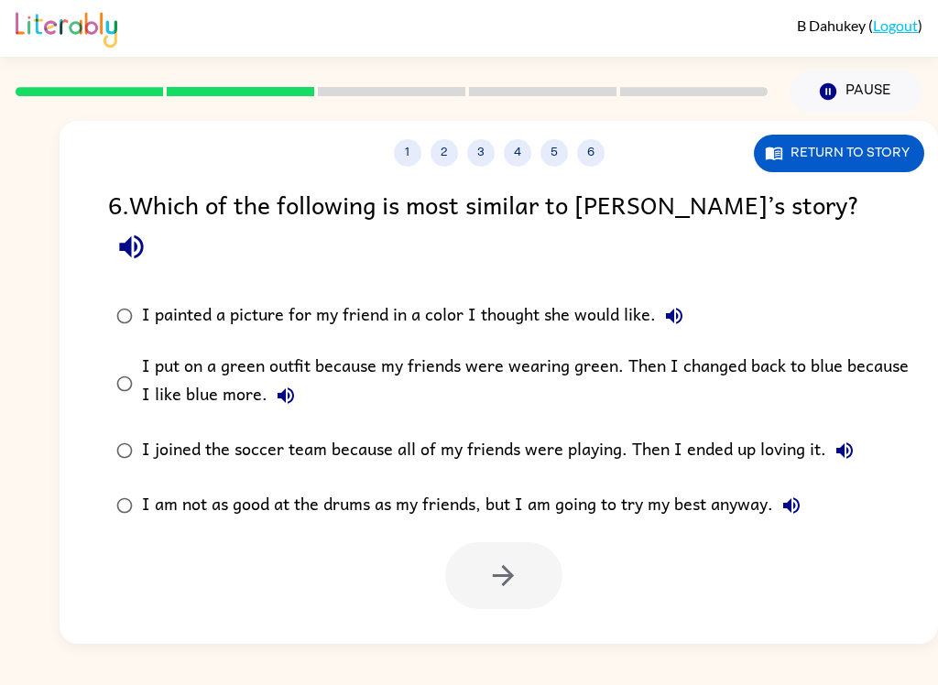
click at [186, 487] on div "I am not as good at the drums as my friends, but I am going to try my best anyw…" at bounding box center [476, 505] width 668 height 37
click at [484, 542] on button "button" at bounding box center [503, 575] width 117 height 67
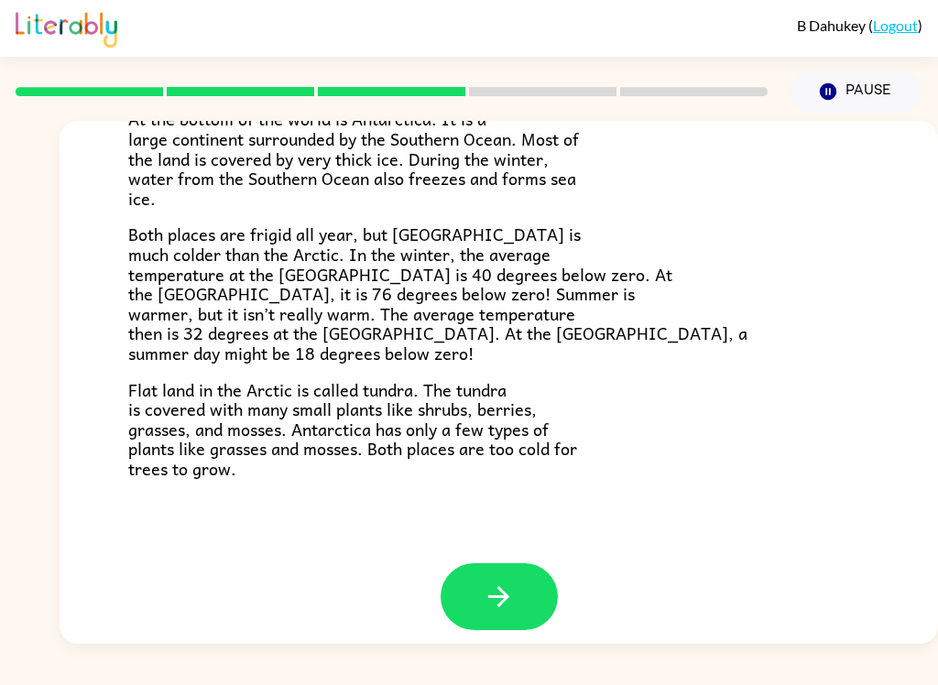
scroll to position [372, 0]
click at [525, 573] on button "button" at bounding box center [498, 597] width 117 height 67
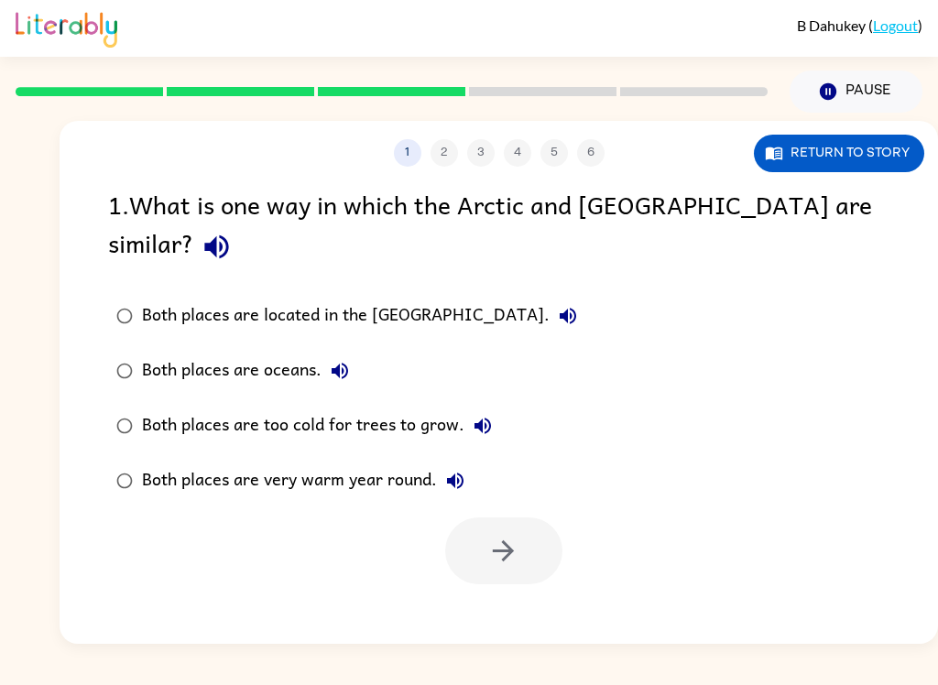
scroll to position [0, 0]
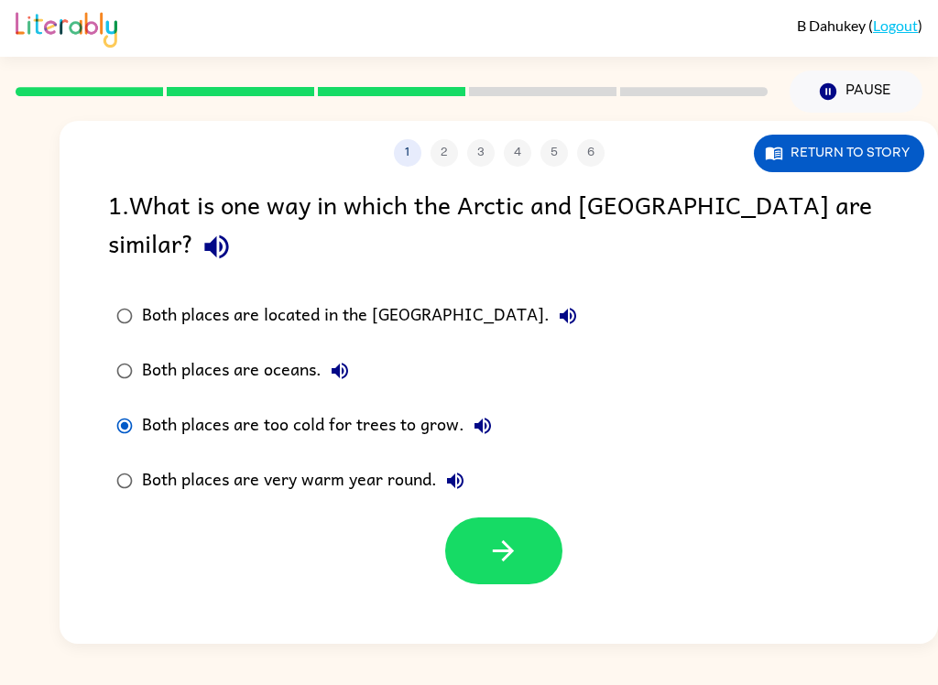
click at [542, 531] on button "button" at bounding box center [503, 550] width 117 height 67
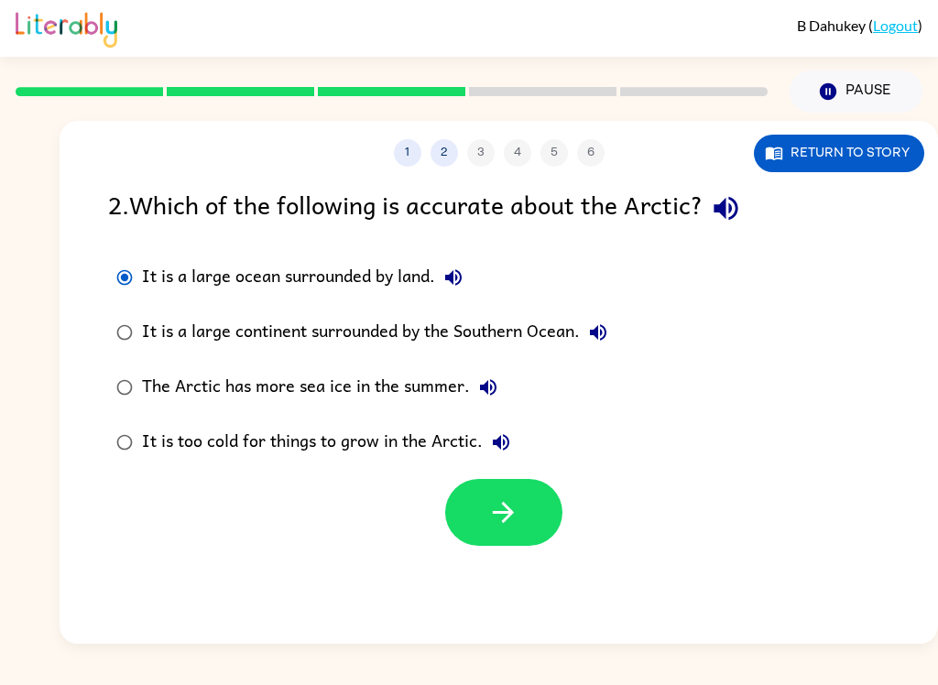
click at [481, 546] on button "button" at bounding box center [503, 512] width 117 height 67
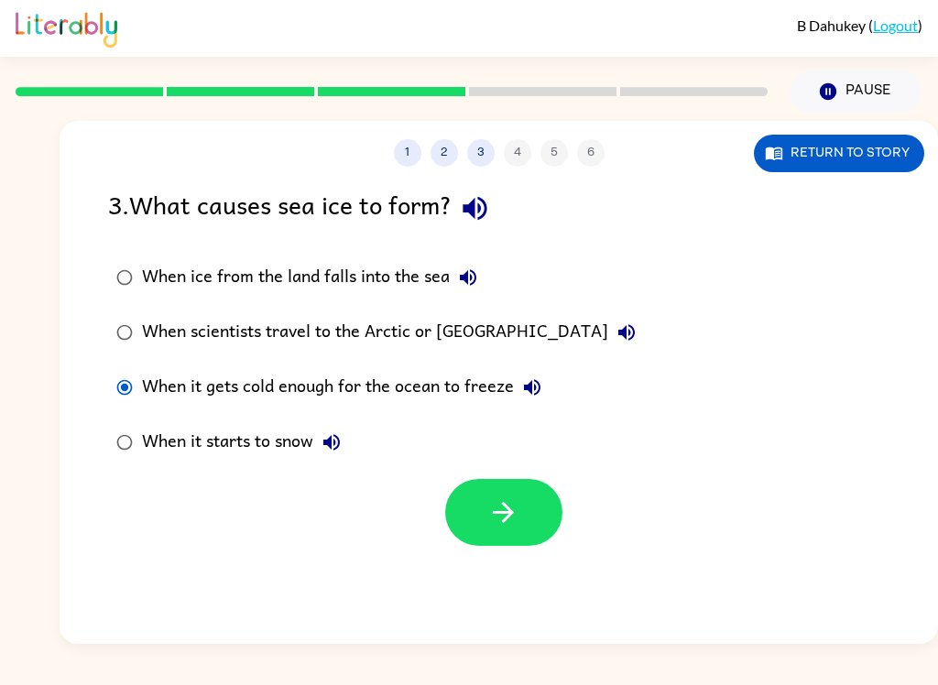
click at [154, 437] on div "When it starts to snow" at bounding box center [246, 442] width 208 height 37
click at [544, 487] on button "button" at bounding box center [503, 512] width 117 height 67
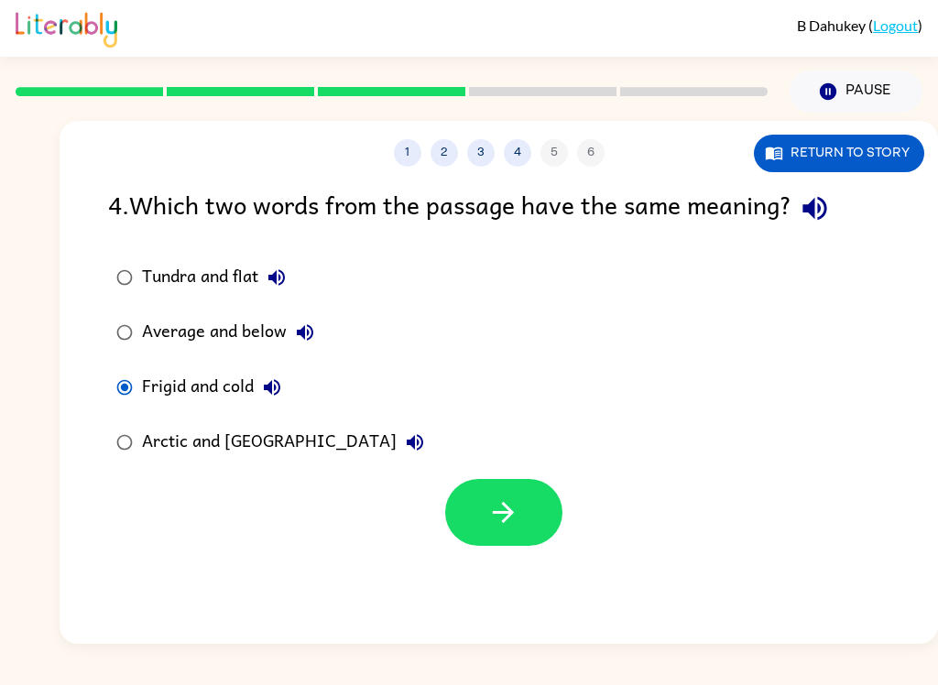
click at [469, 520] on button "button" at bounding box center [503, 512] width 117 height 67
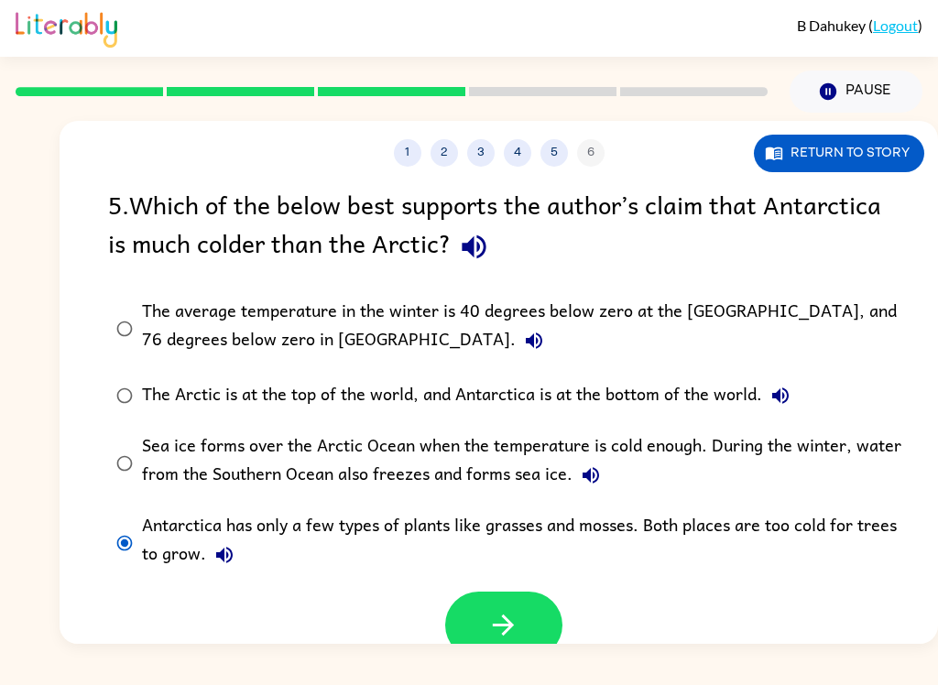
click at [495, 669] on div "B Dahukey ( Logout ) Pause Pause 1 2 3 4 5 6 Return to story 5 . Which of the b…" at bounding box center [469, 342] width 938 height 685
click at [480, 606] on button "button" at bounding box center [503, 625] width 117 height 67
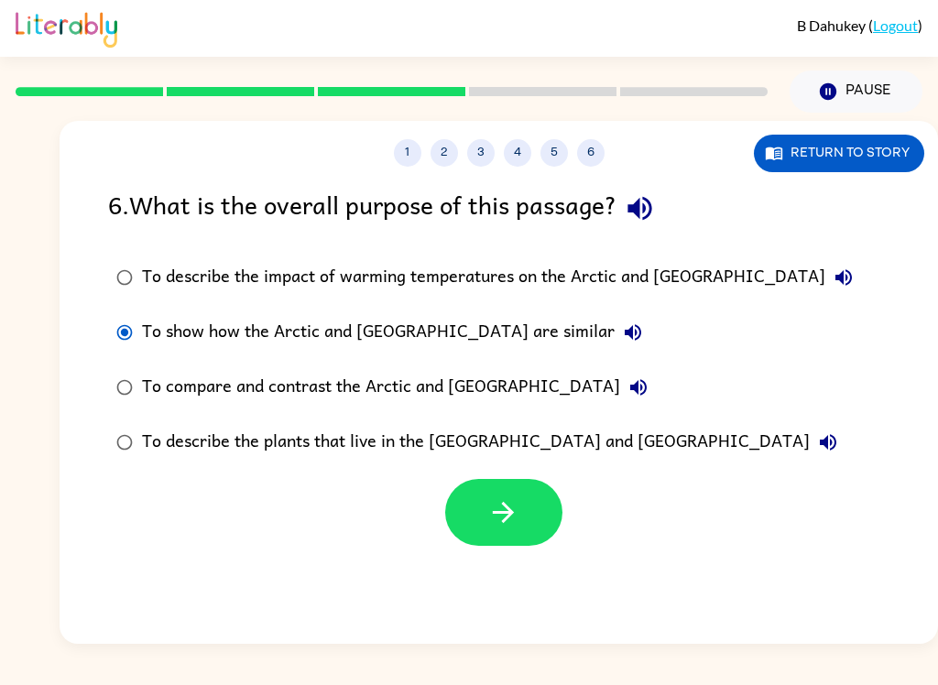
click at [518, 524] on icon "button" at bounding box center [503, 512] width 32 height 32
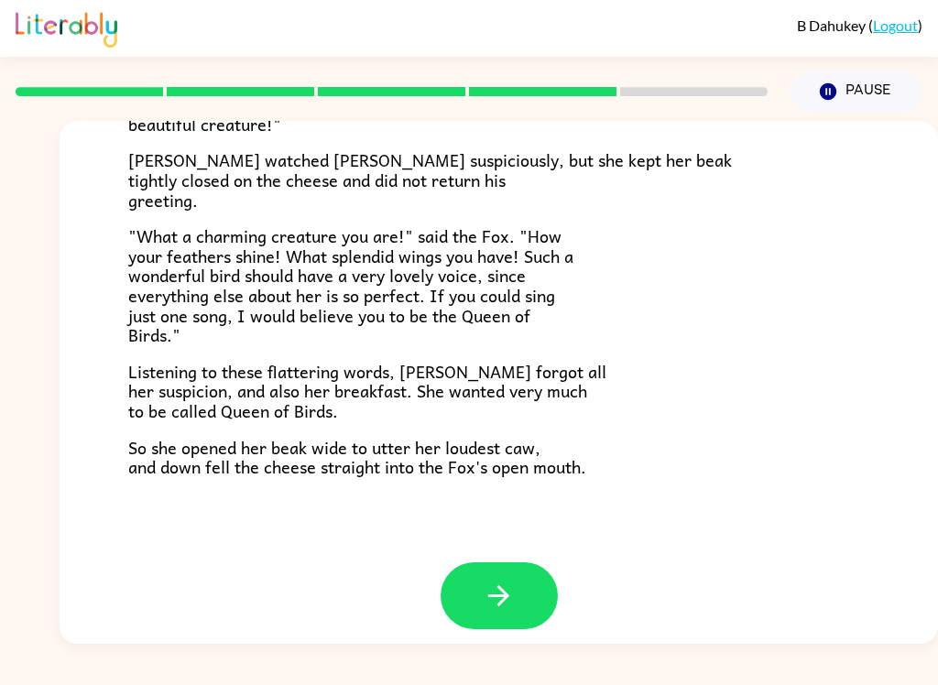
scroll to position [347, 0]
click at [515, 563] on button "button" at bounding box center [498, 596] width 117 height 67
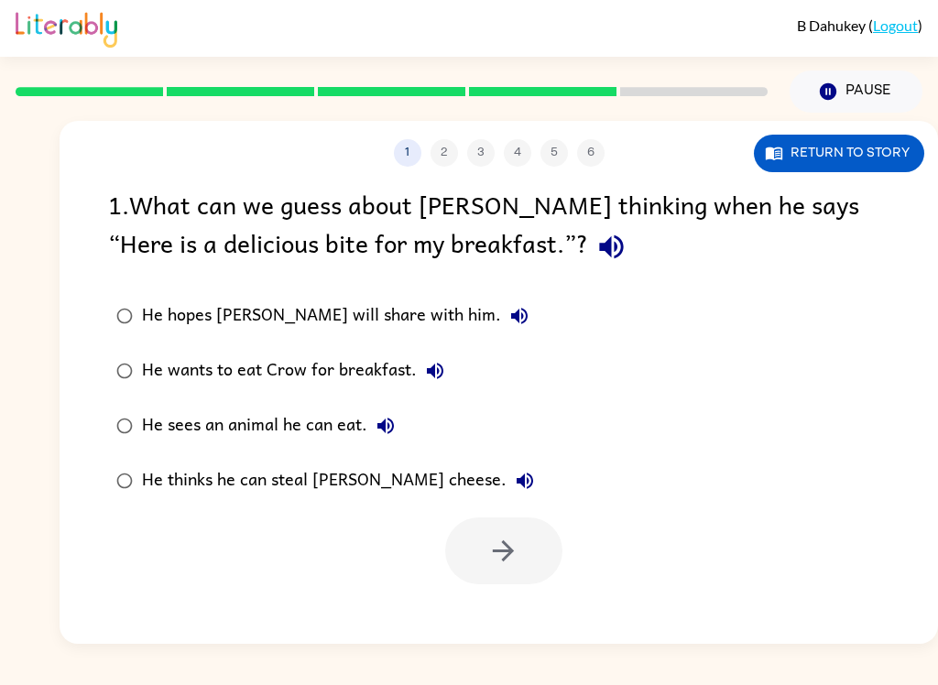
click at [153, 359] on div "He wants to eat Crow for breakfast." at bounding box center [297, 371] width 311 height 37
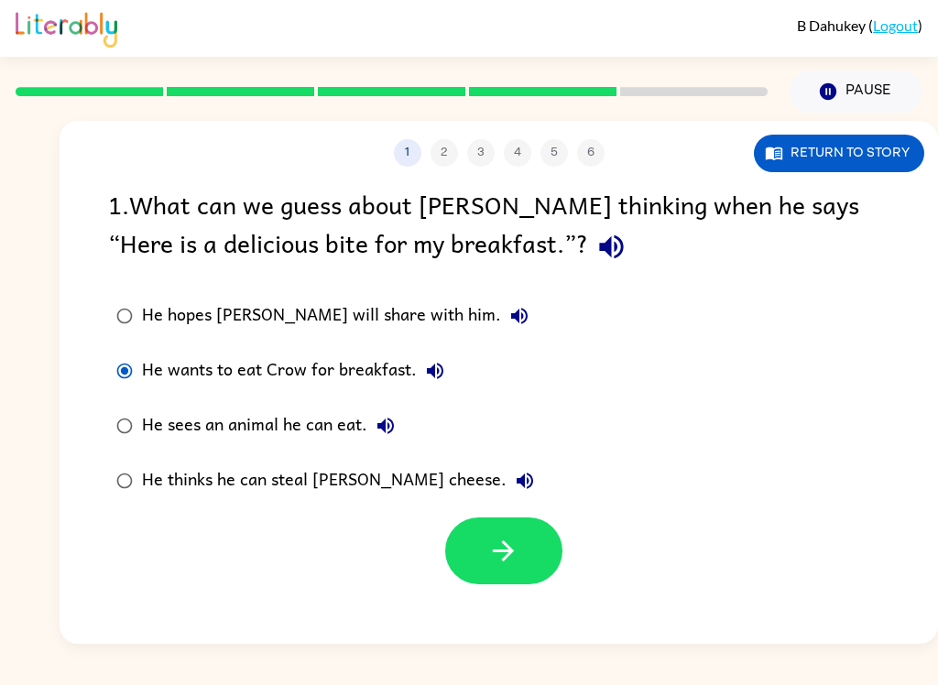
click at [504, 567] on icon "button" at bounding box center [503, 551] width 32 height 32
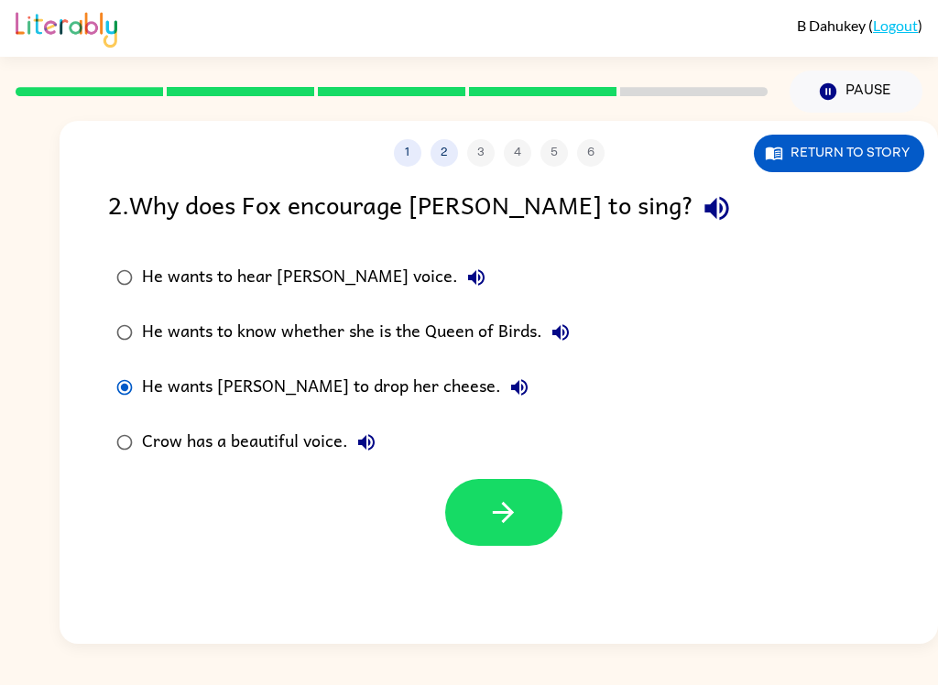
click at [517, 503] on icon "button" at bounding box center [503, 512] width 32 height 32
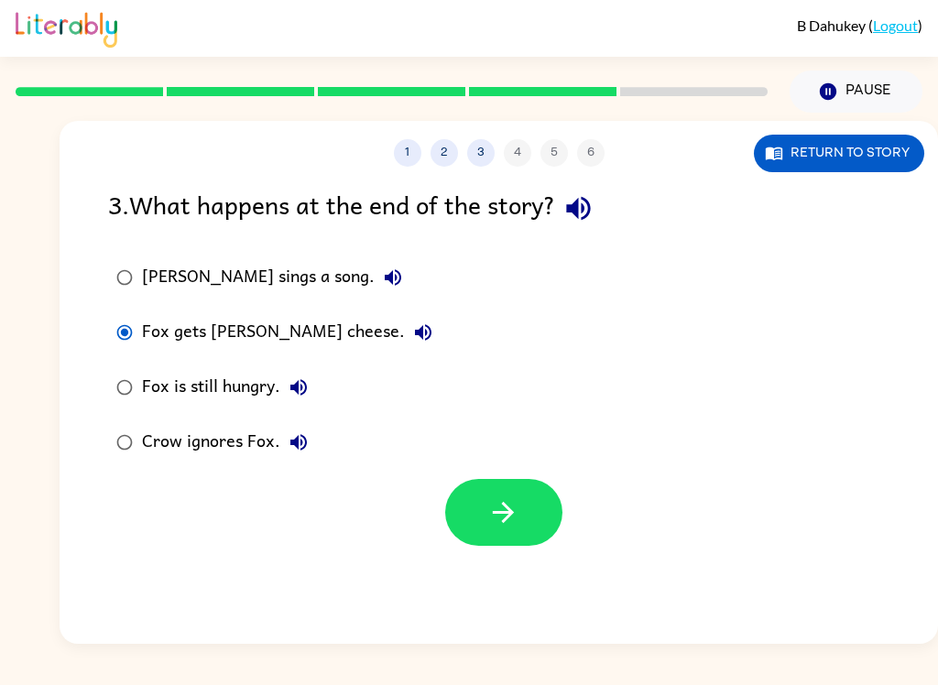
click at [465, 501] on button "button" at bounding box center [503, 512] width 117 height 67
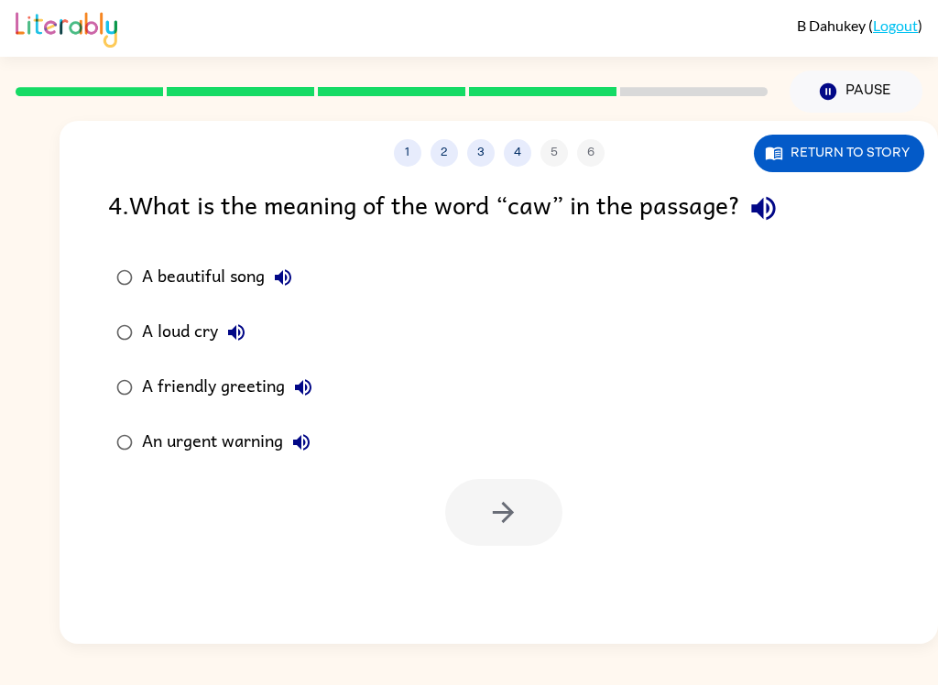
click at [160, 252] on label "A beautiful song" at bounding box center [214, 277] width 233 height 55
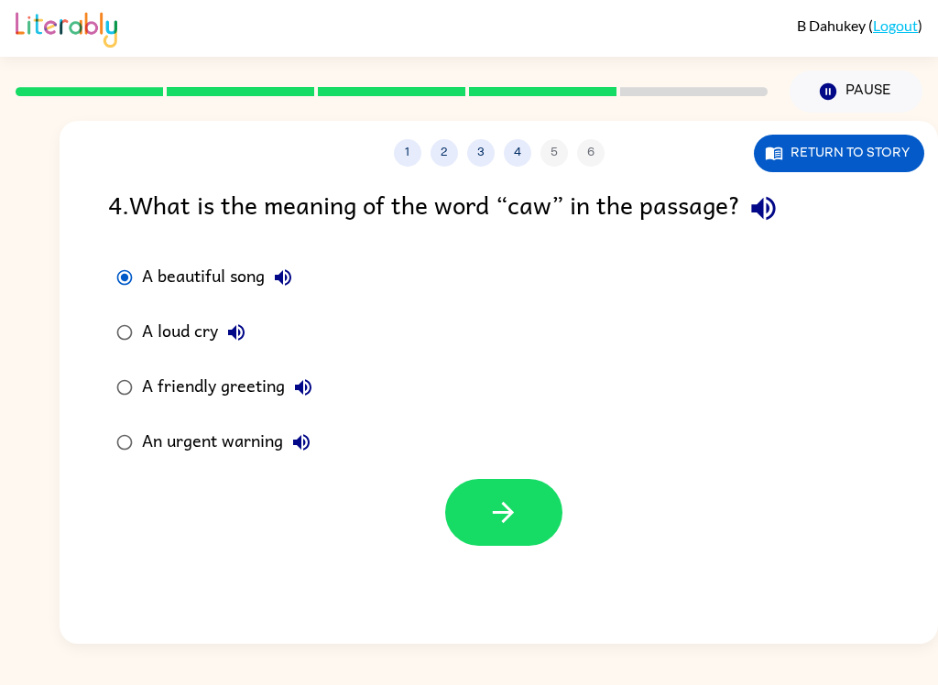
click at [508, 526] on icon "button" at bounding box center [503, 512] width 32 height 32
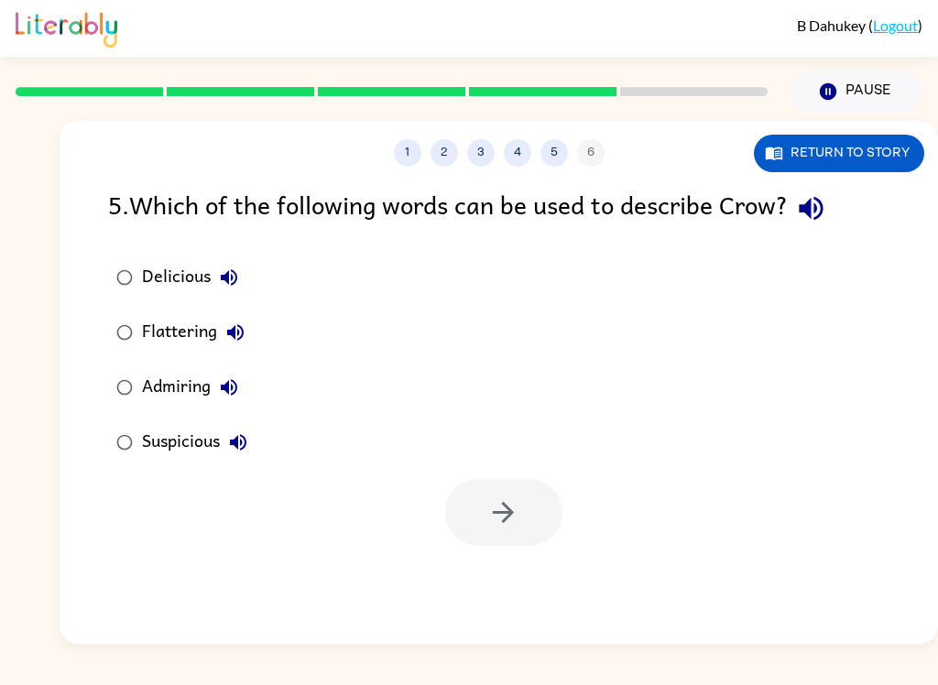
click at [143, 317] on div "Flattering" at bounding box center [198, 332] width 112 height 37
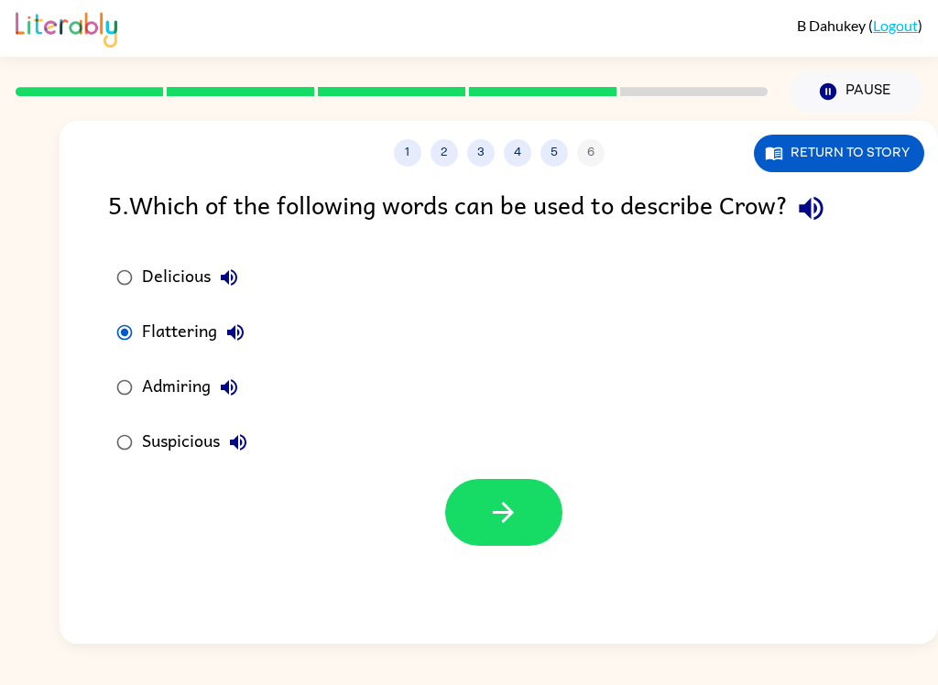
click at [101, 452] on label "Suspicious" at bounding box center [182, 442] width 168 height 55
click at [484, 486] on button "button" at bounding box center [503, 512] width 117 height 67
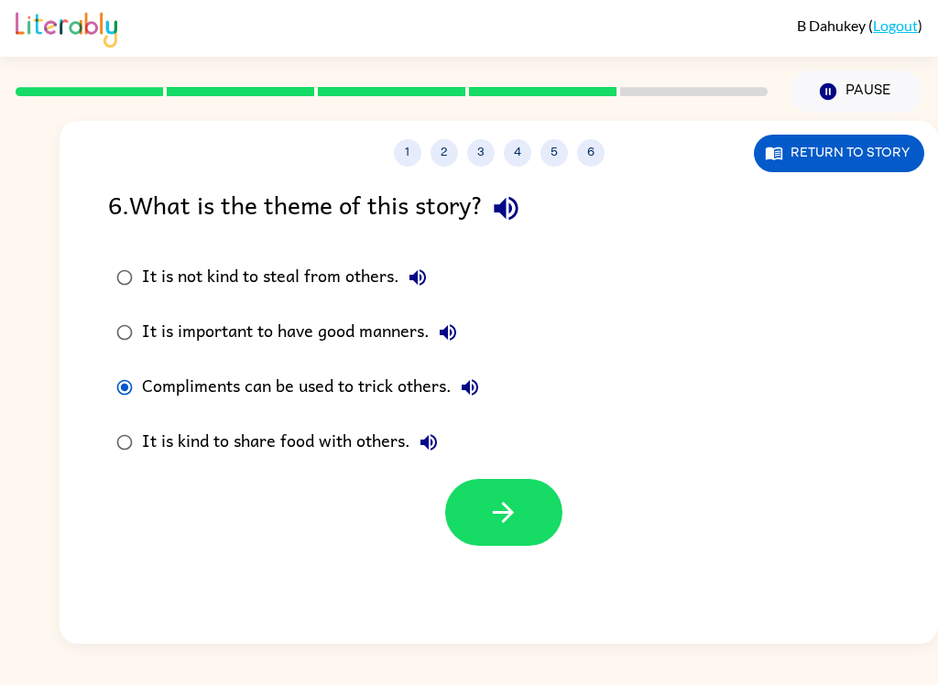
click at [495, 520] on icon "button" at bounding box center [503, 512] width 32 height 32
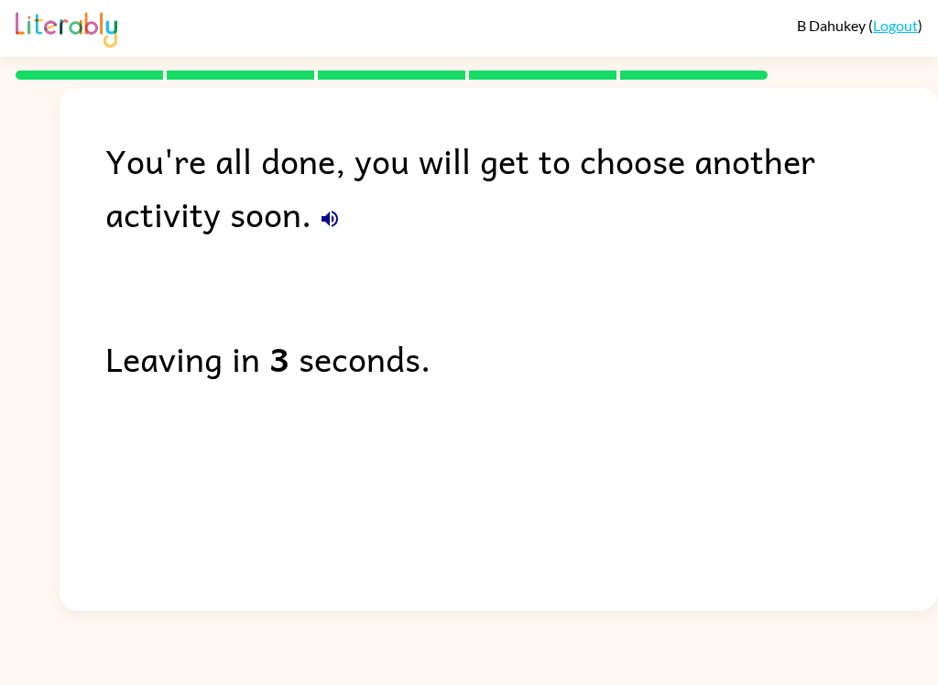
click at [776, 490] on div "You're all done, you will get to choose another activity soon. Leaving in 3 sec…" at bounding box center [499, 345] width 878 height 514
click at [686, 600] on div "You're all done, you will get to choose another activity soon. Leaving in 3 sec…" at bounding box center [499, 345] width 878 height 514
